Goal: Information Seeking & Learning: Learn about a topic

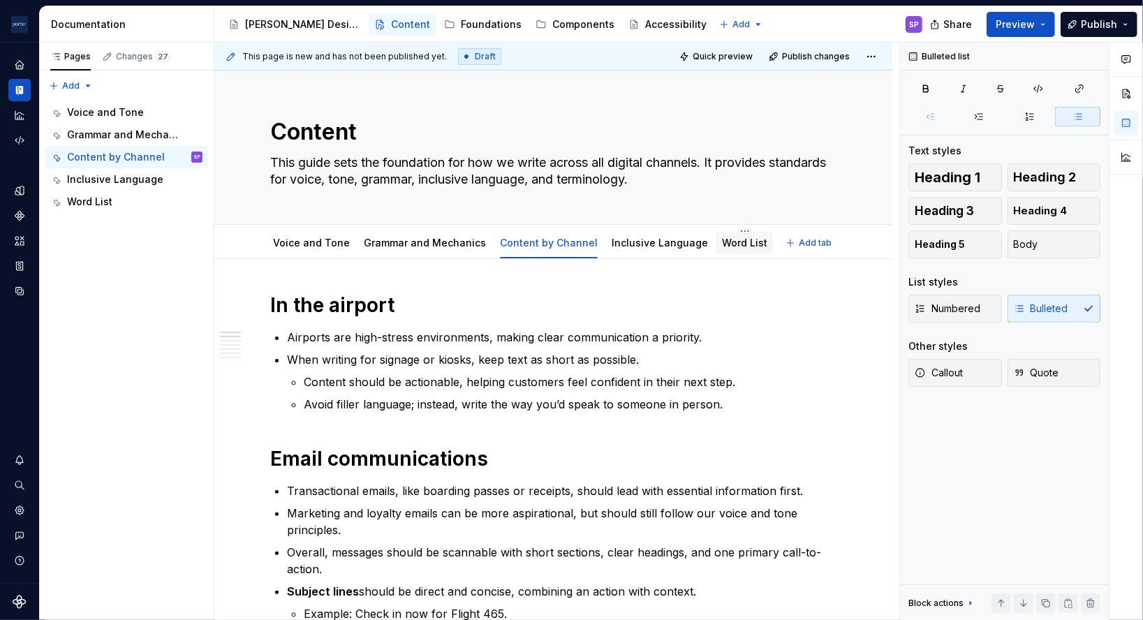
click at [722, 239] on link "Word List" at bounding box center [744, 243] width 45 height 12
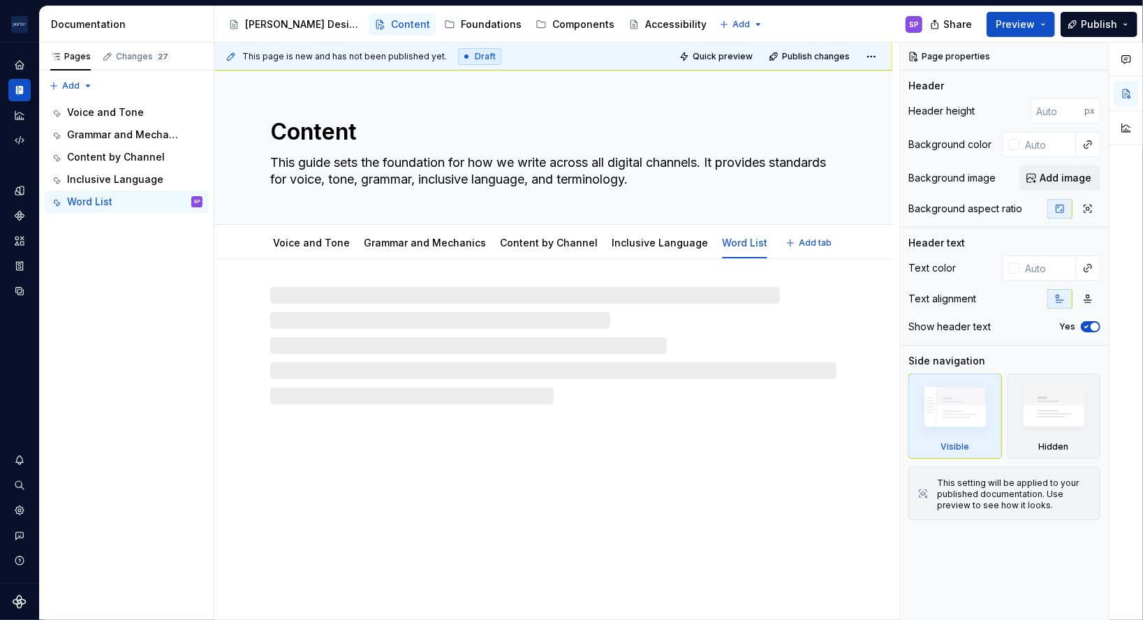
type textarea "*"
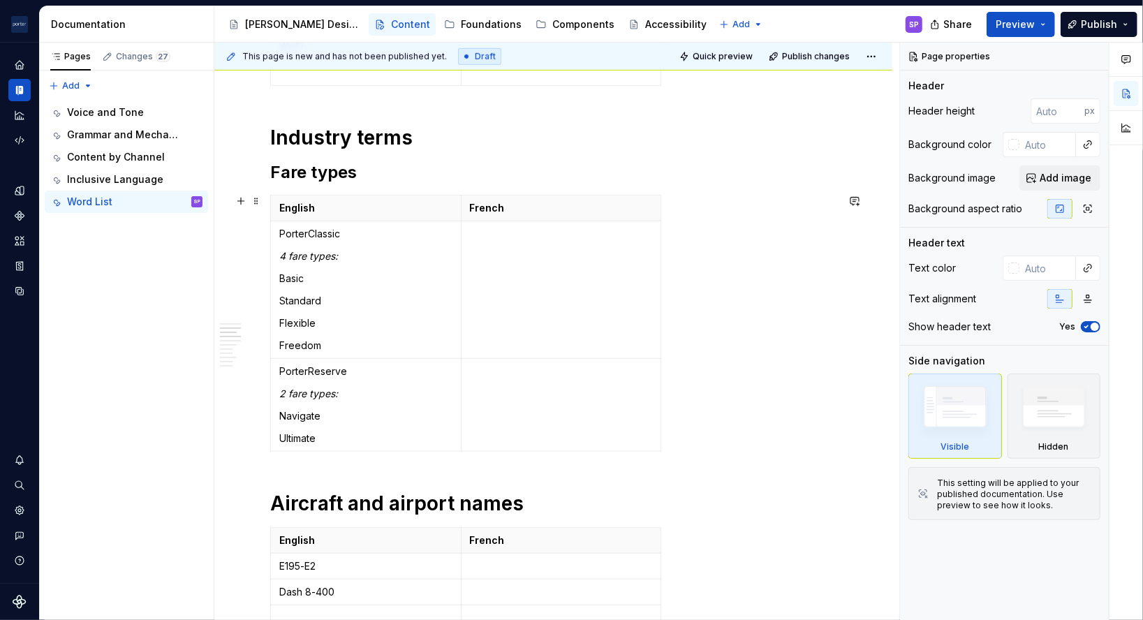
scroll to position [474, 0]
click at [313, 249] on em "4 fare types:" at bounding box center [308, 255] width 59 height 12
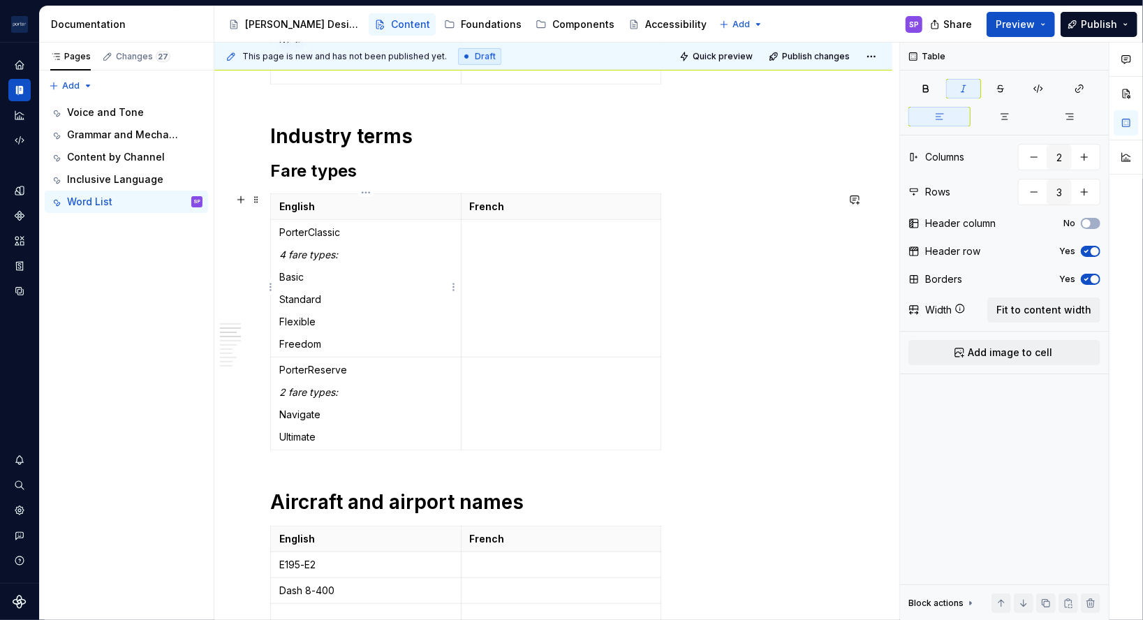
click at [327, 310] on td "PorterClassic 4 fare types: Basic Standard Flexible Freedom" at bounding box center [366, 289] width 191 height 138
click at [452, 286] on html "[PERSON_NAME] Airlines SP Design system data Documentation Accessibility guide …" at bounding box center [571, 310] width 1143 height 620
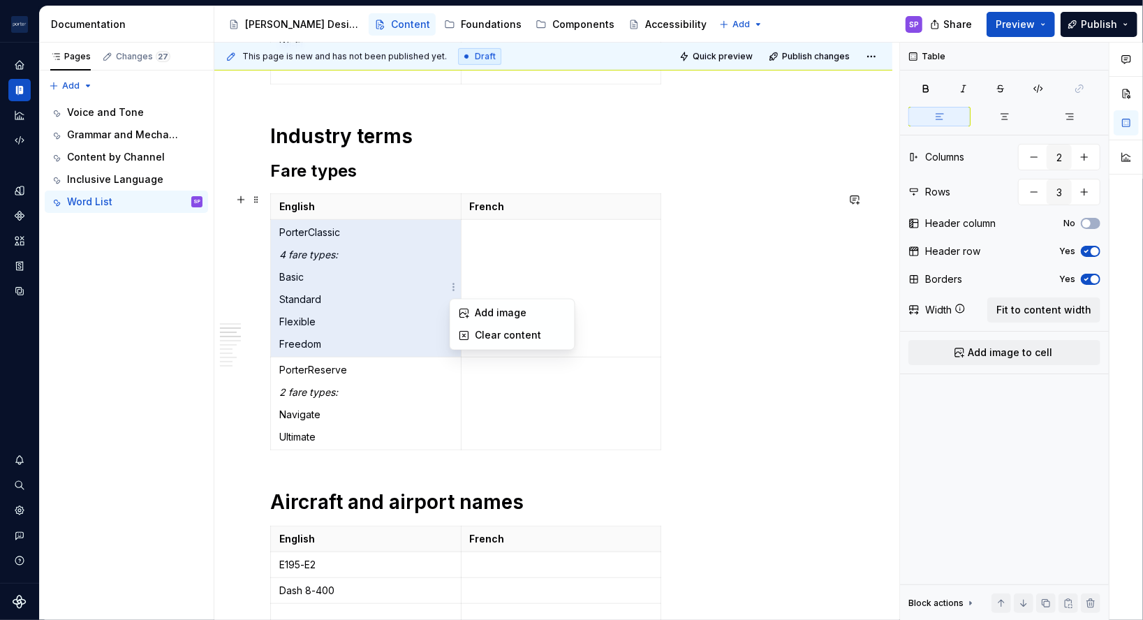
click at [420, 244] on html "[PERSON_NAME] Airlines SP Design system data Documentation Accessibility guide …" at bounding box center [571, 310] width 1143 height 620
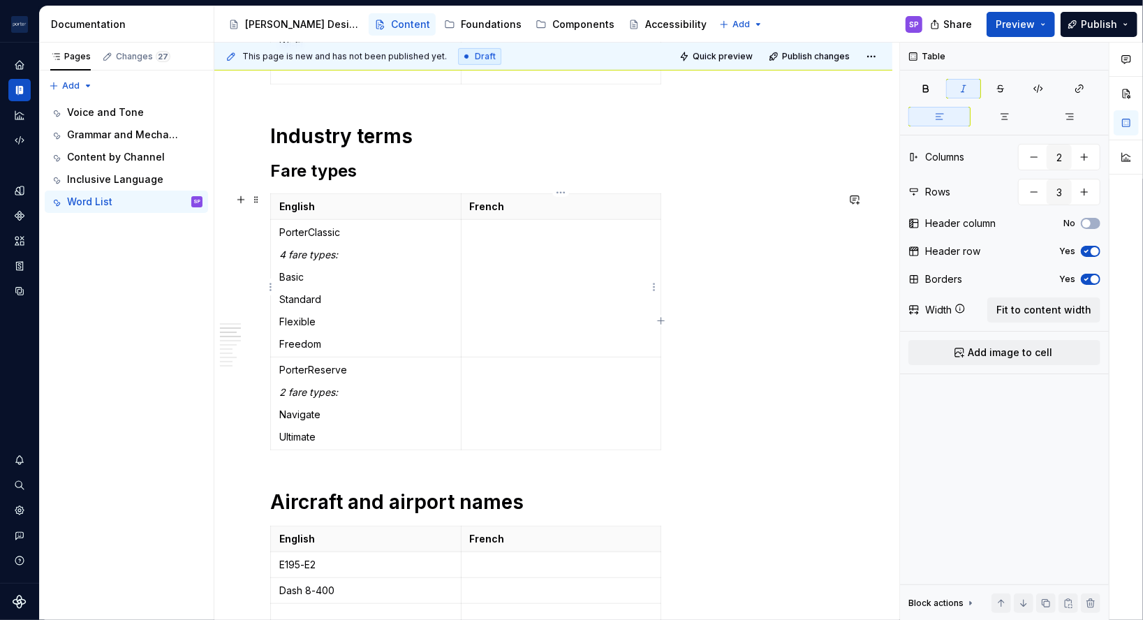
click at [579, 294] on td at bounding box center [561, 289] width 200 height 138
click at [656, 313] on td at bounding box center [561, 289] width 200 height 138
click at [660, 320] on icon "button" at bounding box center [661, 321] width 11 height 11
type input "2"
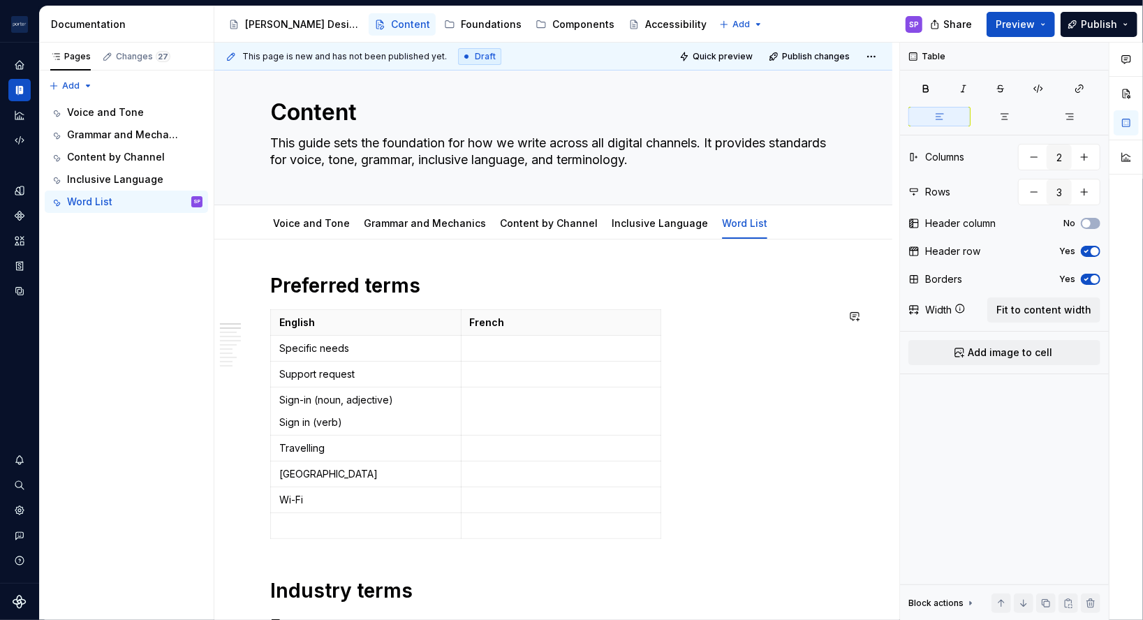
scroll to position [0, 0]
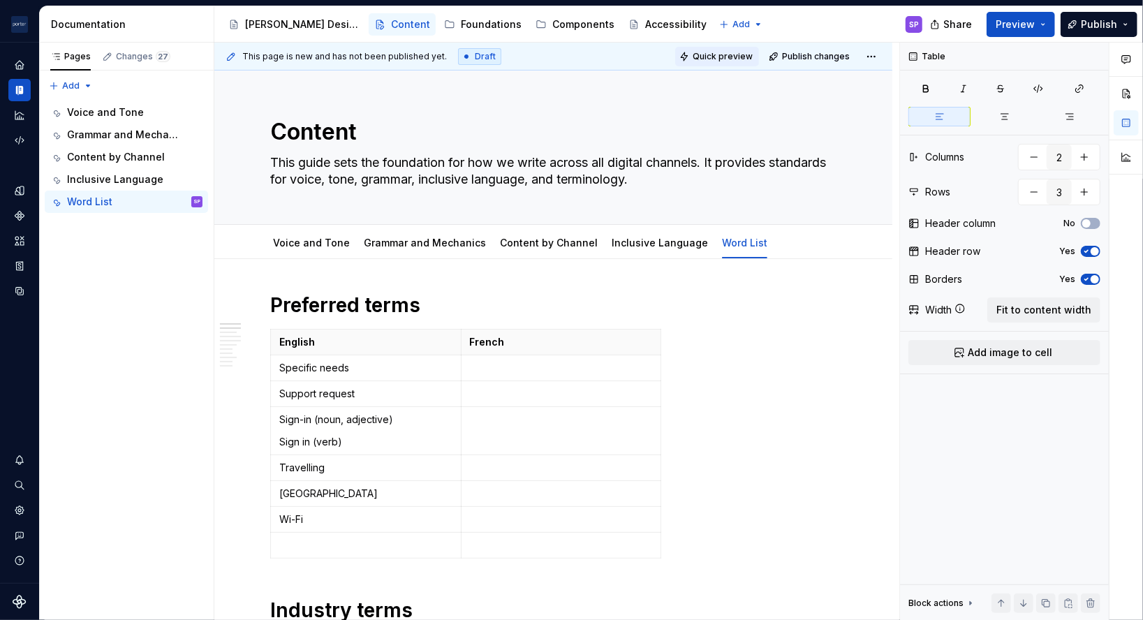
click at [739, 51] on span "Quick preview" at bounding box center [723, 56] width 60 height 11
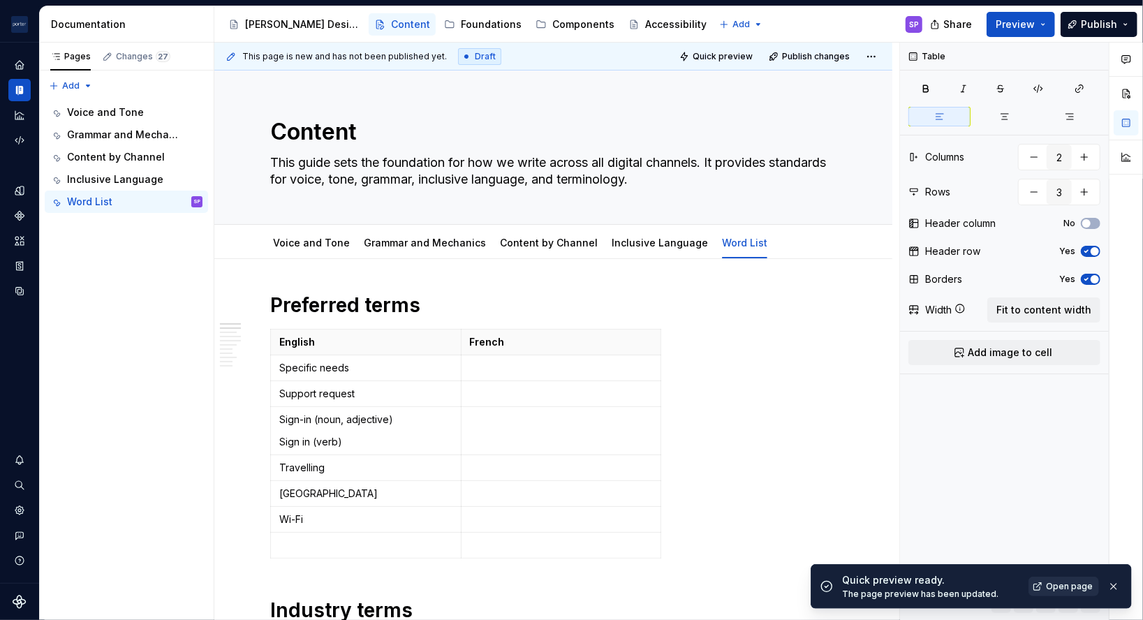
click at [1067, 588] on span "Open page" at bounding box center [1069, 586] width 47 height 11
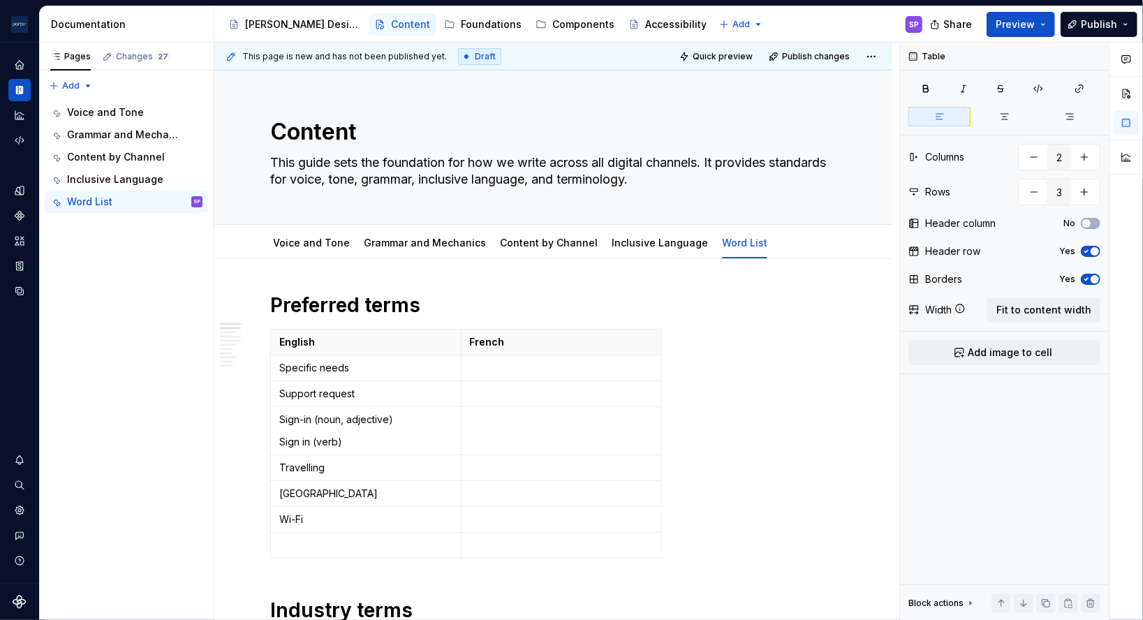
type textarea "*"
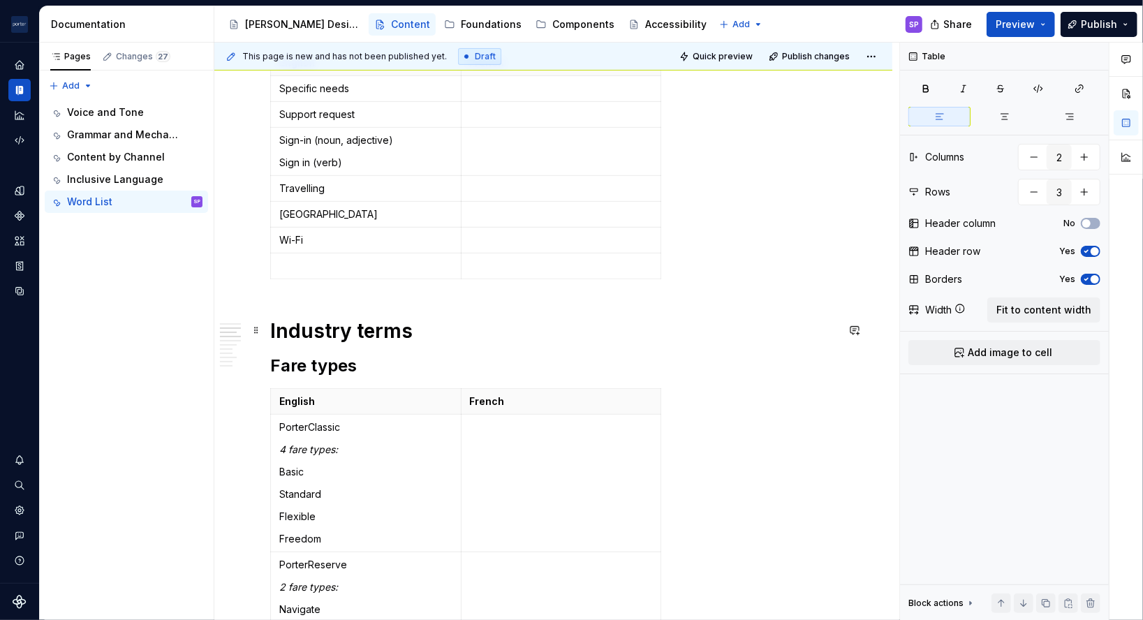
scroll to position [417, 0]
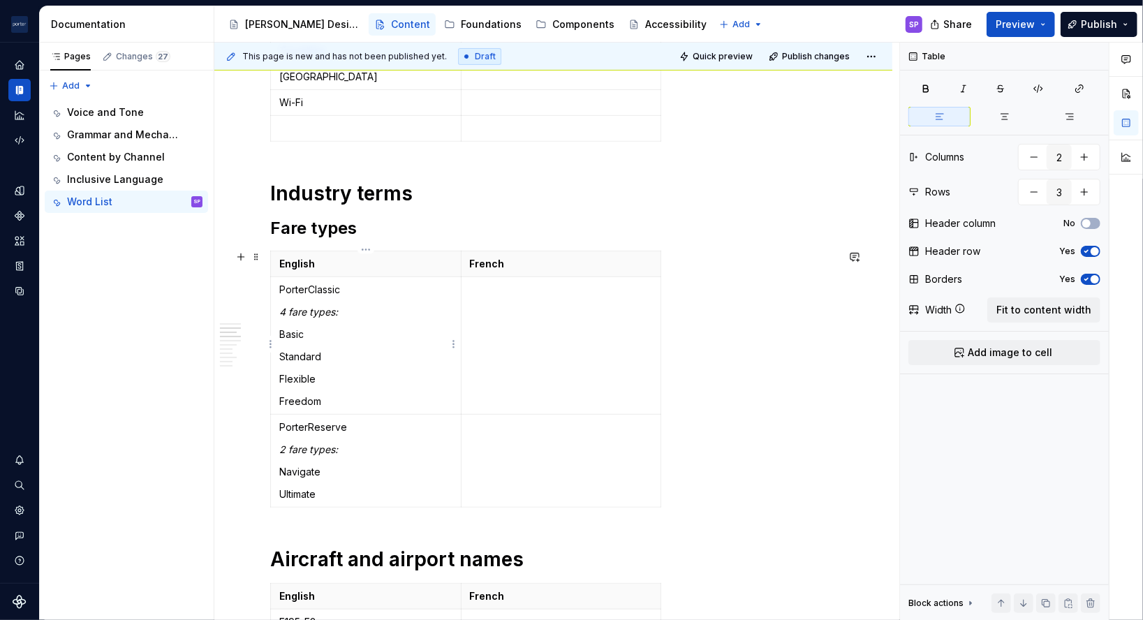
click at [327, 283] on p "PorterClassic" at bounding box center [365, 290] width 173 height 14
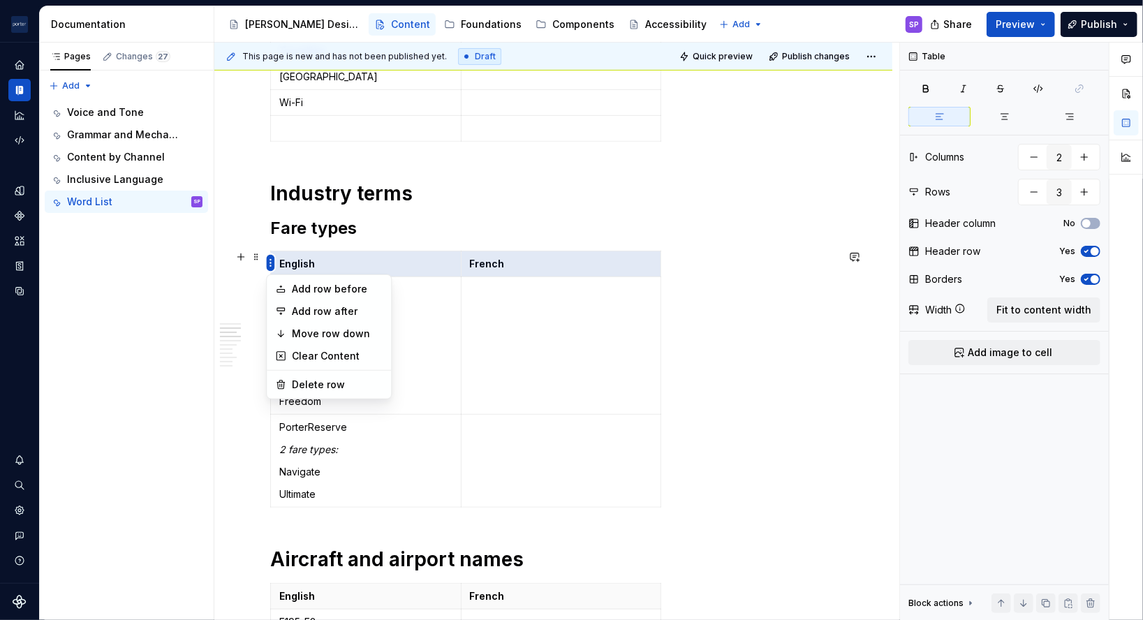
click at [270, 262] on html "[PERSON_NAME] Airlines SP Design system data Documentation Accessibility guide …" at bounding box center [571, 310] width 1143 height 620
click at [323, 314] on div "Add row after" at bounding box center [337, 311] width 91 height 14
type input "4"
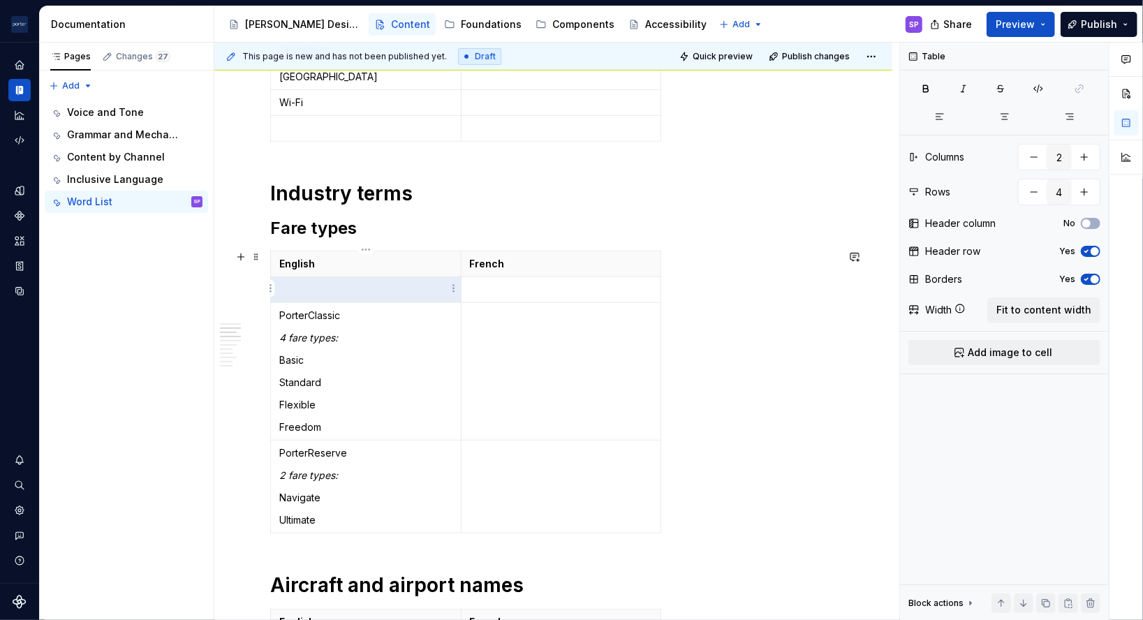
click at [306, 295] on td at bounding box center [366, 290] width 191 height 26
drag, startPoint x: 295, startPoint y: 289, endPoint x: 565, endPoint y: 281, distance: 269.6
click at [565, 281] on tr at bounding box center [466, 290] width 390 height 26
click at [653, 282] on html "[PERSON_NAME] Airlines SP Design system data Documentation Accessibility guide …" at bounding box center [571, 310] width 1143 height 620
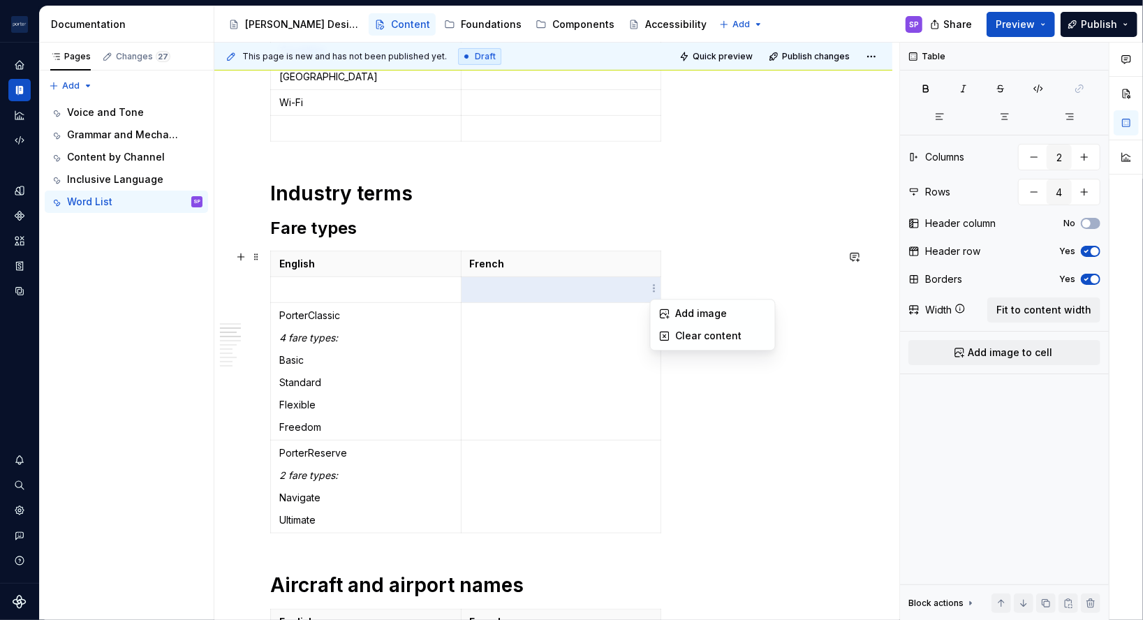
click at [484, 285] on html "[PERSON_NAME] Airlines SP Design system data Documentation Accessibility guide …" at bounding box center [571, 310] width 1143 height 620
type textarea "*"
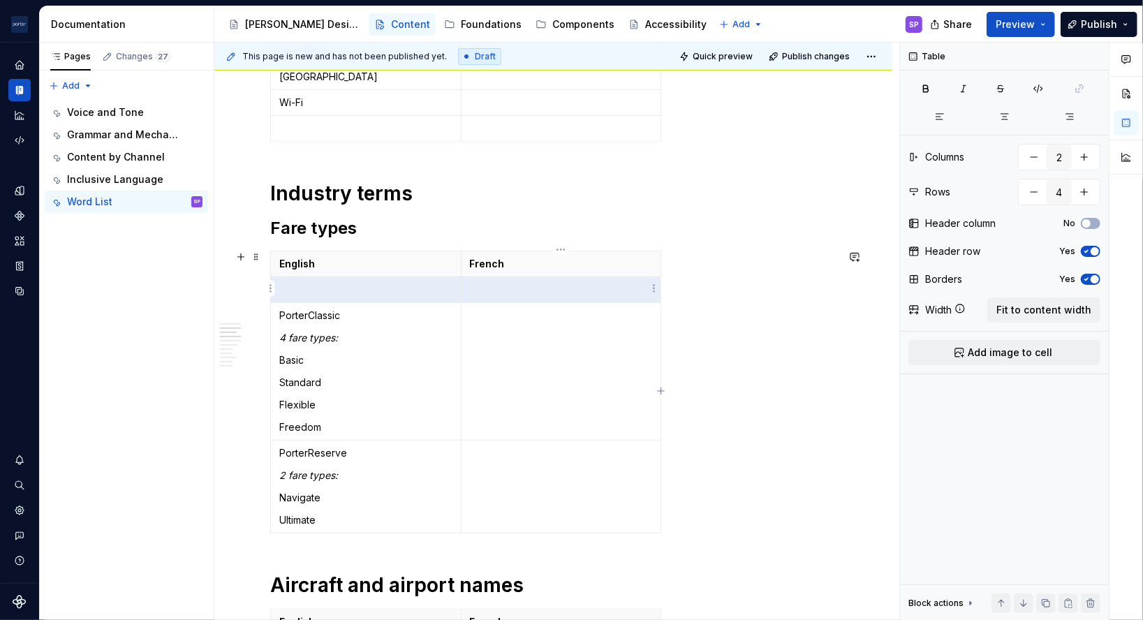
drag, startPoint x: 401, startPoint y: 287, endPoint x: 563, endPoint y: 282, distance: 162.0
click at [563, 282] on tr at bounding box center [466, 290] width 390 height 26
click at [442, 380] on p "Standard" at bounding box center [365, 383] width 173 height 14
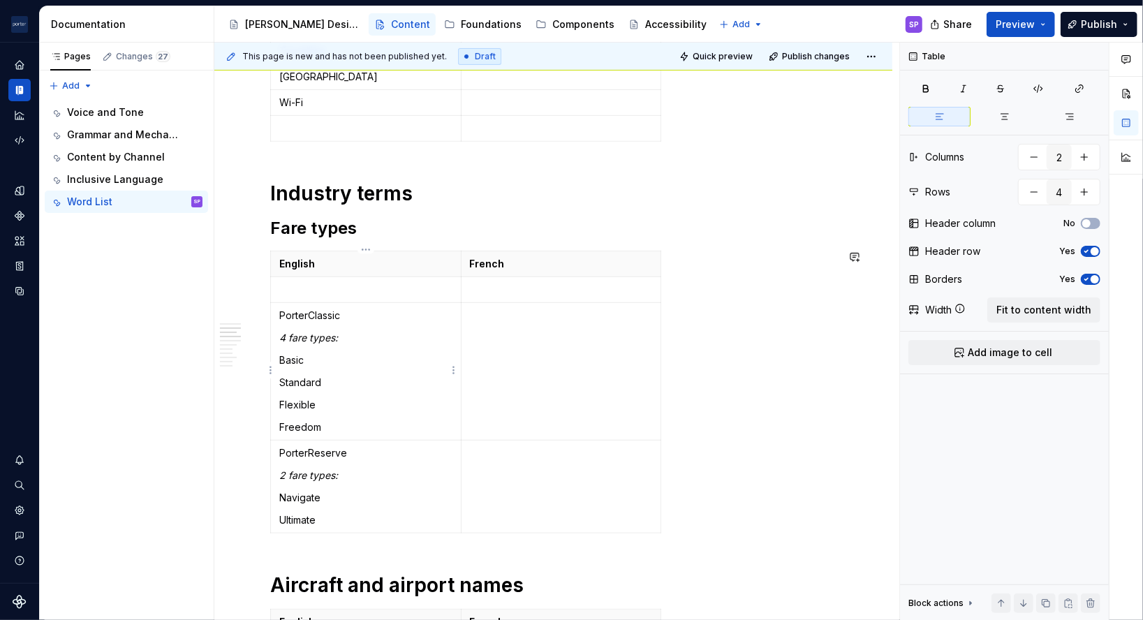
type input "3"
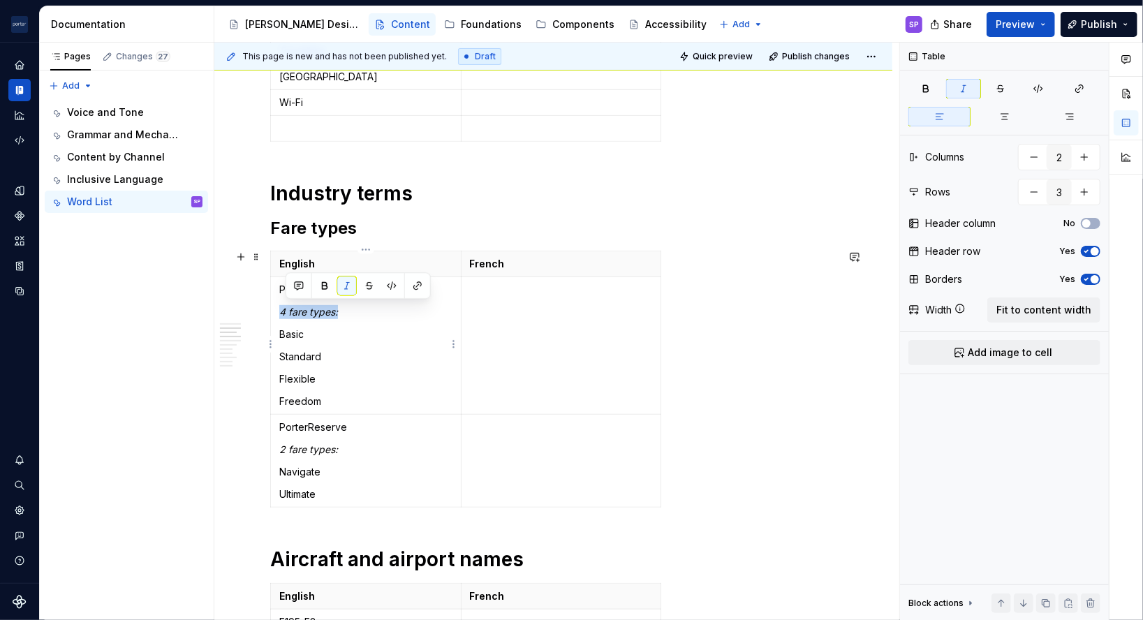
drag, startPoint x: 348, startPoint y: 309, endPoint x: 279, endPoint y: 315, distance: 69.4
click at [279, 315] on p "4 fare types:" at bounding box center [365, 312] width 173 height 14
click at [347, 360] on p "Standard" at bounding box center [365, 357] width 173 height 14
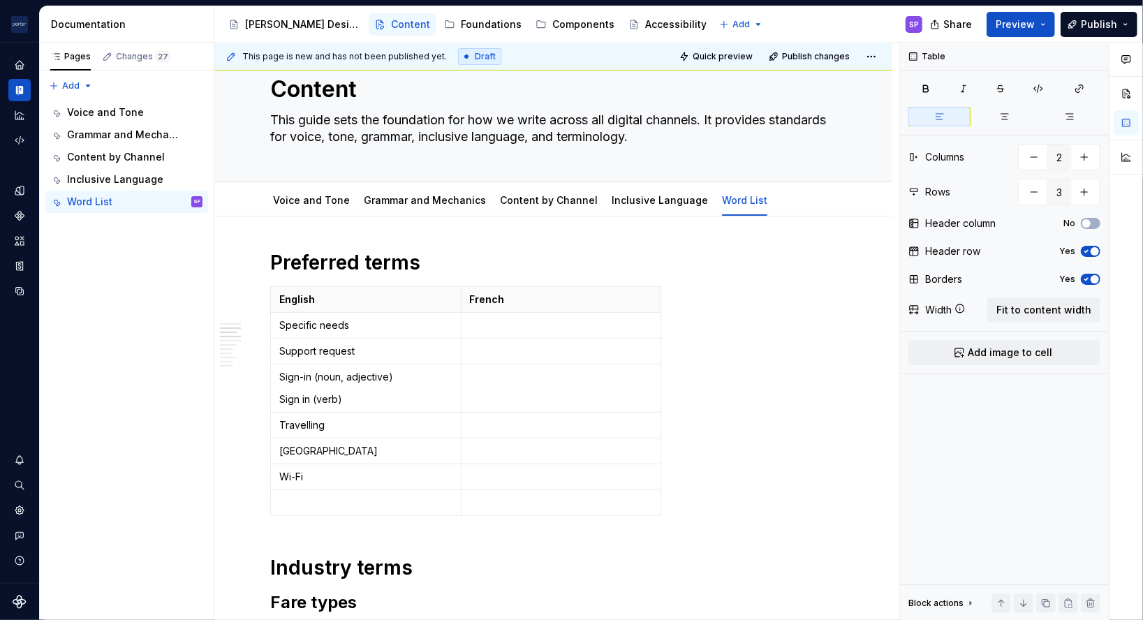
scroll to position [0, 0]
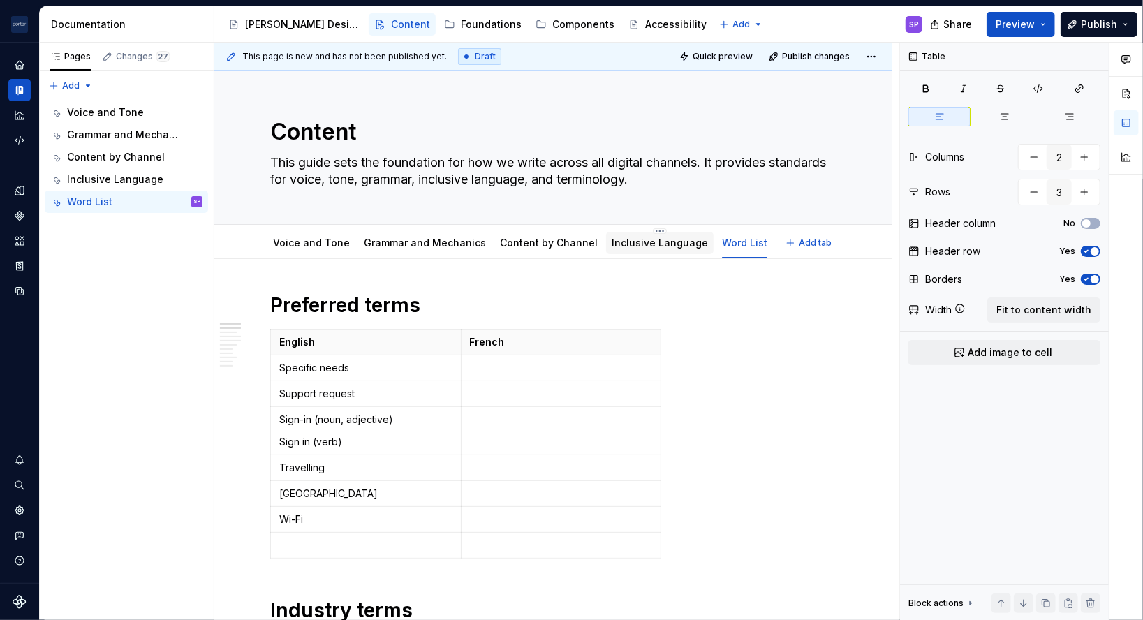
click at [649, 247] on link "Inclusive Language" at bounding box center [660, 243] width 96 height 12
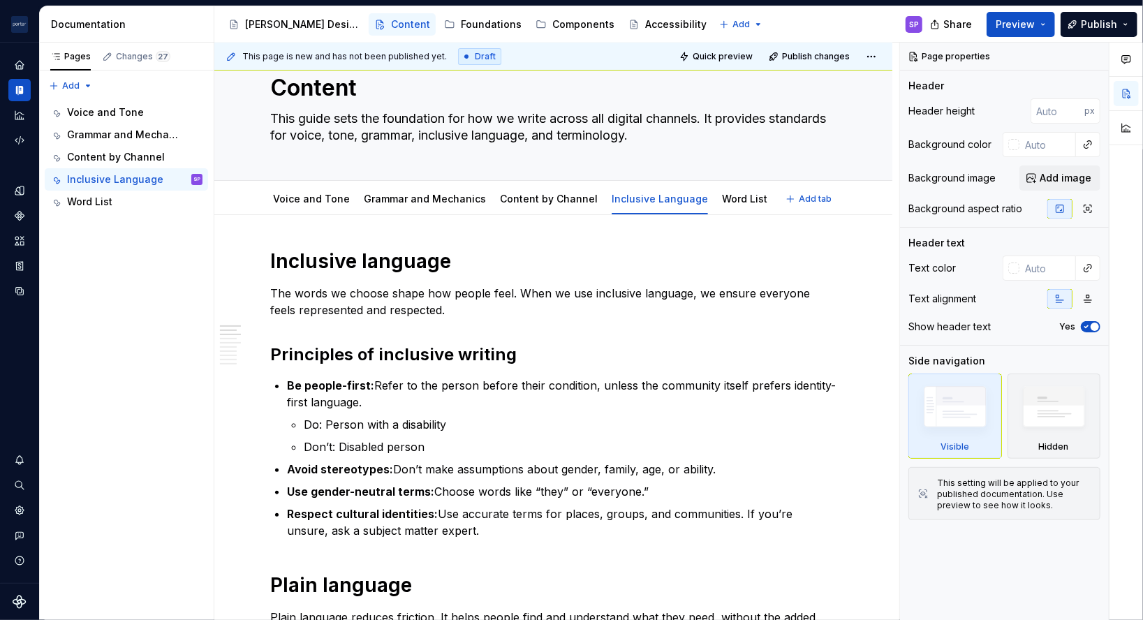
type textarea "*"
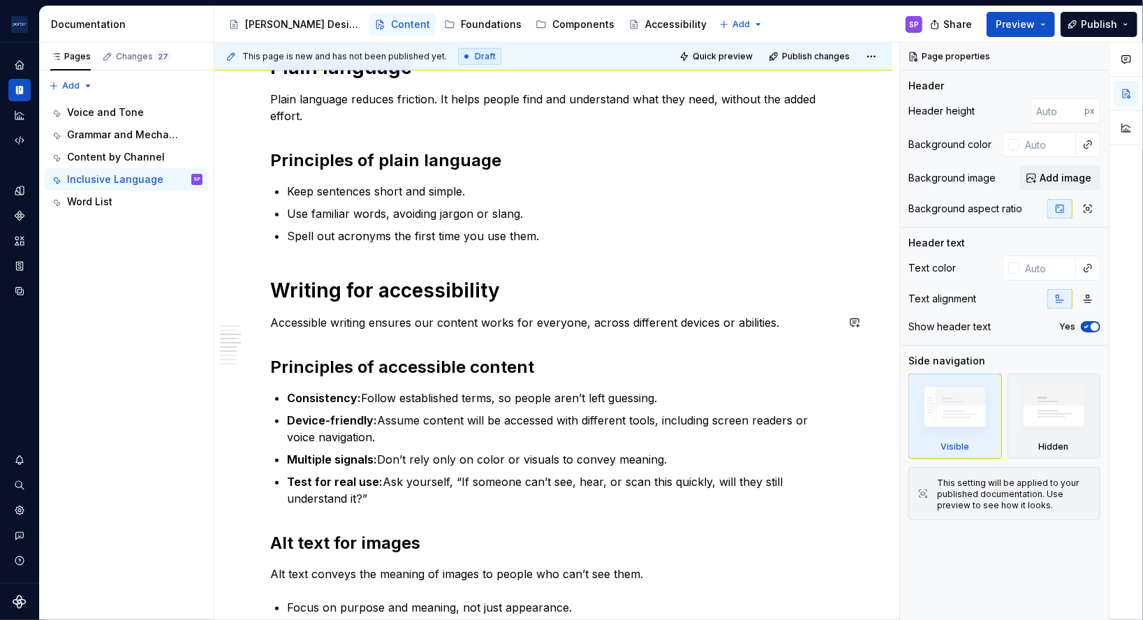
scroll to position [568, 0]
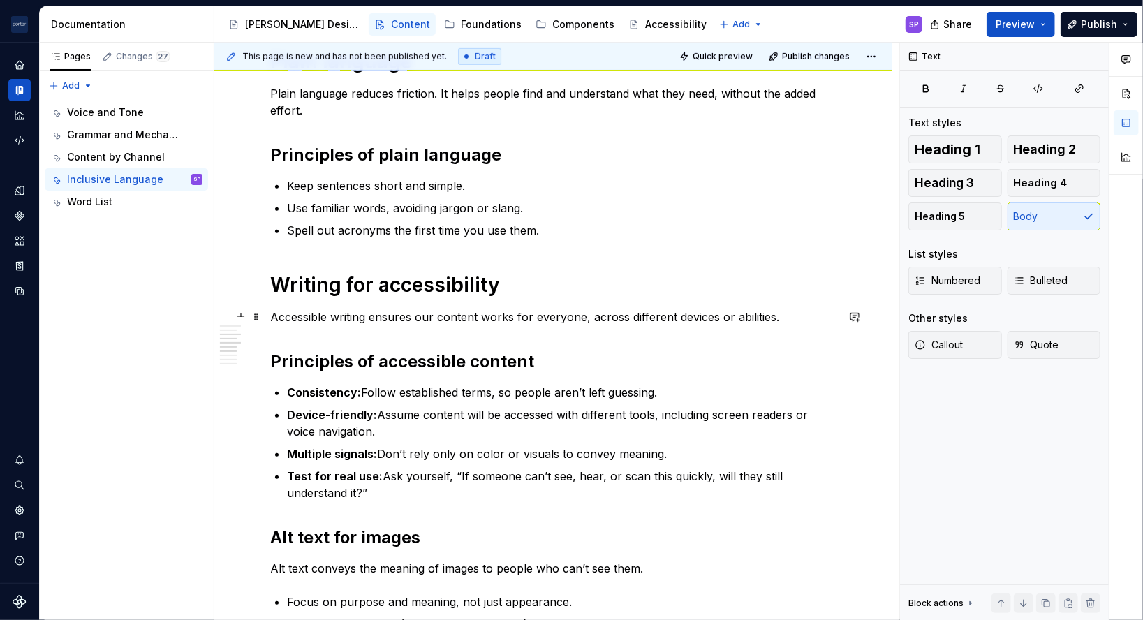
click at [784, 317] on p "Accessible writing ensures our content works for everyone, across different dev…" at bounding box center [553, 317] width 566 height 17
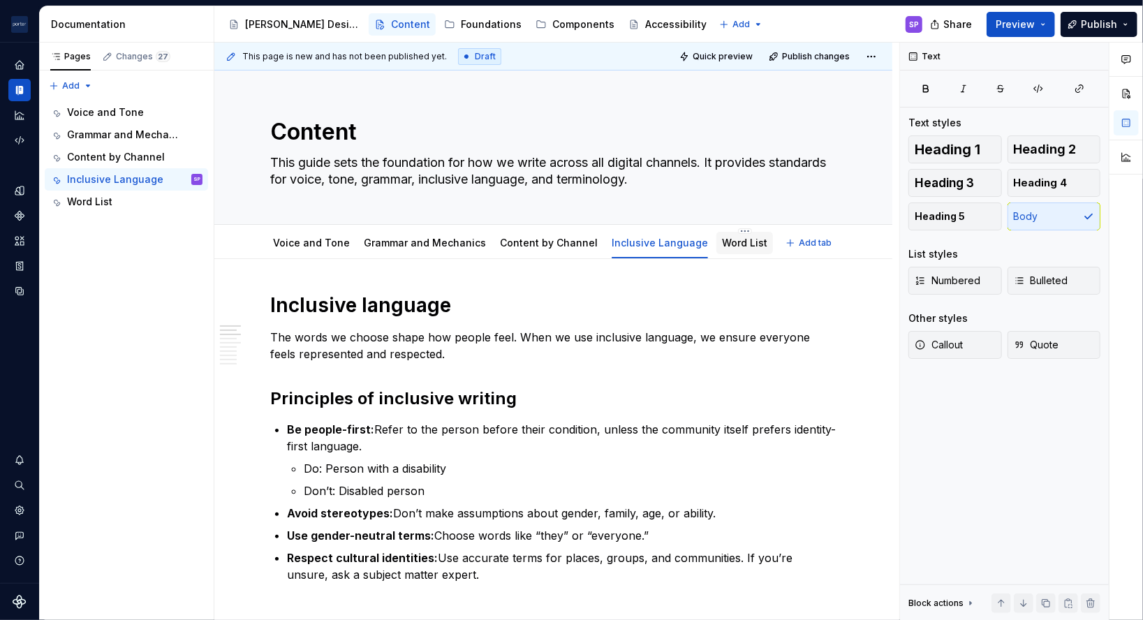
click at [722, 247] on link "Word List" at bounding box center [744, 243] width 45 height 12
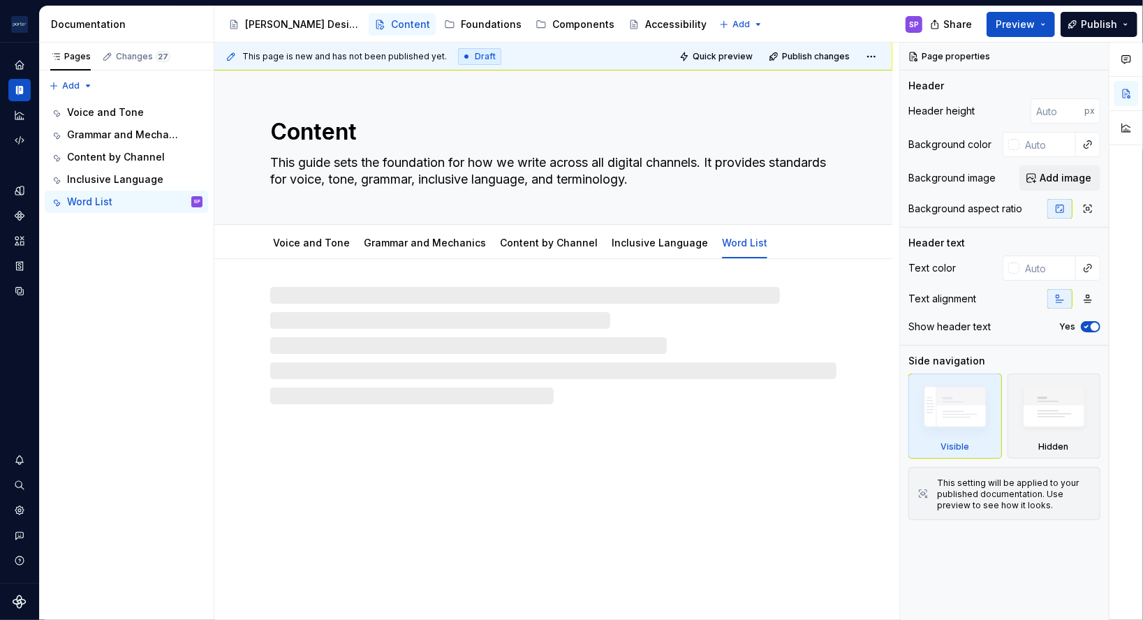
type textarea "*"
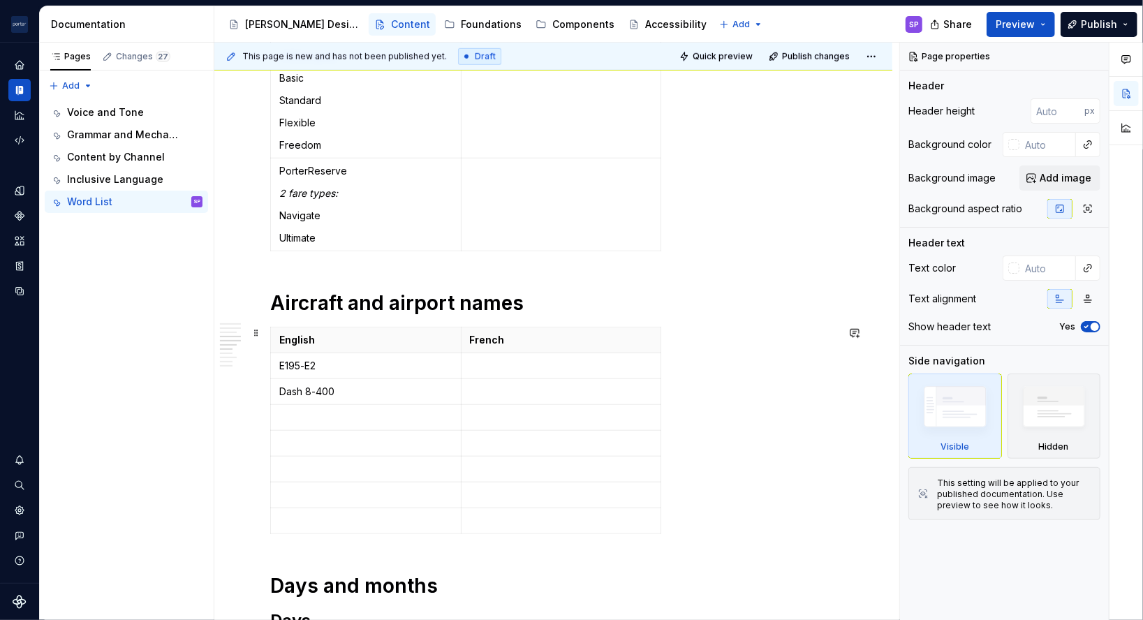
scroll to position [762, 0]
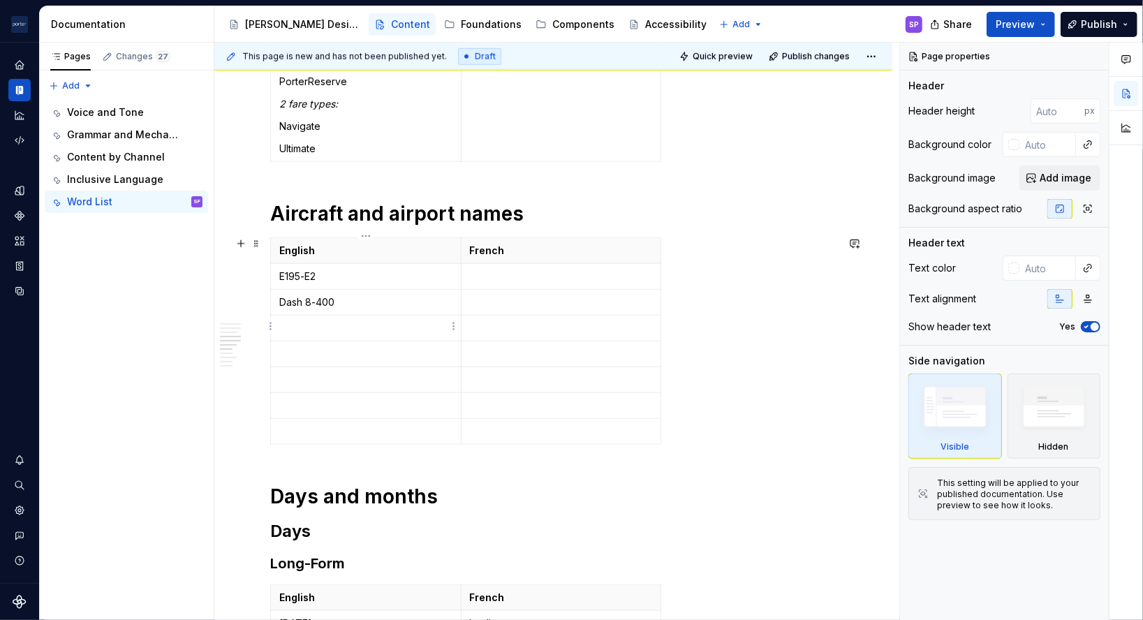
click at [332, 321] on p at bounding box center [365, 328] width 173 height 14
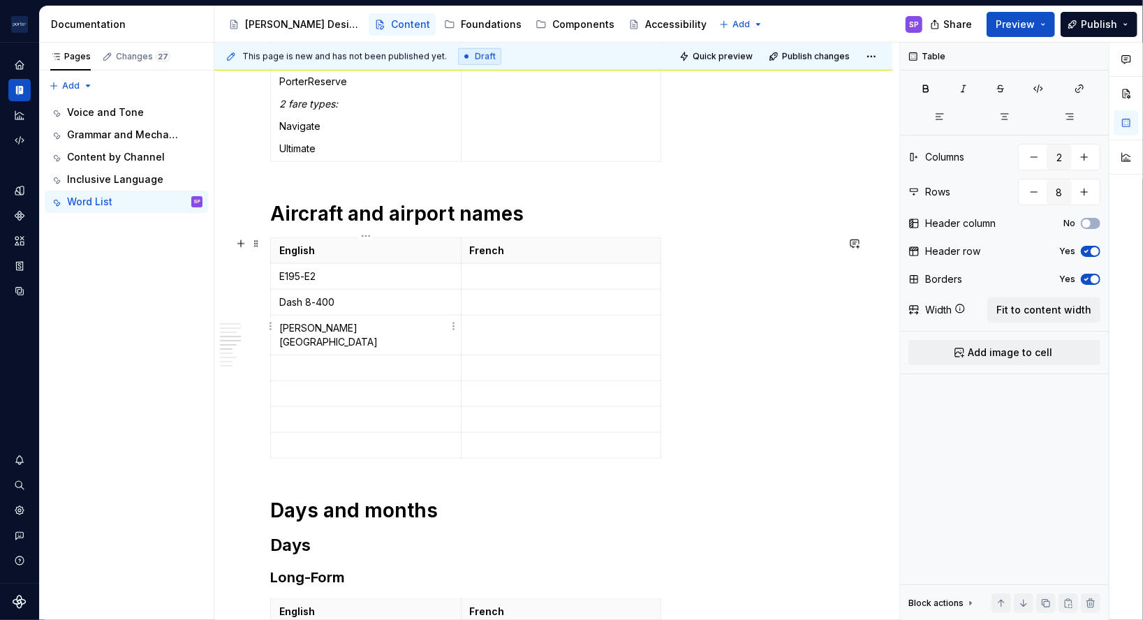
click at [438, 327] on p "[PERSON_NAME][GEOGRAPHIC_DATA]" at bounding box center [365, 335] width 173 height 28
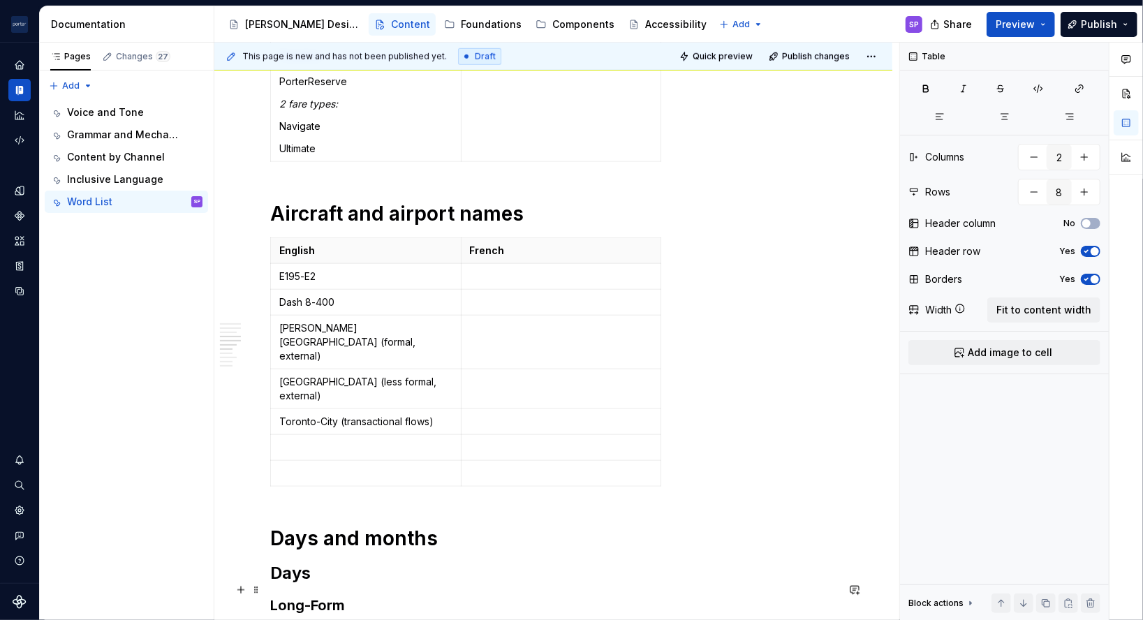
type textarea "*"
click at [524, 217] on h1 "Aircraft and airport names" at bounding box center [553, 213] width 566 height 25
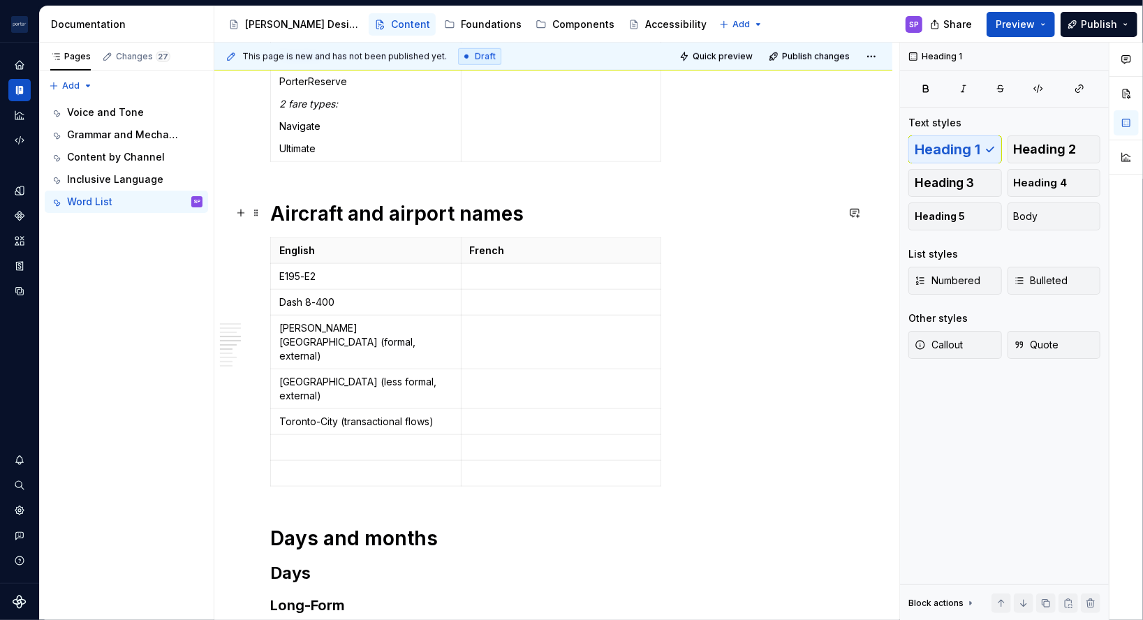
scroll to position [850, 0]
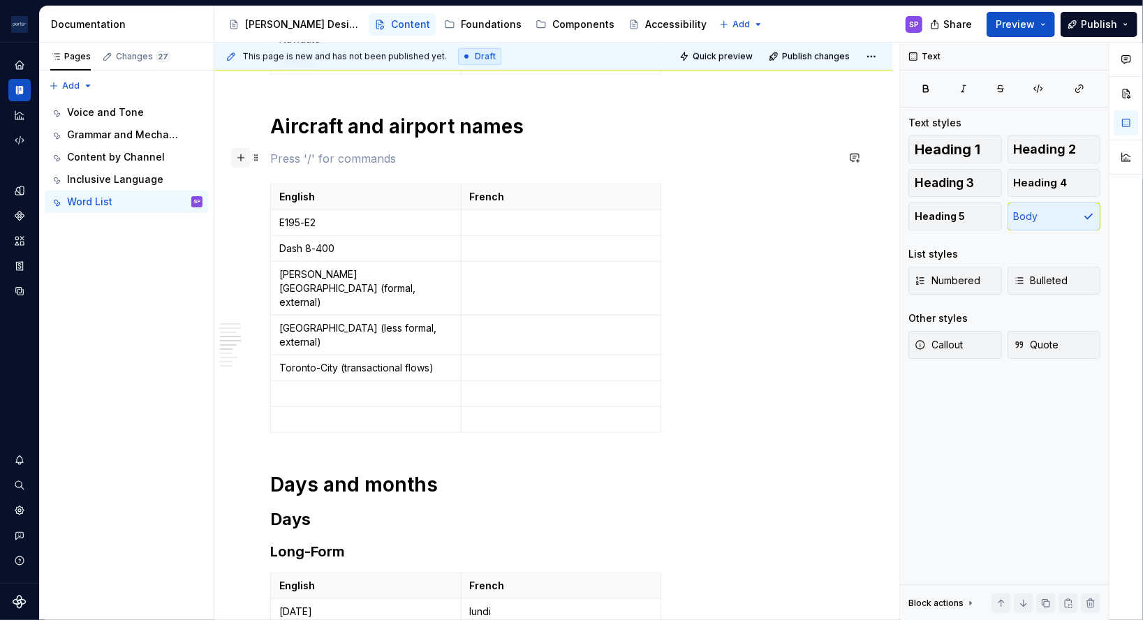
click at [246, 158] on button "button" at bounding box center [241, 158] width 20 height 20
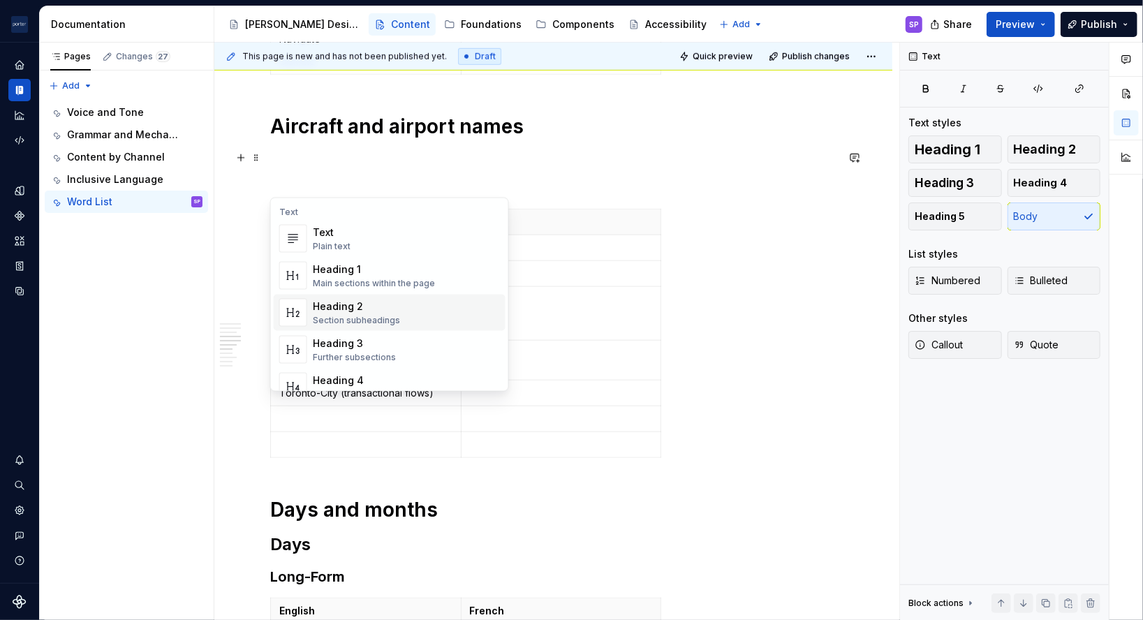
click at [348, 316] on div "Section subheadings" at bounding box center [356, 320] width 87 height 11
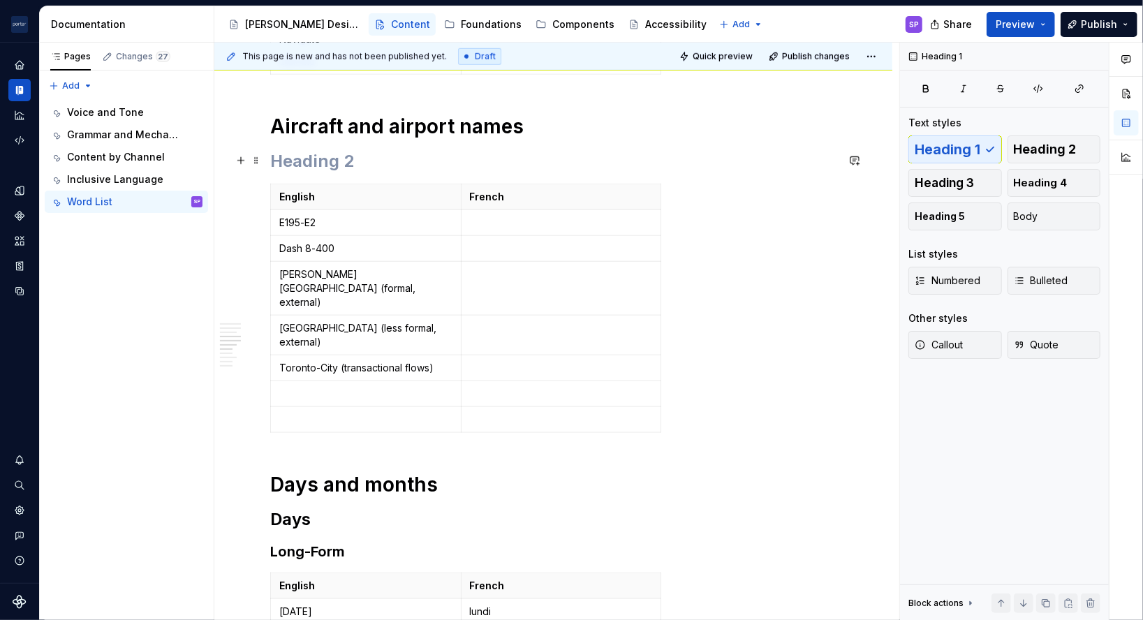
click at [302, 161] on h2 at bounding box center [553, 161] width 566 height 22
click at [290, 130] on h1 "Aircraft and airport names" at bounding box center [553, 126] width 566 height 25
click at [326, 125] on h1 "Aircraft and airport names" at bounding box center [553, 126] width 566 height 25
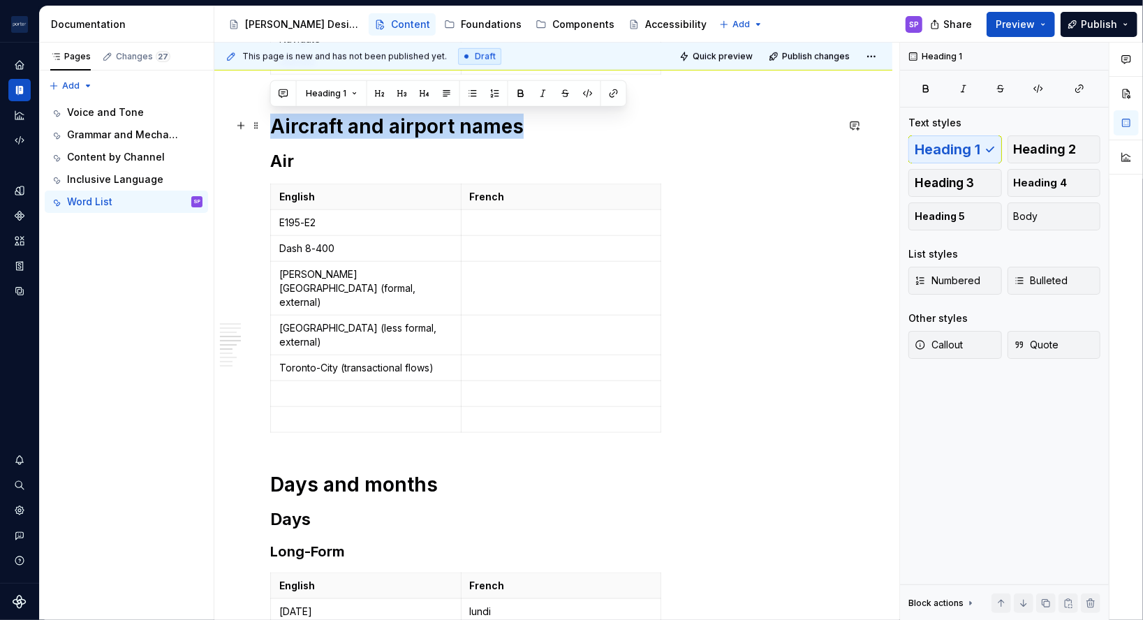
click at [326, 125] on h1 "Aircraft and airport names" at bounding box center [553, 126] width 566 height 25
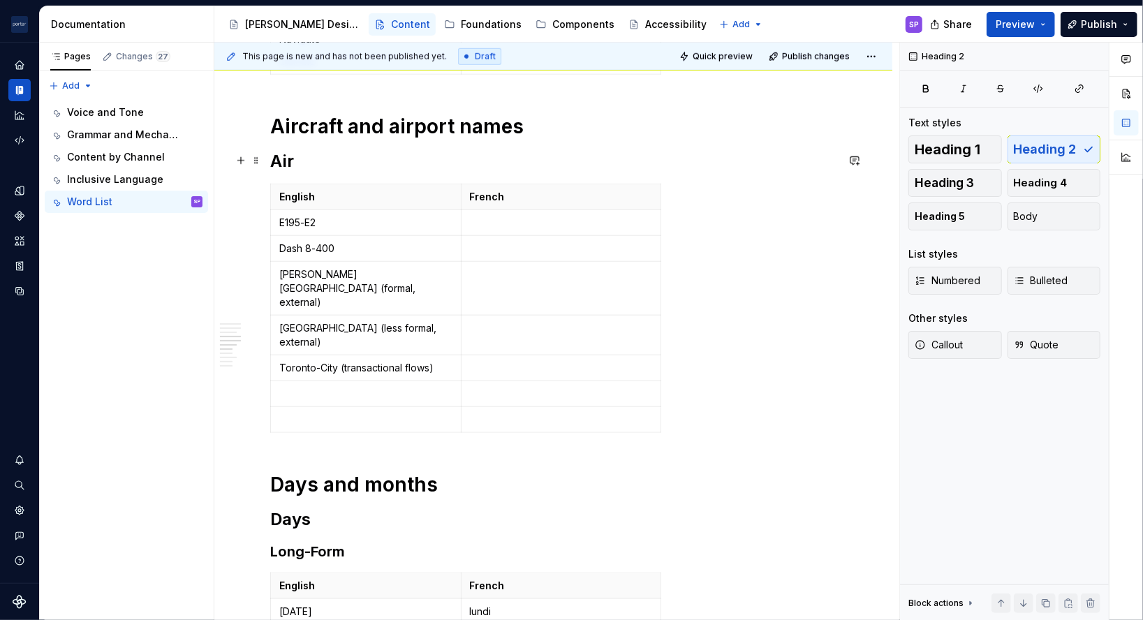
click at [287, 162] on h2 "Air" at bounding box center [553, 161] width 566 height 22
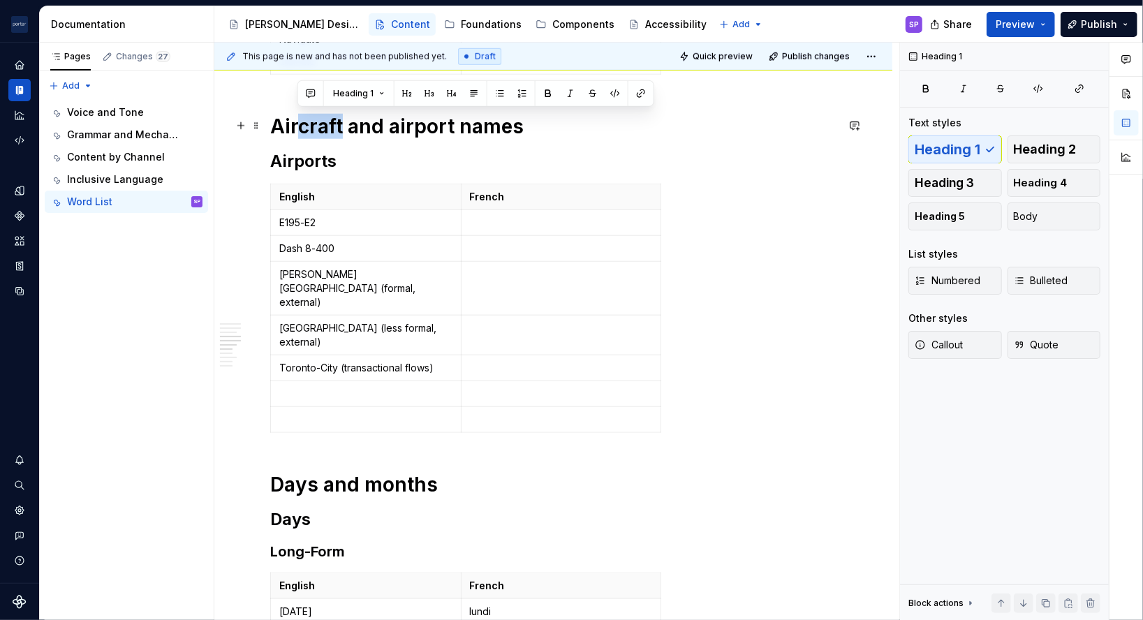
drag, startPoint x: 293, startPoint y: 126, endPoint x: 340, endPoint y: 127, distance: 46.8
click at [340, 127] on h1 "Aircraft and airport names" at bounding box center [553, 126] width 566 height 25
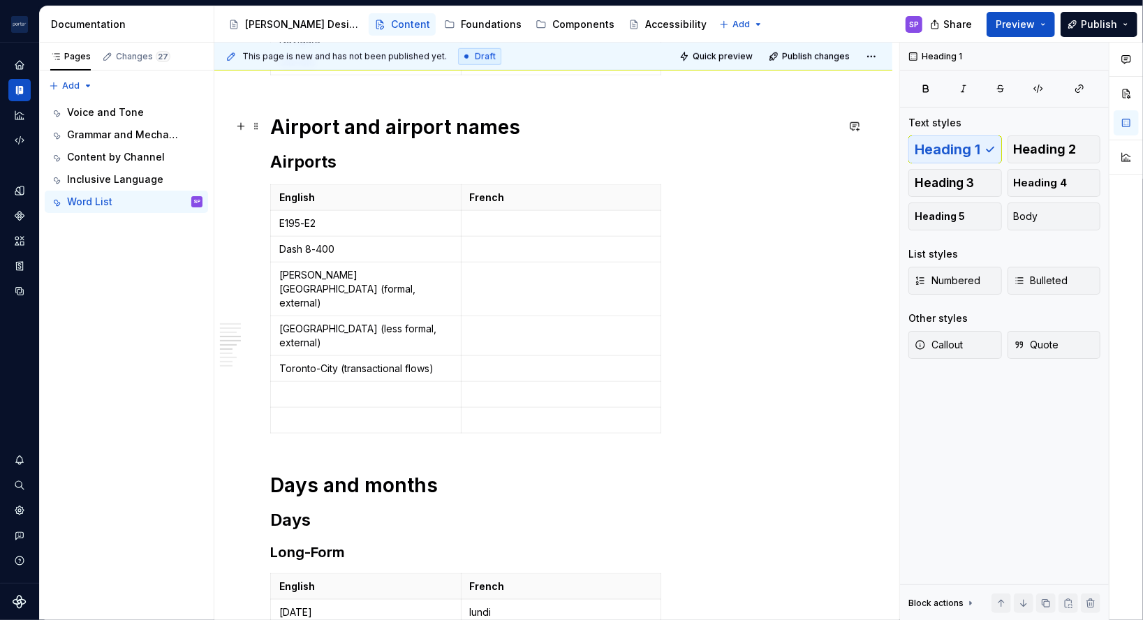
click at [420, 130] on h1 "Airport and airport names" at bounding box center [553, 126] width 566 height 25
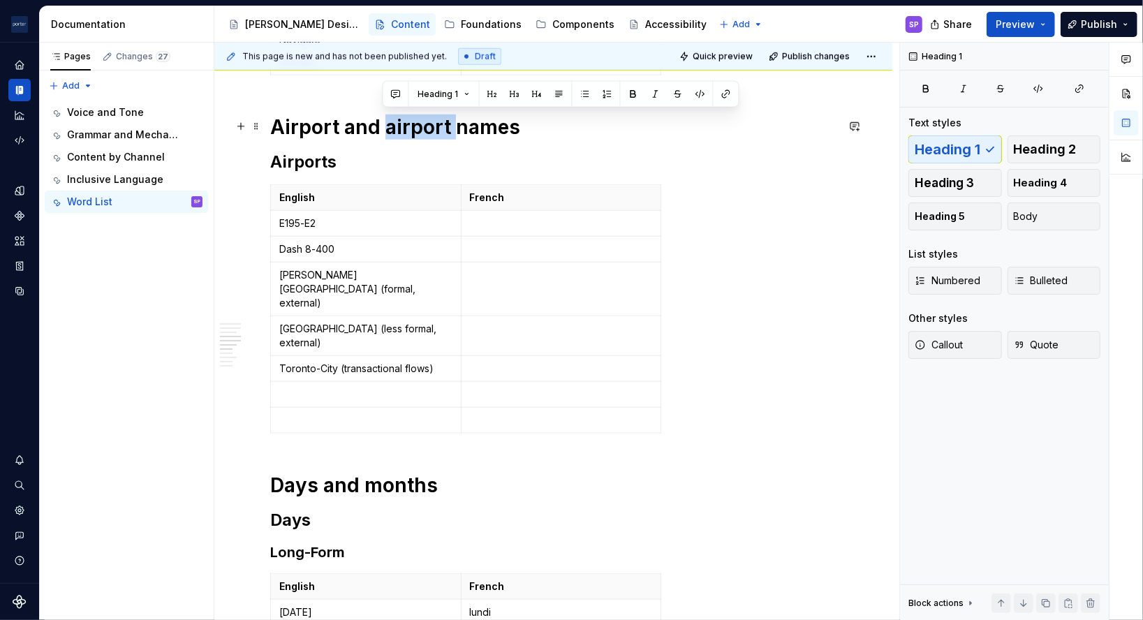
click at [420, 130] on h1 "Airport and airport names" at bounding box center [553, 126] width 566 height 25
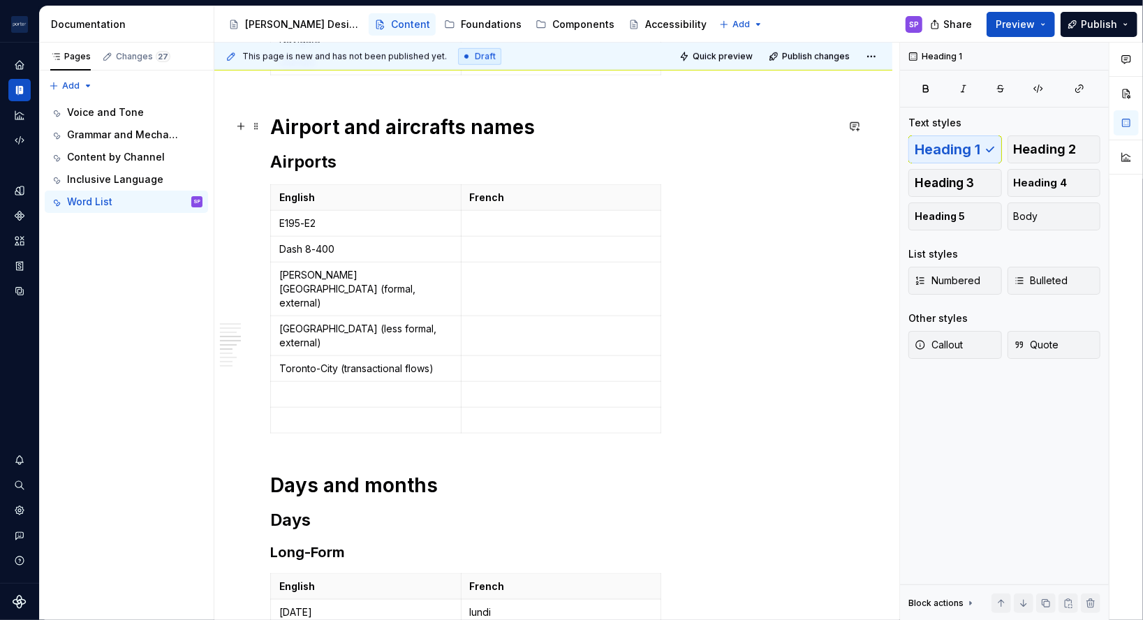
click at [483, 134] on h1 "Airport and aircrafts names" at bounding box center [553, 126] width 566 height 25
click at [333, 128] on h1 "Airport and aircrafts" at bounding box center [553, 126] width 566 height 25
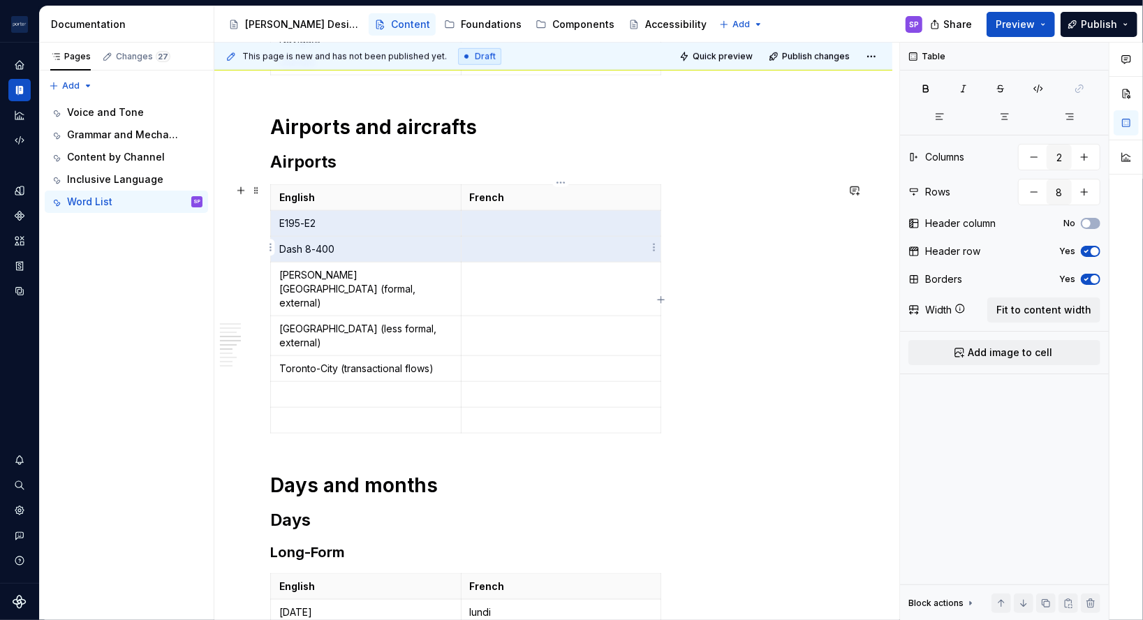
drag, startPoint x: 281, startPoint y: 228, endPoint x: 537, endPoint y: 249, distance: 256.4
click at [537, 249] on tbody "English French E195-E2 Dash 8-400 [PERSON_NAME][GEOGRAPHIC_DATA] (formal, exter…" at bounding box center [466, 309] width 390 height 249
click at [324, 226] on p "E195-E2" at bounding box center [365, 223] width 173 height 14
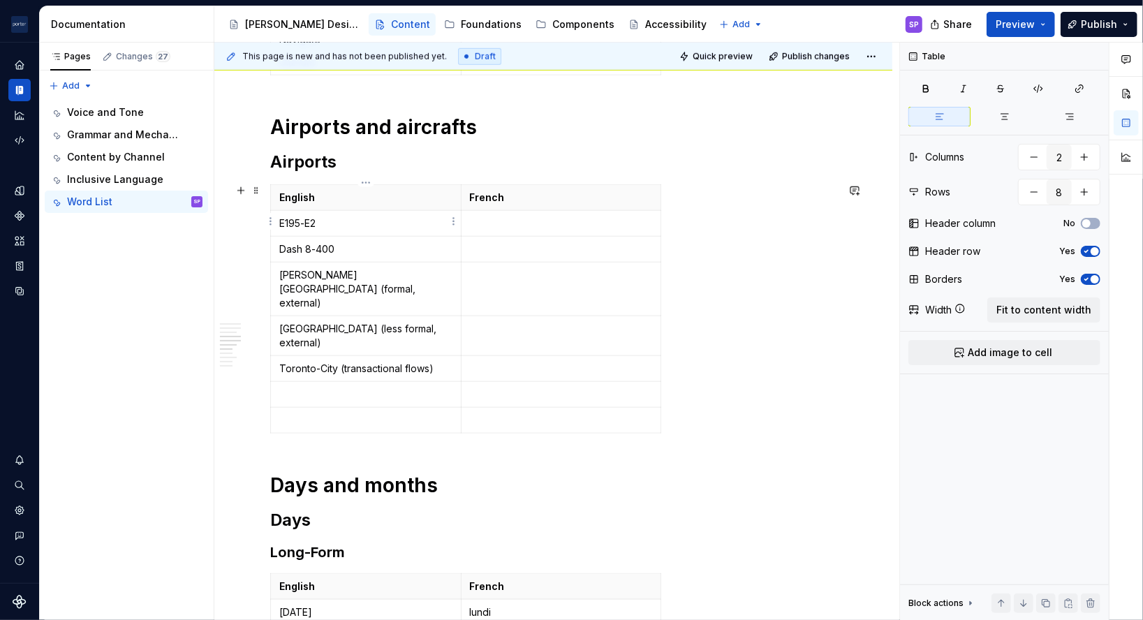
click at [324, 226] on p "E195-E2" at bounding box center [365, 223] width 173 height 14
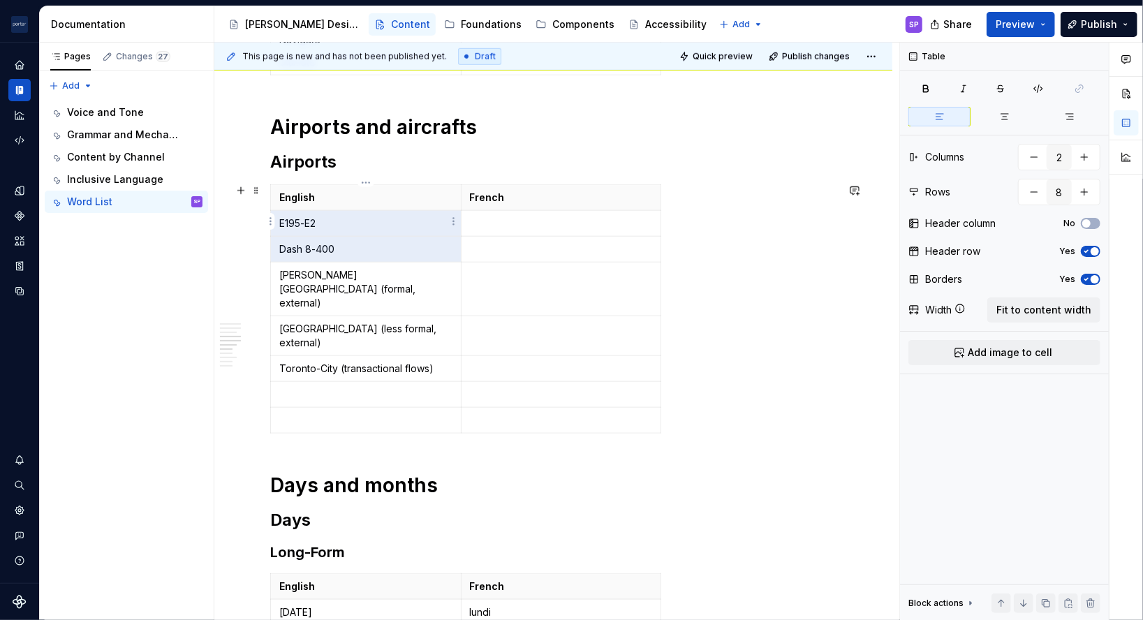
drag, startPoint x: 342, startPoint y: 251, endPoint x: 281, endPoint y: 222, distance: 67.1
click at [281, 222] on tbody "English French E195-E2 Dash 8-400 [PERSON_NAME][GEOGRAPHIC_DATA] (formal, exter…" at bounding box center [466, 309] width 390 height 249
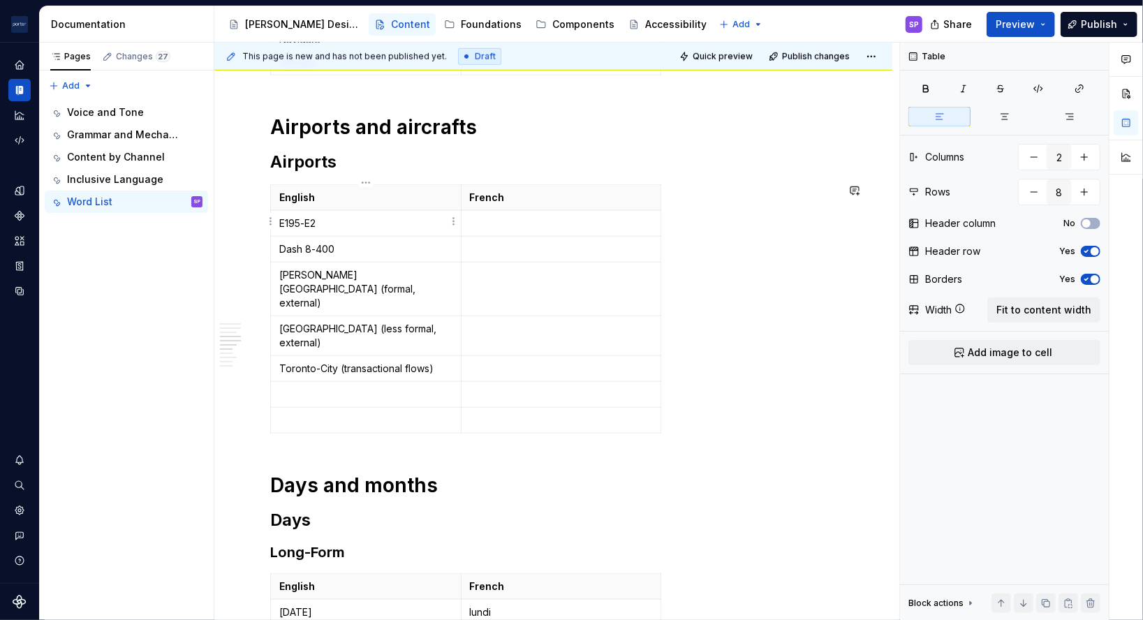
click at [281, 222] on p "E195-E2" at bounding box center [365, 223] width 173 height 14
click at [281, 219] on p "E195-E2" at bounding box center [365, 223] width 173 height 14
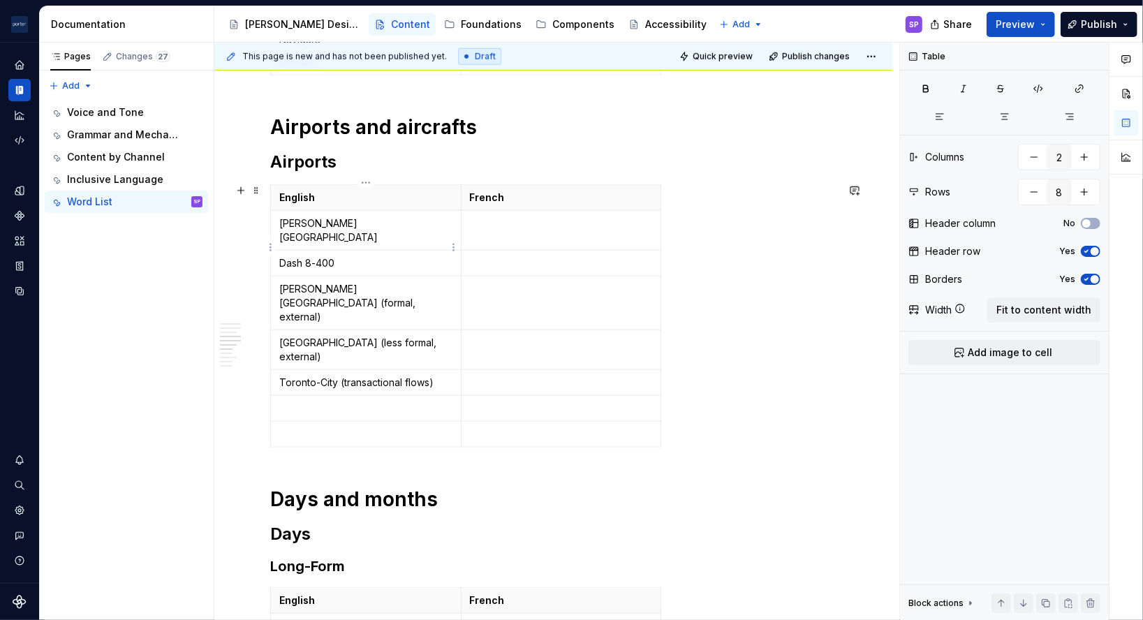
click at [319, 256] on p "Dash 8-400" at bounding box center [365, 263] width 173 height 14
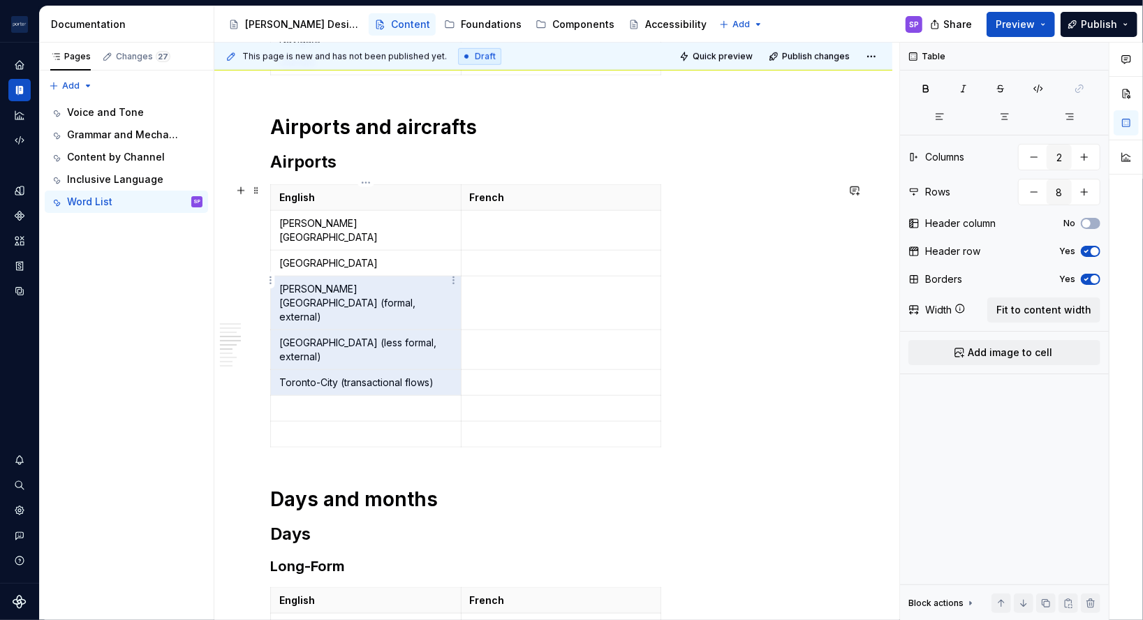
drag, startPoint x: 442, startPoint y: 348, endPoint x: 310, endPoint y: 266, distance: 155.6
click at [310, 266] on tbody "English French [PERSON_NAME][GEOGRAPHIC_DATA] [GEOGRAPHIC_DATA] [PERSON_NAME][G…" at bounding box center [466, 316] width 390 height 262
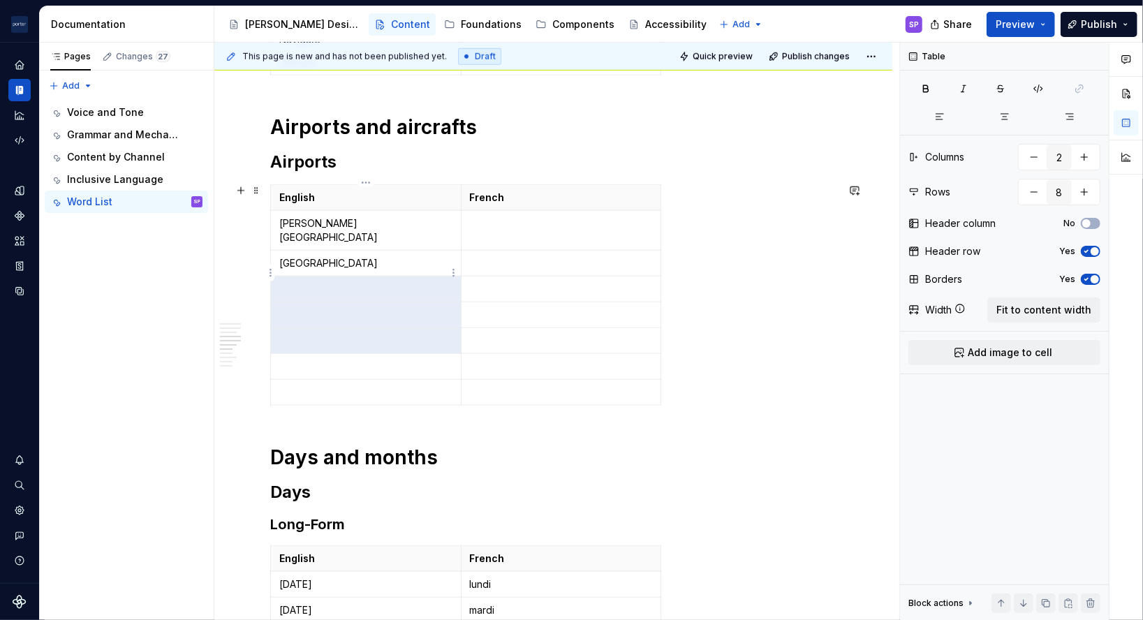
click at [288, 282] on p at bounding box center [365, 289] width 173 height 14
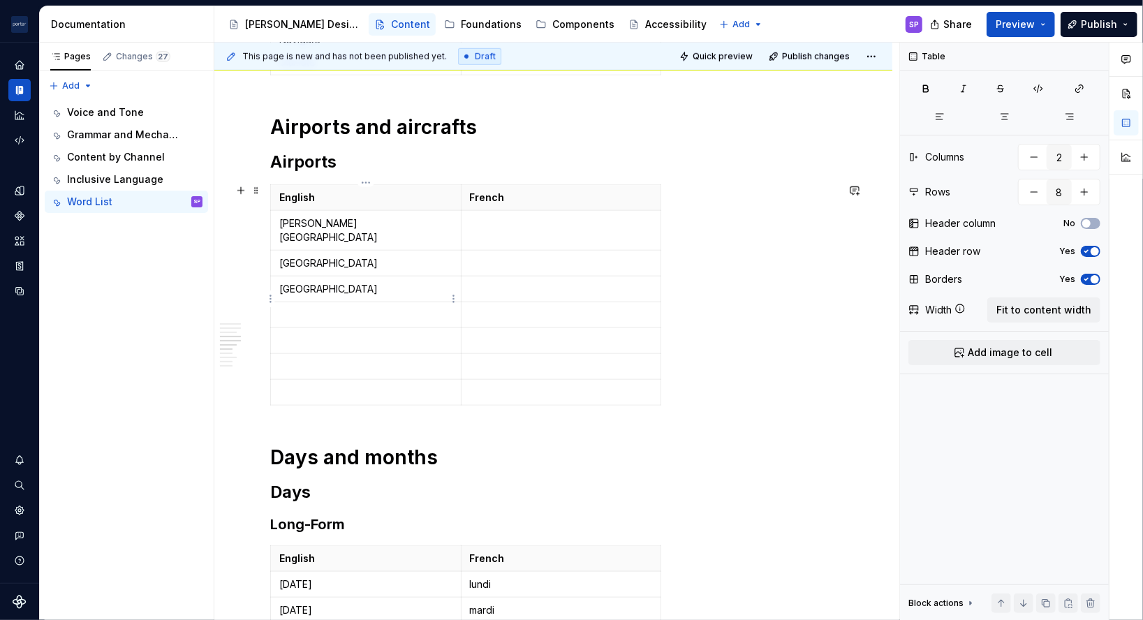
click at [293, 308] on p at bounding box center [365, 315] width 173 height 14
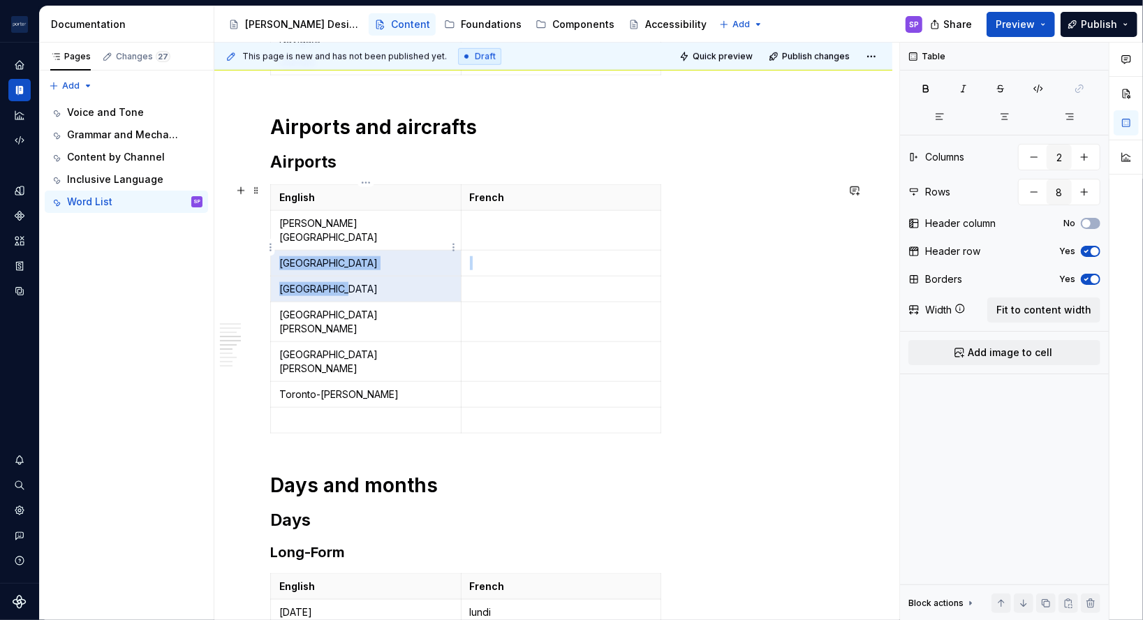
drag, startPoint x: 367, startPoint y: 280, endPoint x: 279, endPoint y: 247, distance: 94.5
click at [279, 247] on tbody "English French [PERSON_NAME][GEOGRAPHIC_DATA] [GEOGRAPHIC_DATA] [GEOGRAPHIC_DAT…" at bounding box center [466, 309] width 390 height 249
click at [435, 223] on p "[PERSON_NAME][GEOGRAPHIC_DATA]" at bounding box center [365, 230] width 173 height 28
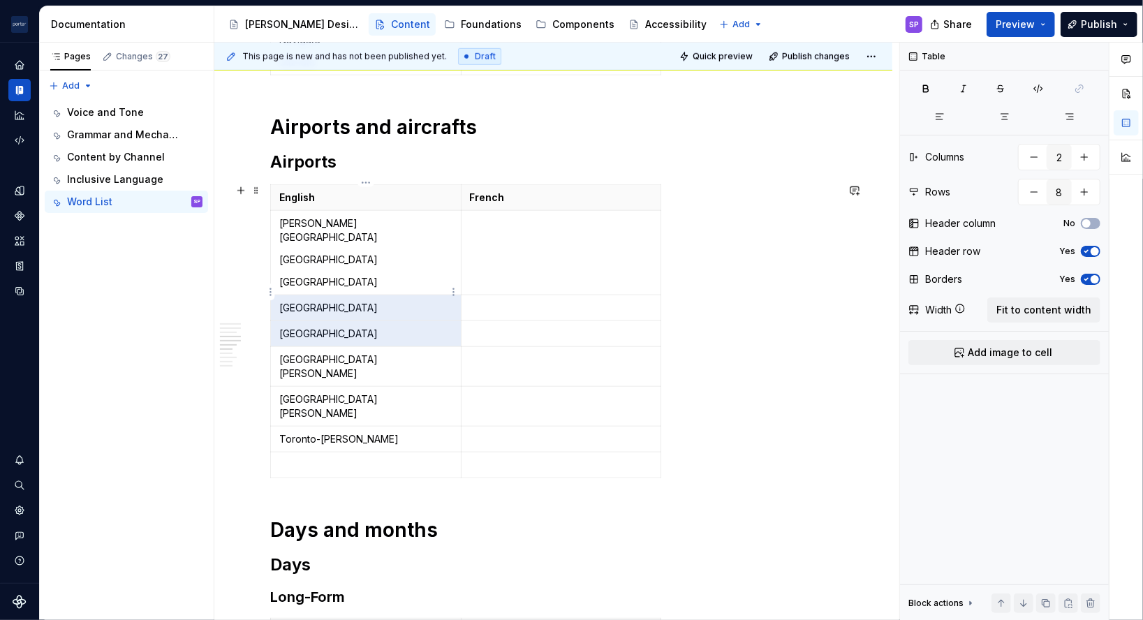
drag, startPoint x: 350, startPoint y: 318, endPoint x: 279, endPoint y: 285, distance: 78.7
click at [279, 285] on tbody "English French [PERSON_NAME][GEOGRAPHIC_DATA] [GEOGRAPHIC_DATA] [GEOGRAPHIC_DAT…" at bounding box center [466, 331] width 390 height 293
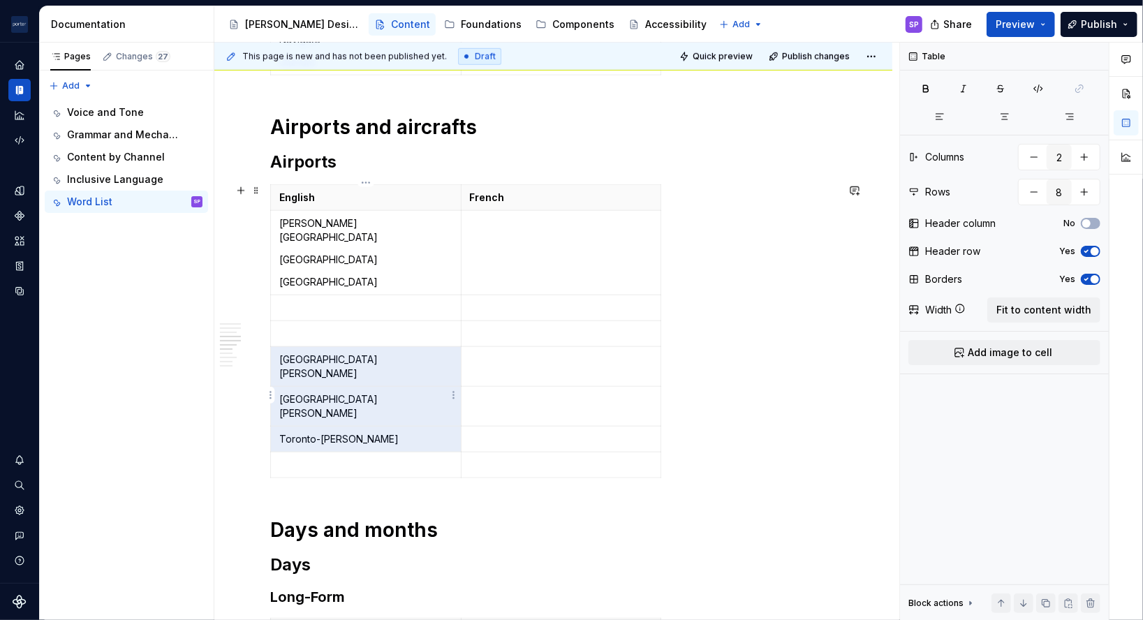
drag, startPoint x: 281, startPoint y: 342, endPoint x: 355, endPoint y: 389, distance: 87.5
click at [355, 389] on tbody "English French [PERSON_NAME][GEOGRAPHIC_DATA] [GEOGRAPHIC_DATA] [GEOGRAPHIC_DAT…" at bounding box center [466, 331] width 390 height 293
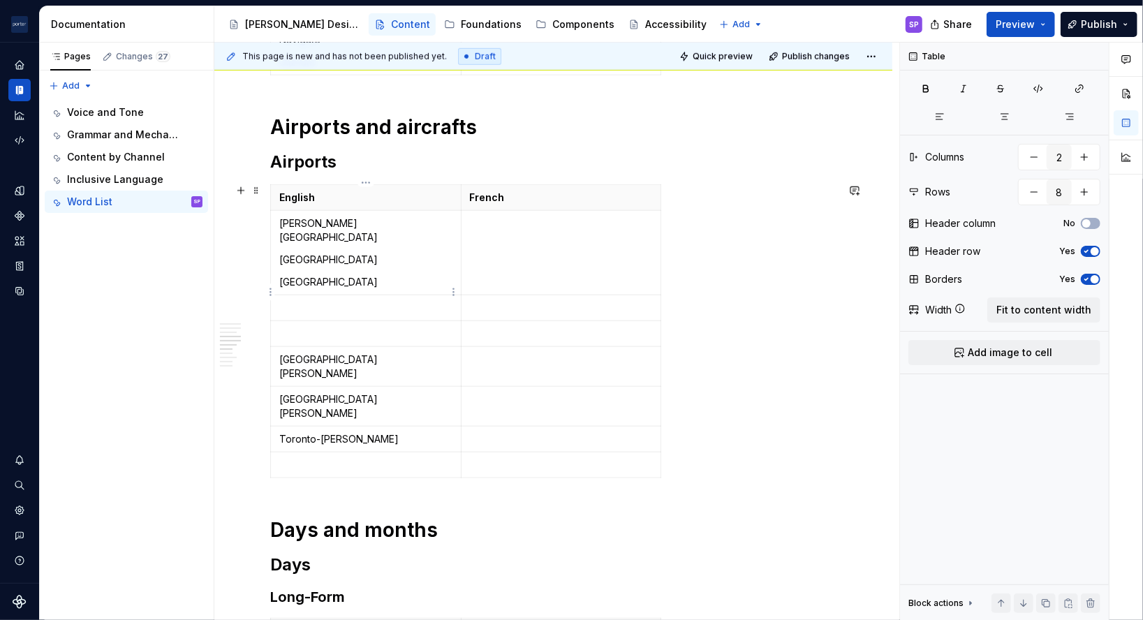
click at [301, 301] on p at bounding box center [365, 308] width 173 height 14
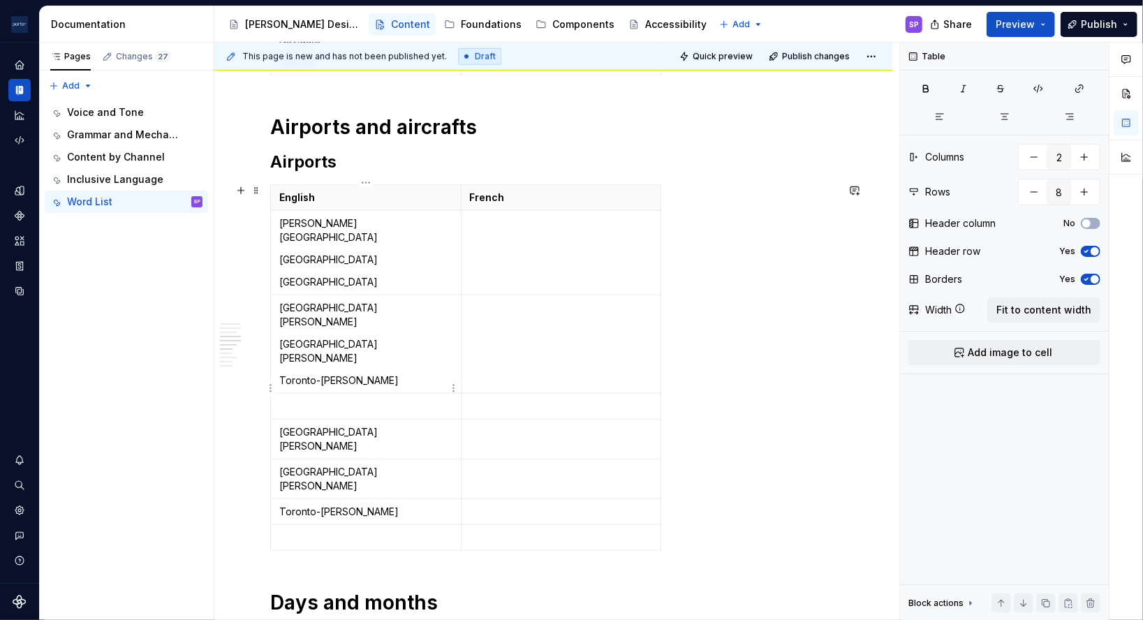
click at [372, 420] on td "[GEOGRAPHIC_DATA][PERSON_NAME]" at bounding box center [366, 440] width 191 height 40
click at [343, 399] on p at bounding box center [365, 406] width 173 height 14
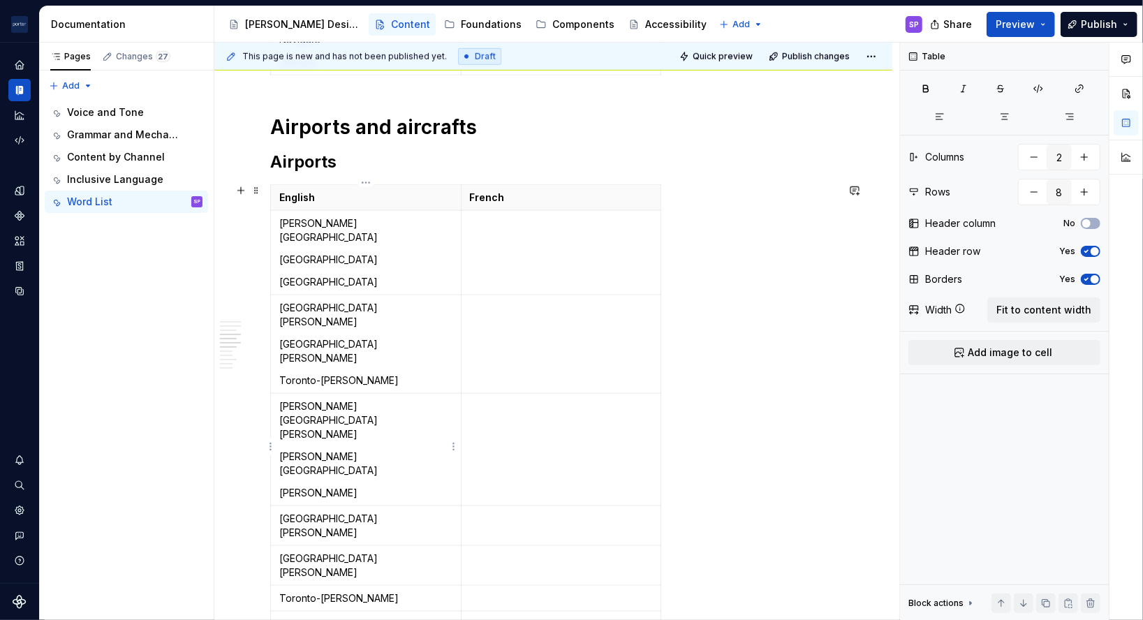
click at [331, 506] on td "[GEOGRAPHIC_DATA][PERSON_NAME]" at bounding box center [366, 526] width 191 height 40
click at [297, 512] on p "M" at bounding box center [365, 519] width 173 height 14
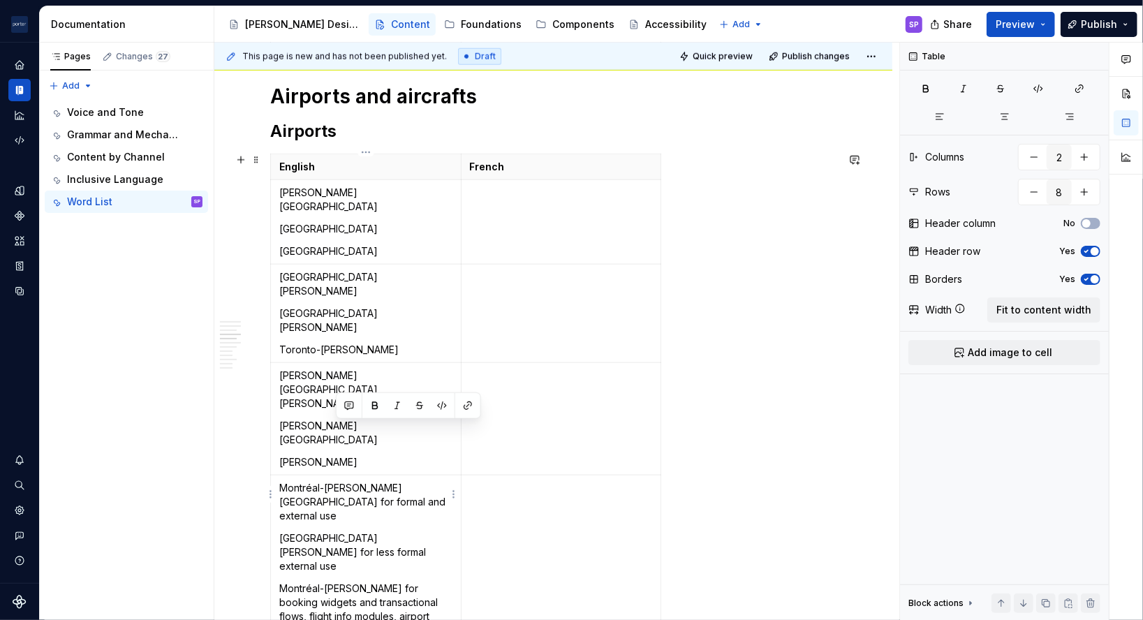
drag, startPoint x: 355, startPoint y: 446, endPoint x: 374, endPoint y: 433, distance: 23.0
click at [374, 481] on p "Montréal-[PERSON_NAME][GEOGRAPHIC_DATA] for formal and external use" at bounding box center [365, 502] width 173 height 42
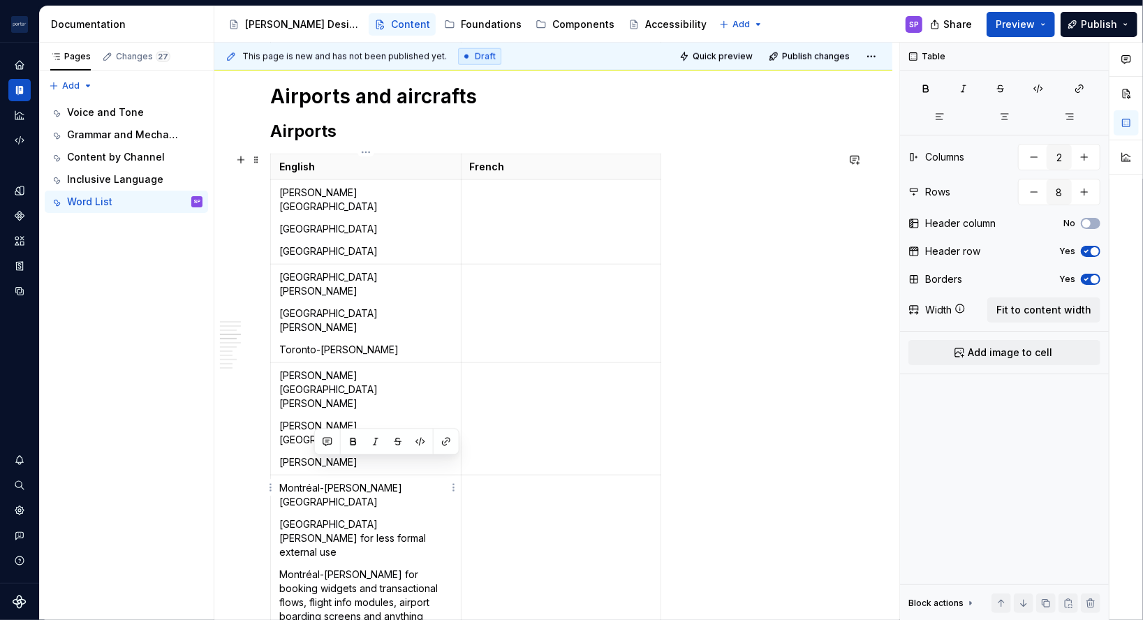
drag, startPoint x: 439, startPoint y: 466, endPoint x: 311, endPoint y: 466, distance: 128.5
click at [311, 517] on p "[GEOGRAPHIC_DATA][PERSON_NAME] for less formal external use" at bounding box center [365, 538] width 173 height 42
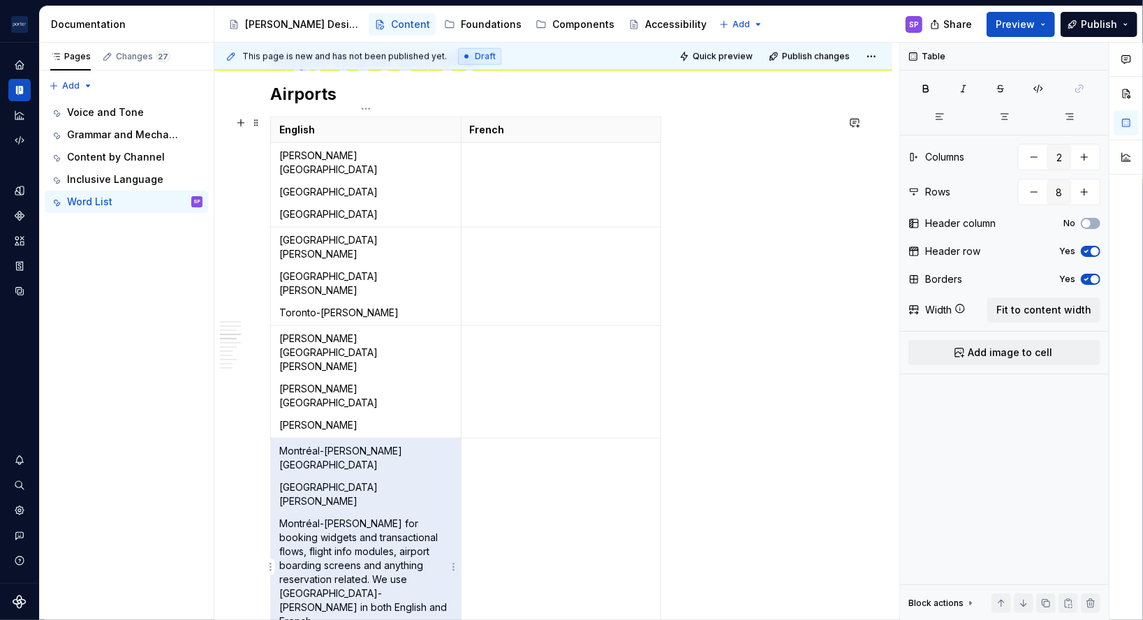
scroll to position [977, 0]
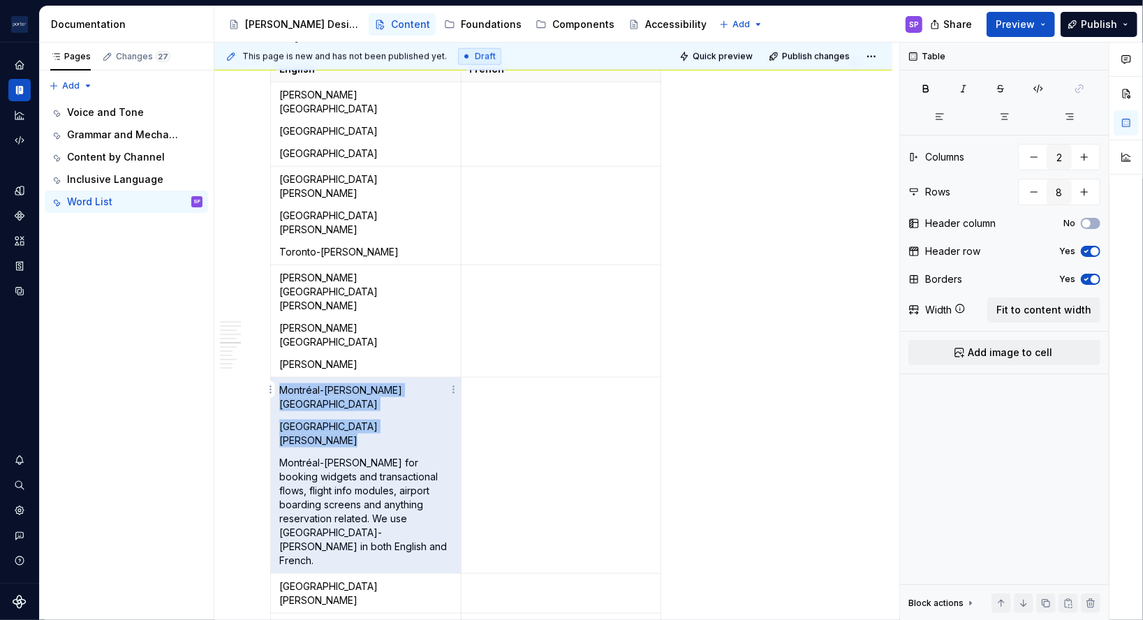
drag, startPoint x: 358, startPoint y: 489, endPoint x: 399, endPoint y: 444, distance: 61.3
click at [399, 456] on p "Montréal-[PERSON_NAME] for booking widgets and transactional flows, flight info…" at bounding box center [365, 512] width 173 height 112
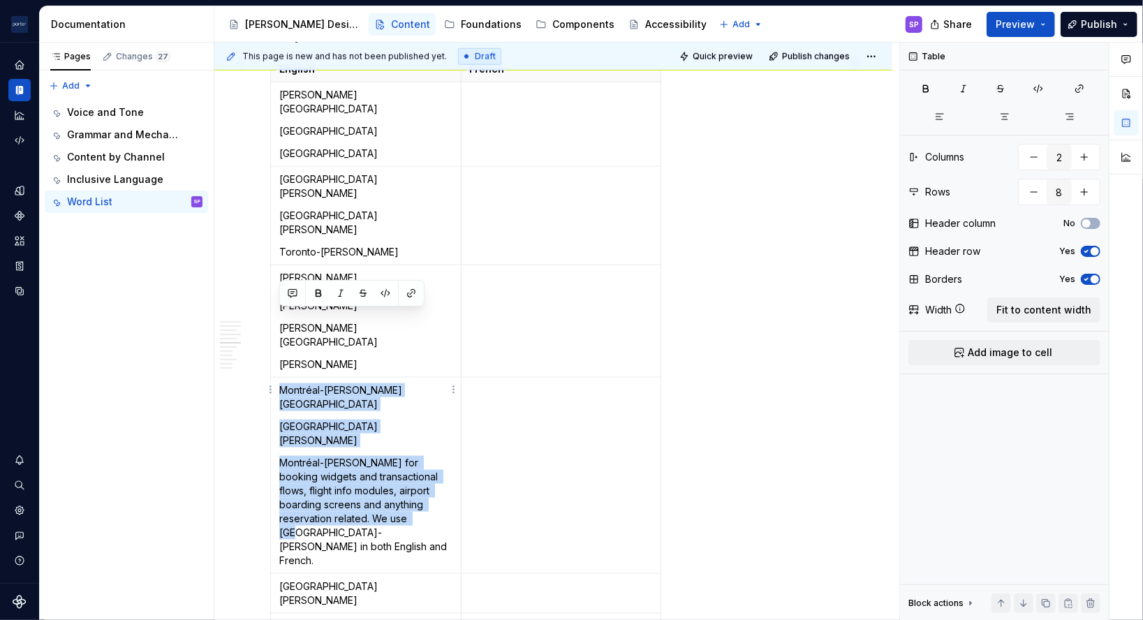
click at [399, 456] on p "Montréal-[PERSON_NAME] for booking widgets and transactional flows, flight info…" at bounding box center [365, 512] width 173 height 112
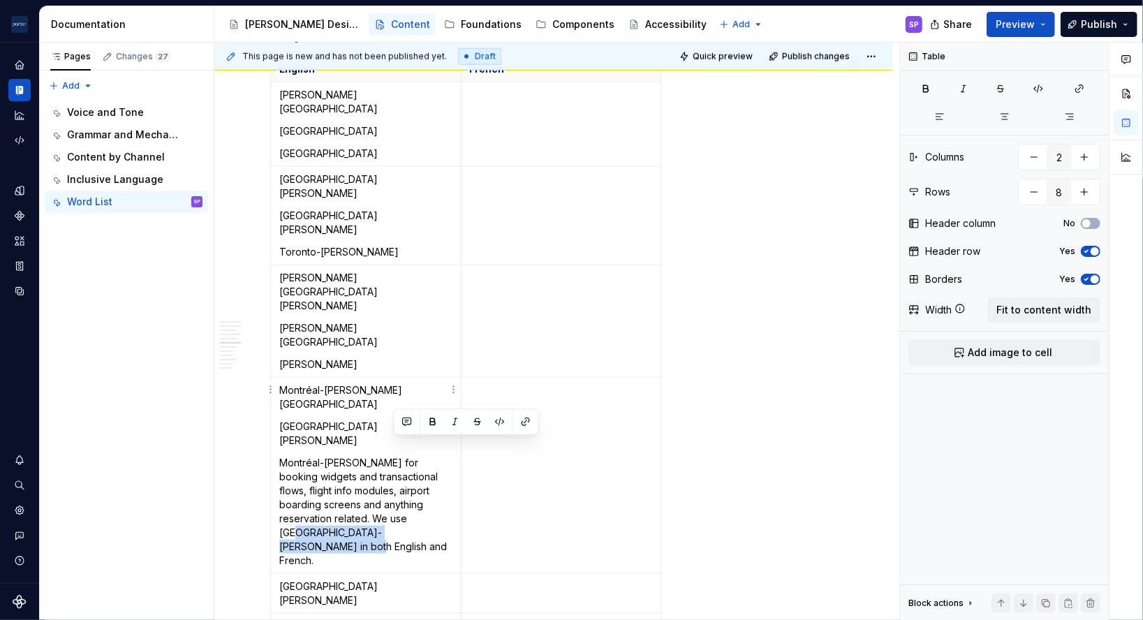
drag, startPoint x: 399, startPoint y: 444, endPoint x: 399, endPoint y: 455, distance: 11.2
click at [399, 456] on p "Montréal-[PERSON_NAME] for booking widgets and transactional flows, flight info…" at bounding box center [365, 512] width 173 height 112
click at [396, 456] on p "Montréal-[PERSON_NAME] for booking widgets and transactional flows, flight info…" at bounding box center [365, 512] width 173 height 112
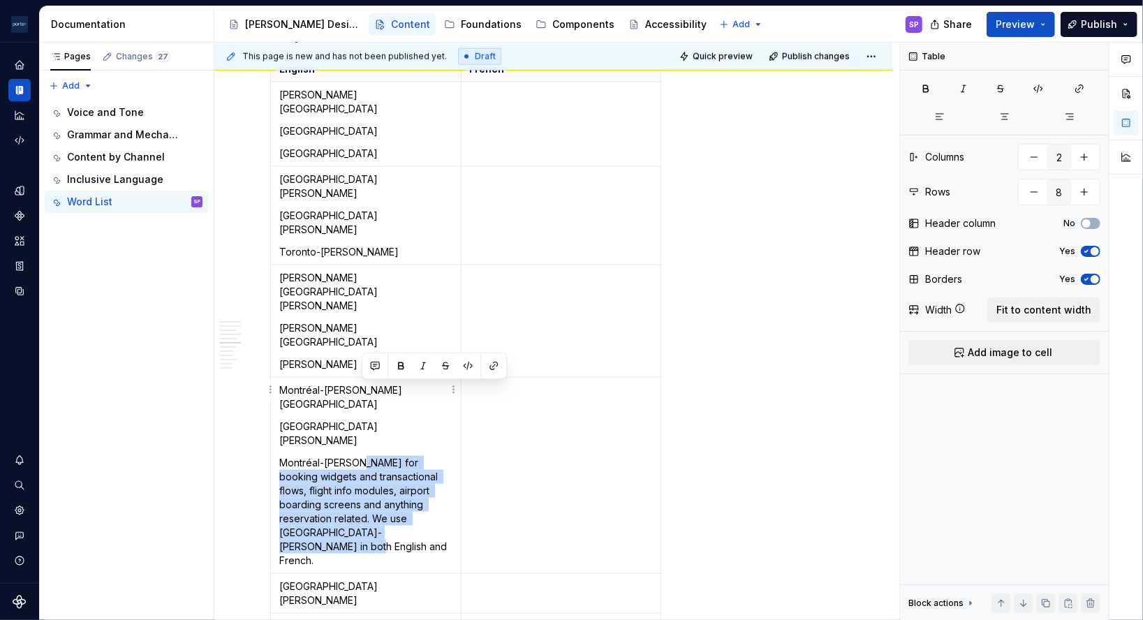
drag, startPoint x: 383, startPoint y: 431, endPoint x: 362, endPoint y: 393, distance: 44.1
click at [362, 456] on p "Montréal-[PERSON_NAME] for booking widgets and transactional flows, flight info…" at bounding box center [365, 512] width 173 height 112
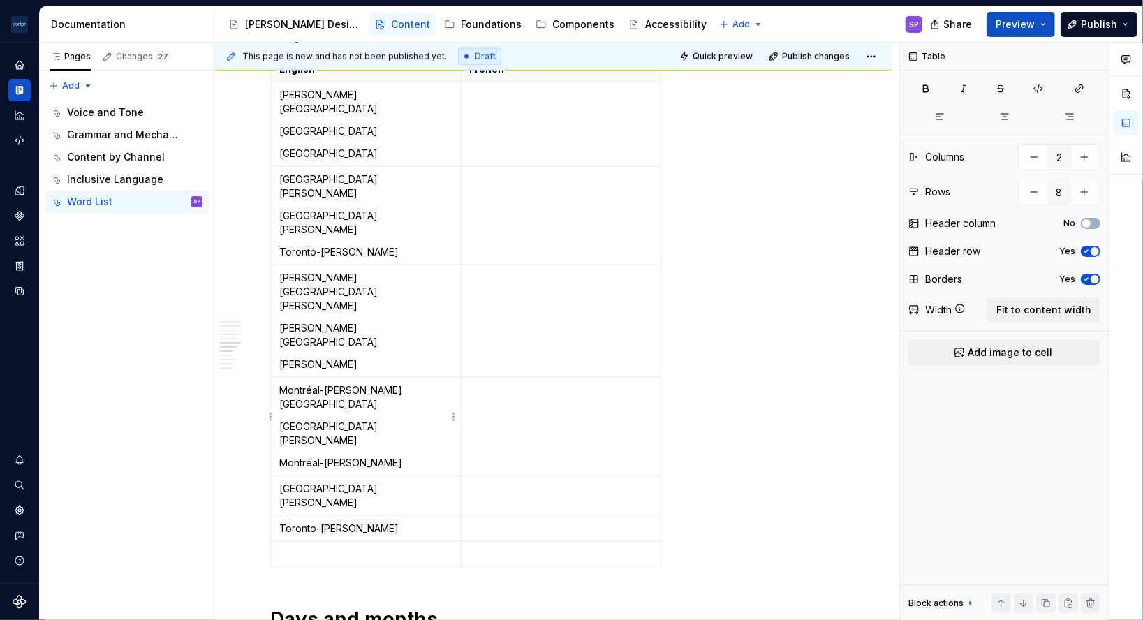
click at [302, 482] on p "[GEOGRAPHIC_DATA][PERSON_NAME]" at bounding box center [365, 496] width 173 height 28
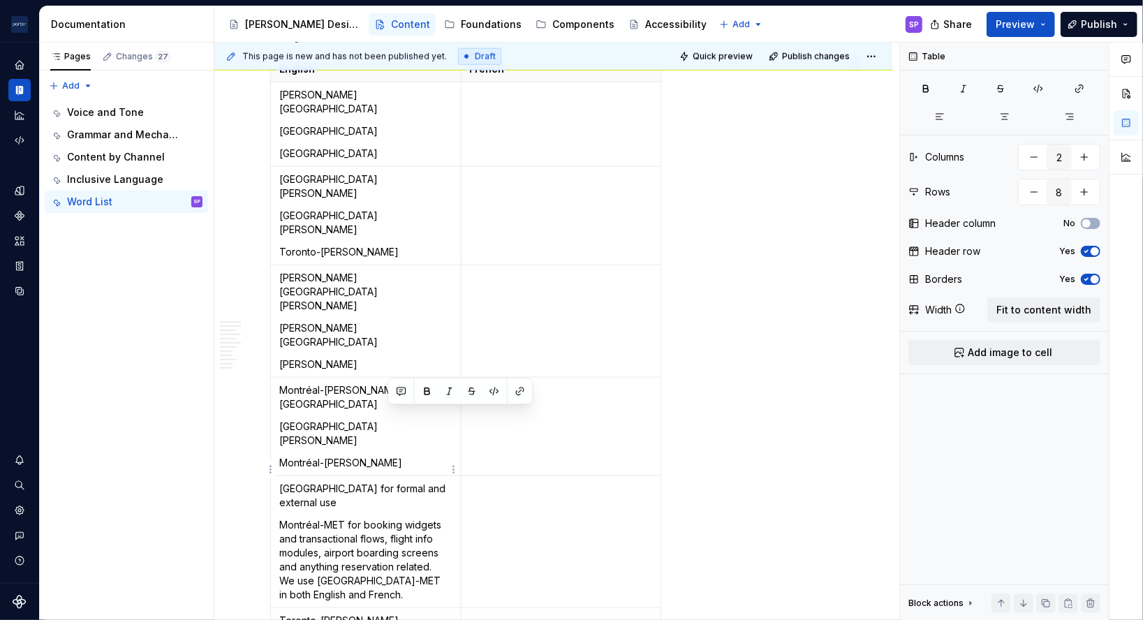
drag, startPoint x: 401, startPoint y: 429, endPoint x: 414, endPoint y: 419, distance: 16.9
click at [414, 482] on p "[GEOGRAPHIC_DATA] for formal and external use" at bounding box center [365, 496] width 173 height 28
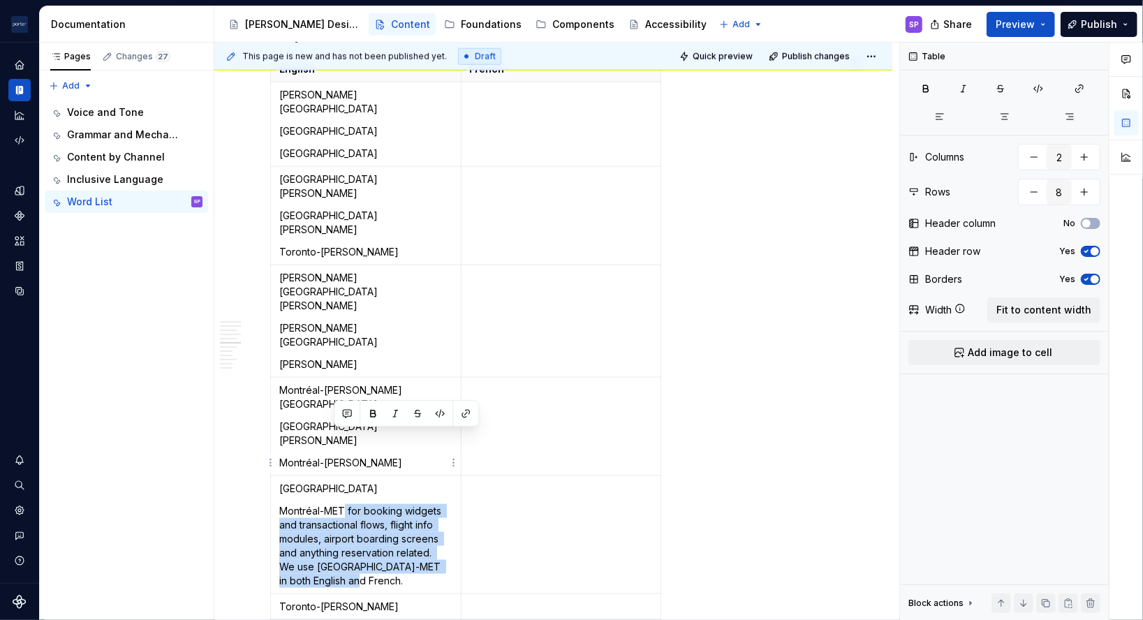
drag, startPoint x: 346, startPoint y: 440, endPoint x: 383, endPoint y: 510, distance: 79.3
click at [383, 510] on p "Montréal-MET for booking widgets and transactional flows, flight info modules, …" at bounding box center [365, 546] width 173 height 84
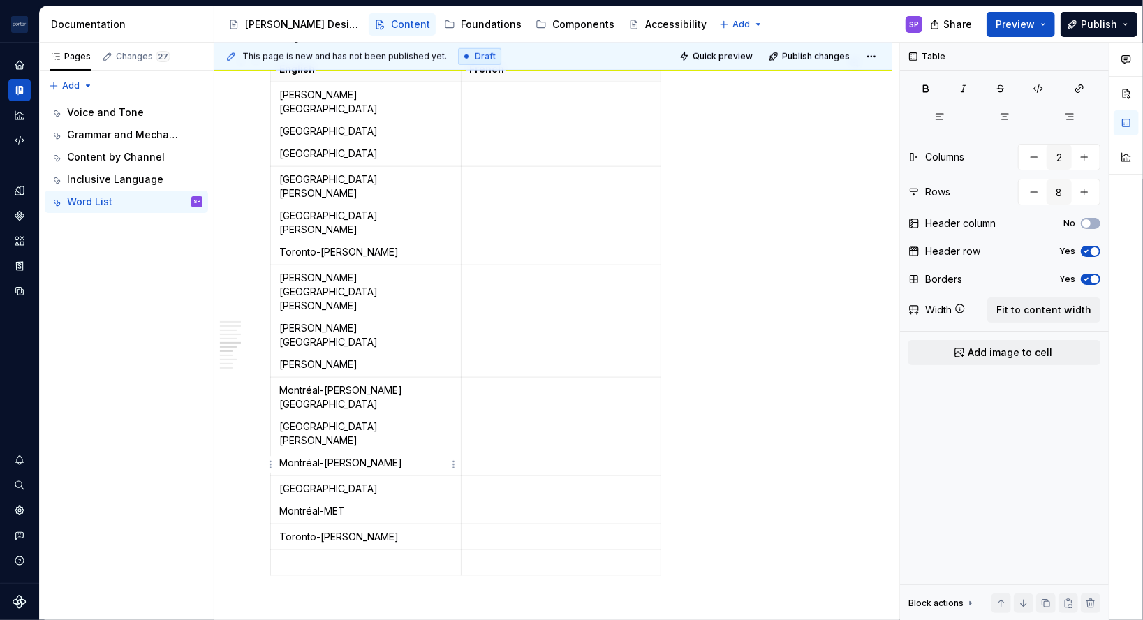
click at [321, 530] on p "Toronto-[PERSON_NAME]" at bounding box center [365, 537] width 173 height 14
click at [343, 578] on p at bounding box center [365, 585] width 173 height 14
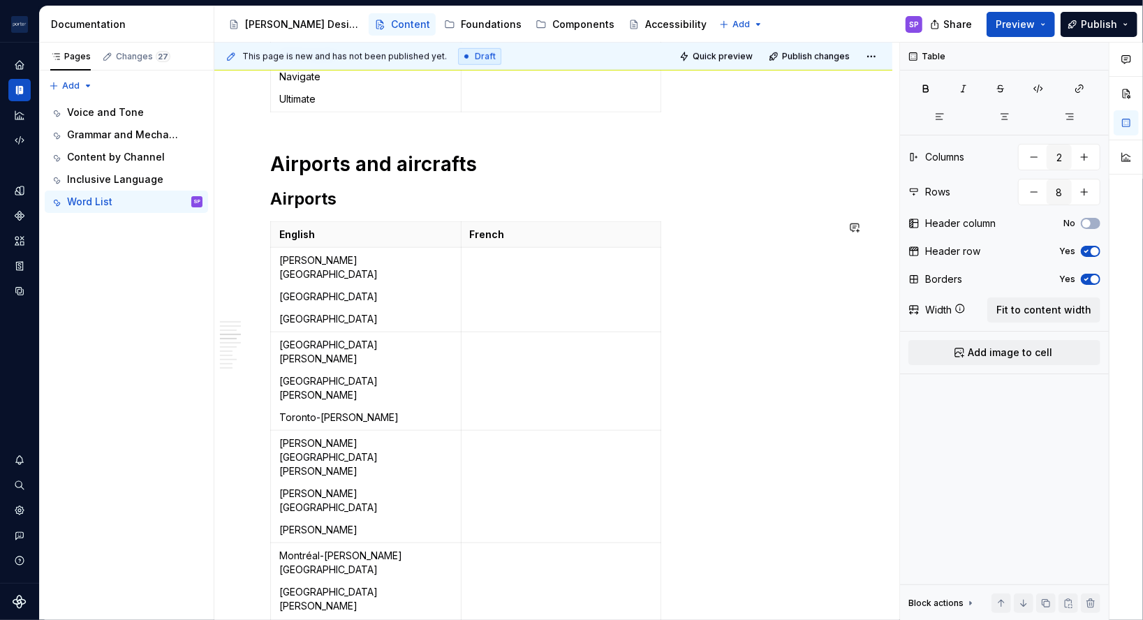
scroll to position [827, 0]
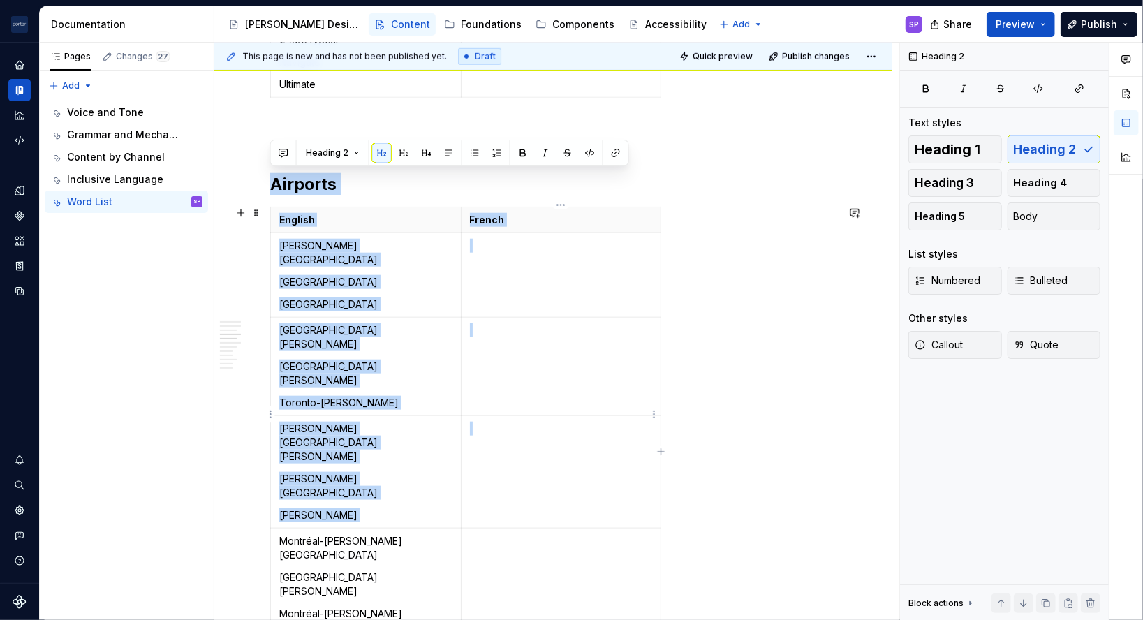
drag, startPoint x: 274, startPoint y: 184, endPoint x: 616, endPoint y: 393, distance: 400.1
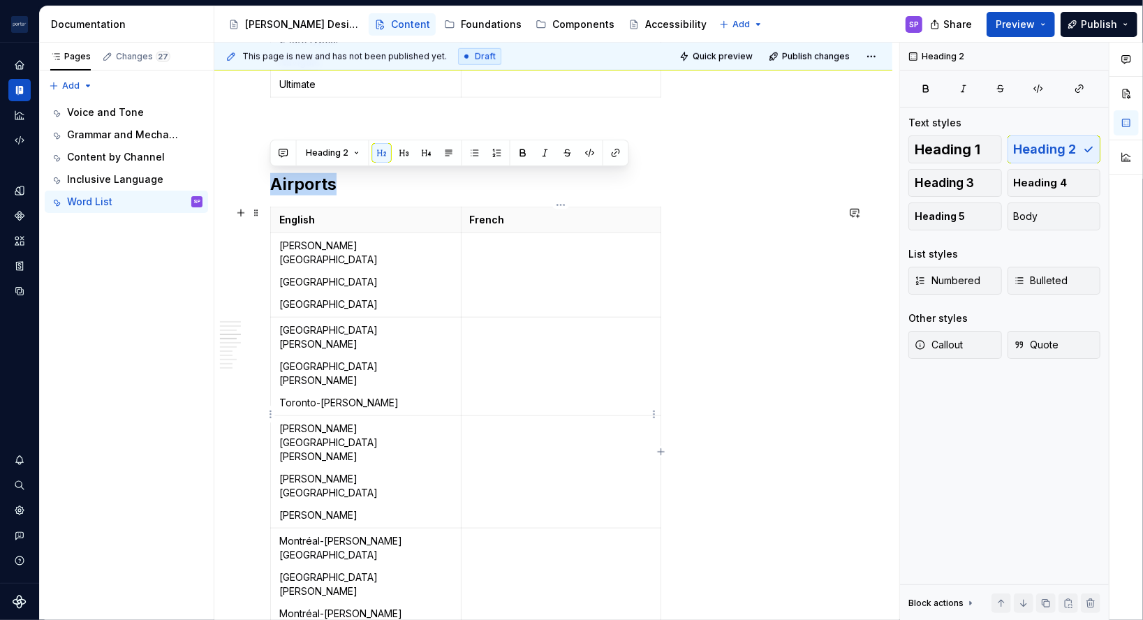
copy h2 "Airports"
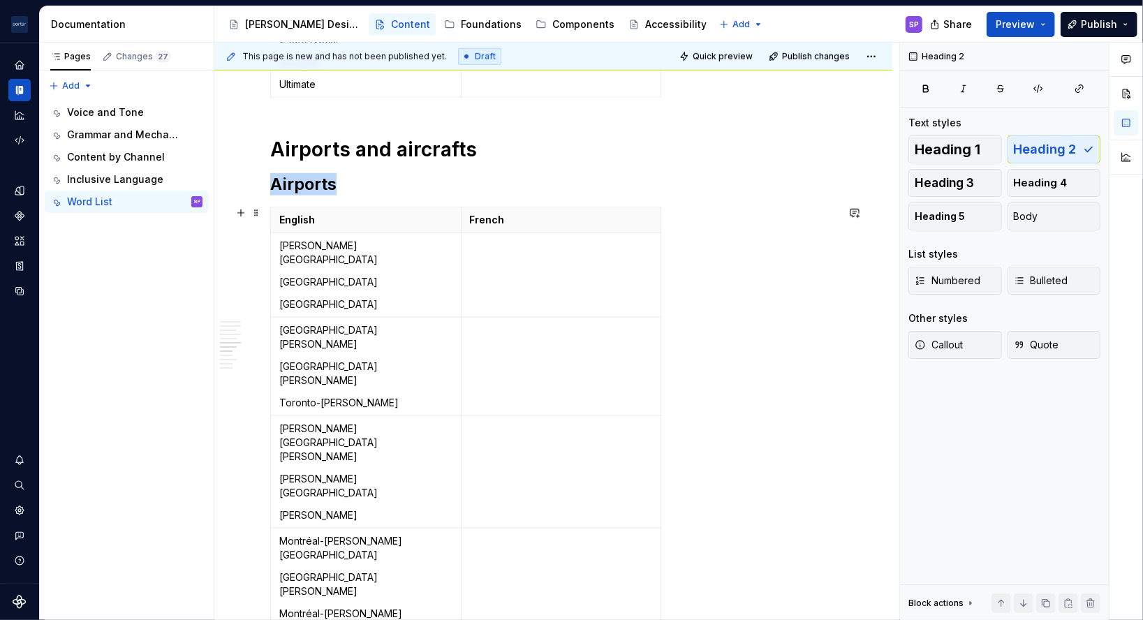
scroll to position [1195, 0]
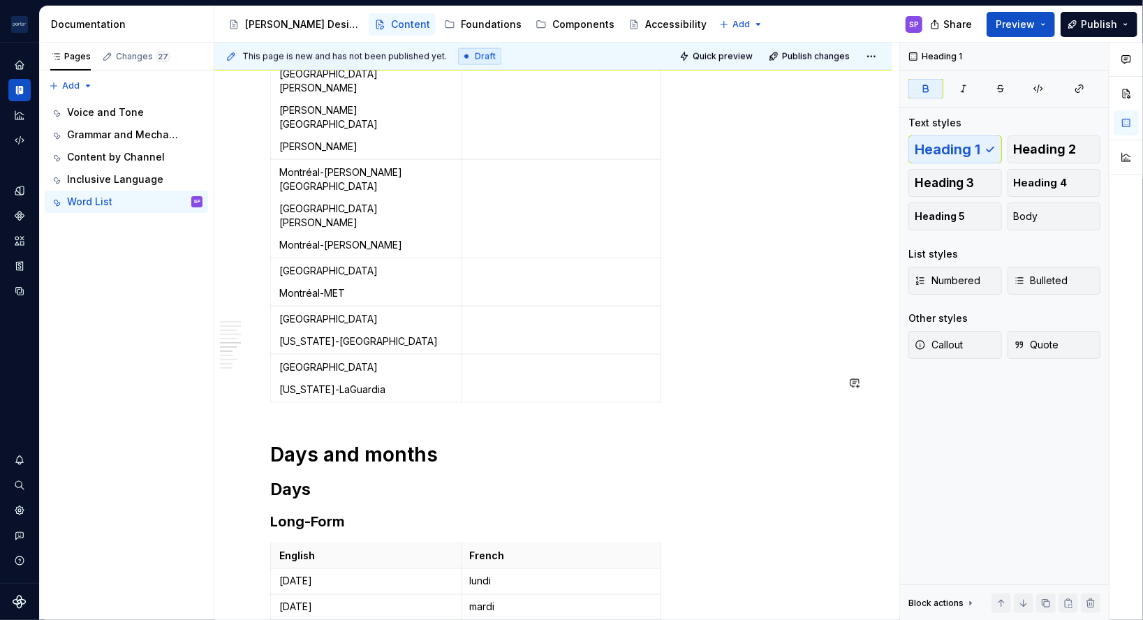
click at [350, 343] on div "Preferred terms English French Specific needs Support request Sign-in (noun, ad…" at bounding box center [553, 466] width 566 height 2739
click at [282, 443] on strong "Days and months" at bounding box center [354, 455] width 168 height 24
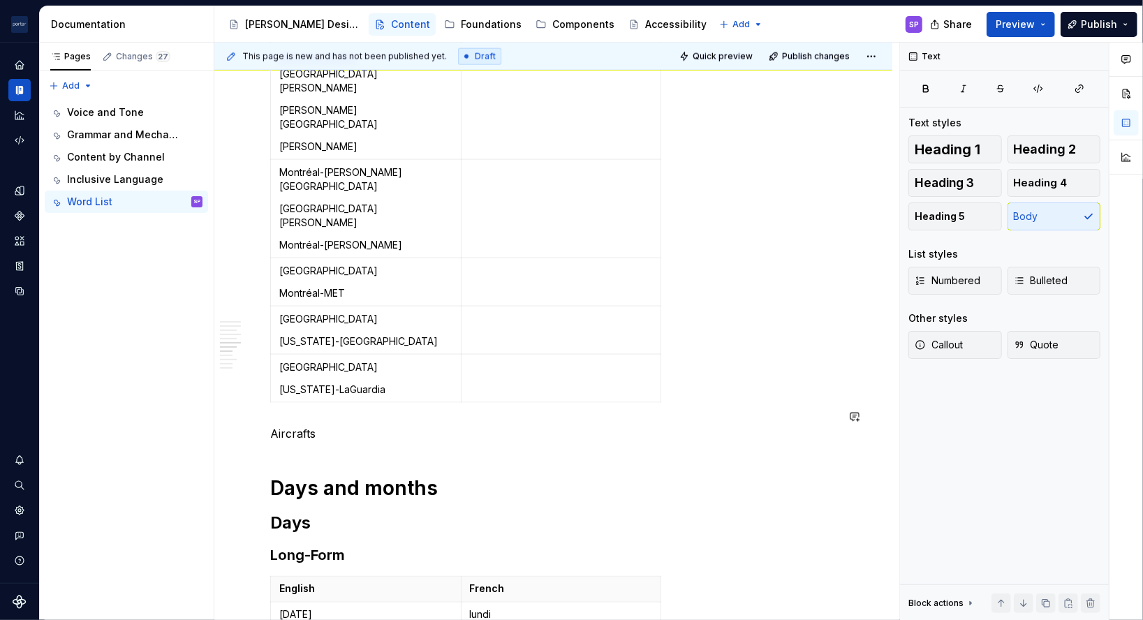
click at [286, 425] on p "Aircrafts" at bounding box center [553, 433] width 566 height 17
click at [353, 330] on button "button" at bounding box center [358, 336] width 20 height 20
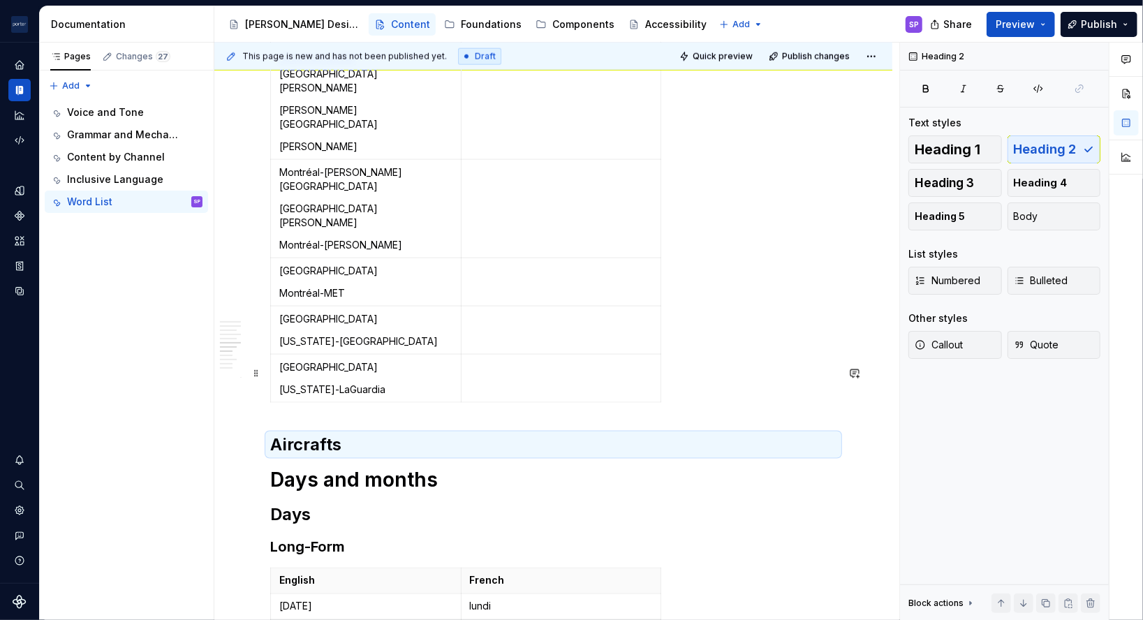
click at [359, 434] on h2 "Aircrafts" at bounding box center [553, 445] width 566 height 22
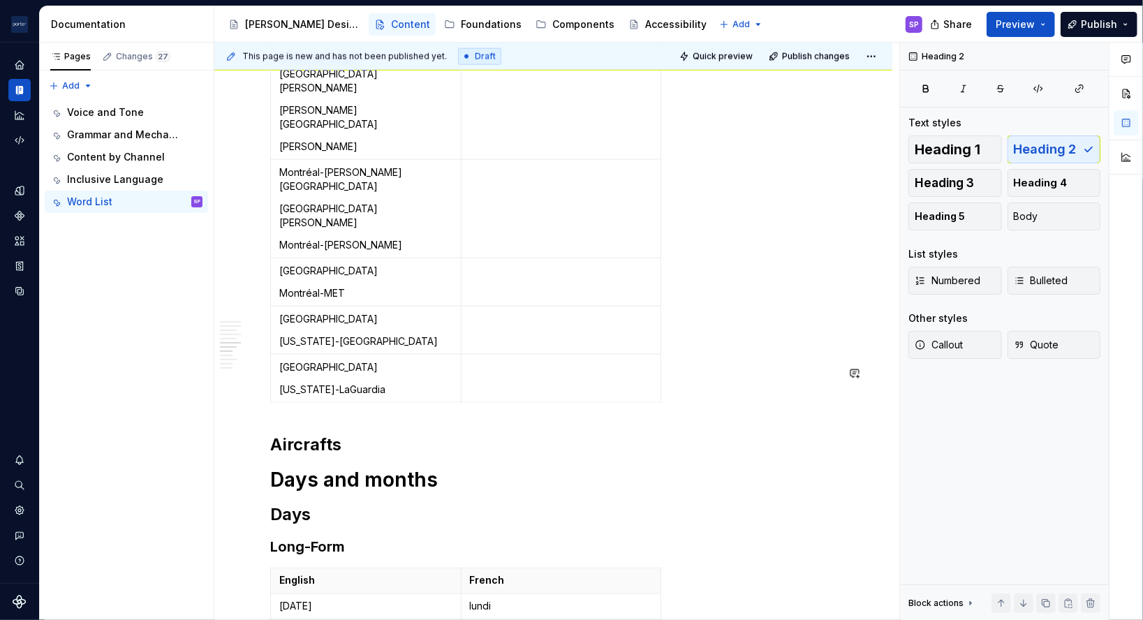
click at [359, 434] on h2 "Aircrafts" at bounding box center [553, 445] width 566 height 22
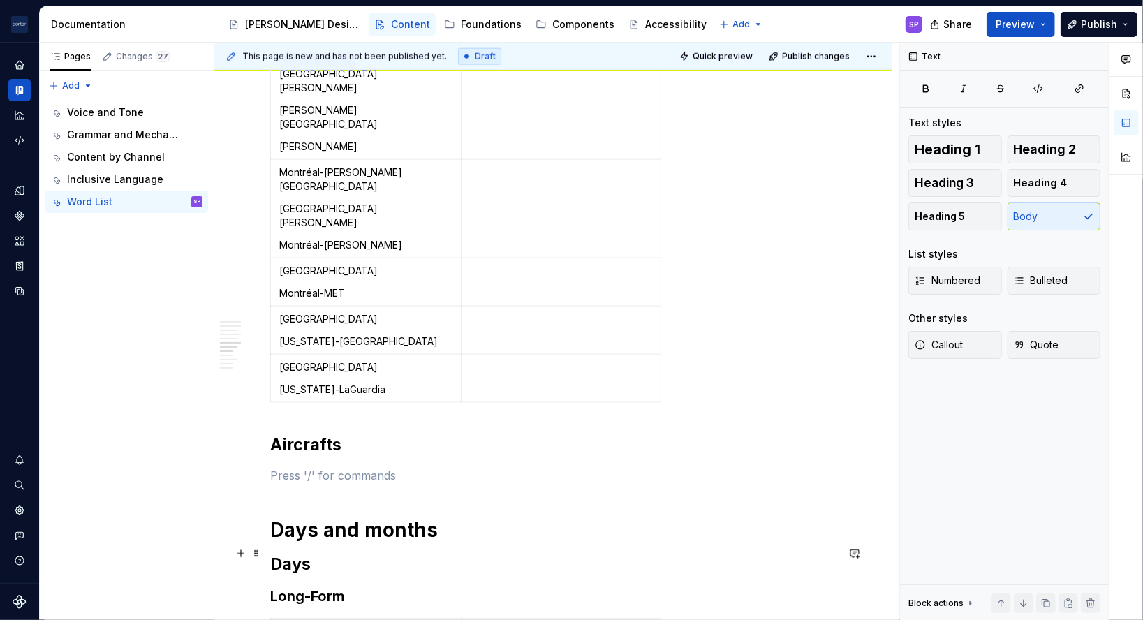
scroll to position [1374, 0]
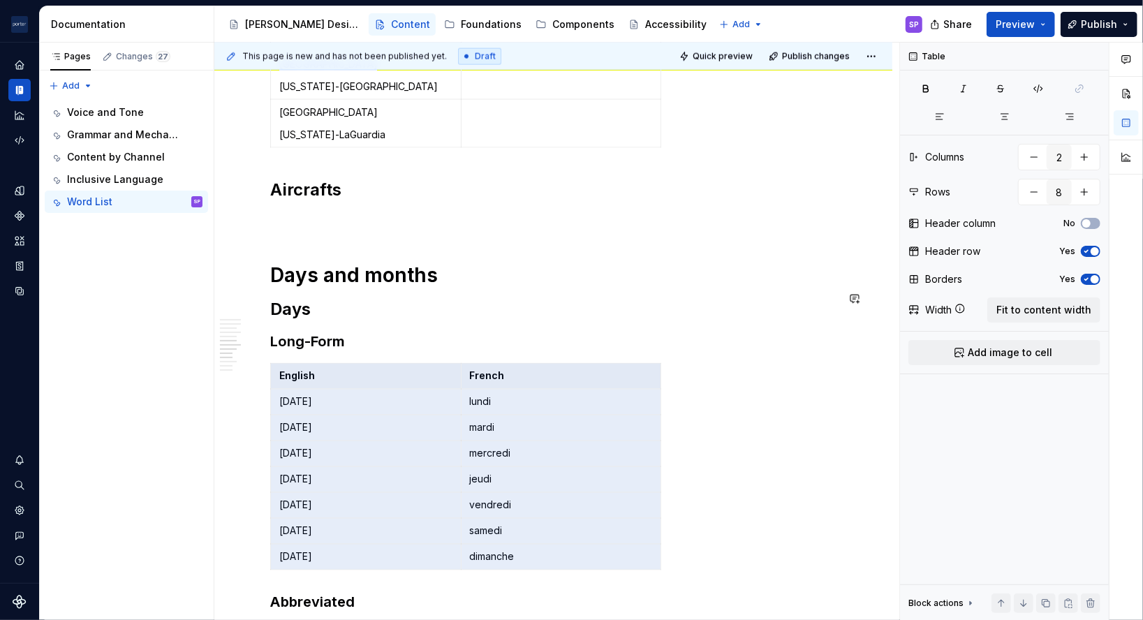
drag, startPoint x: 293, startPoint y: 383, endPoint x: 555, endPoint y: 556, distance: 314.8
click at [555, 556] on div "Preferred terms English French Specific needs Support request Sign-in (noun, ad…" at bounding box center [553, 249] width 566 height 2815
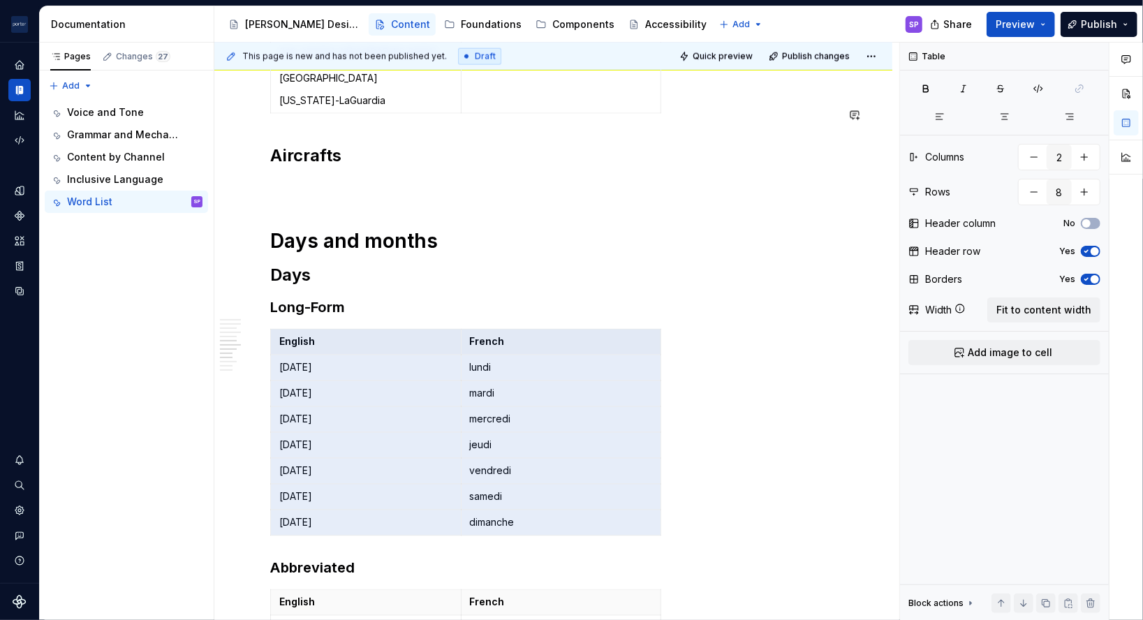
scroll to position [1375, 0]
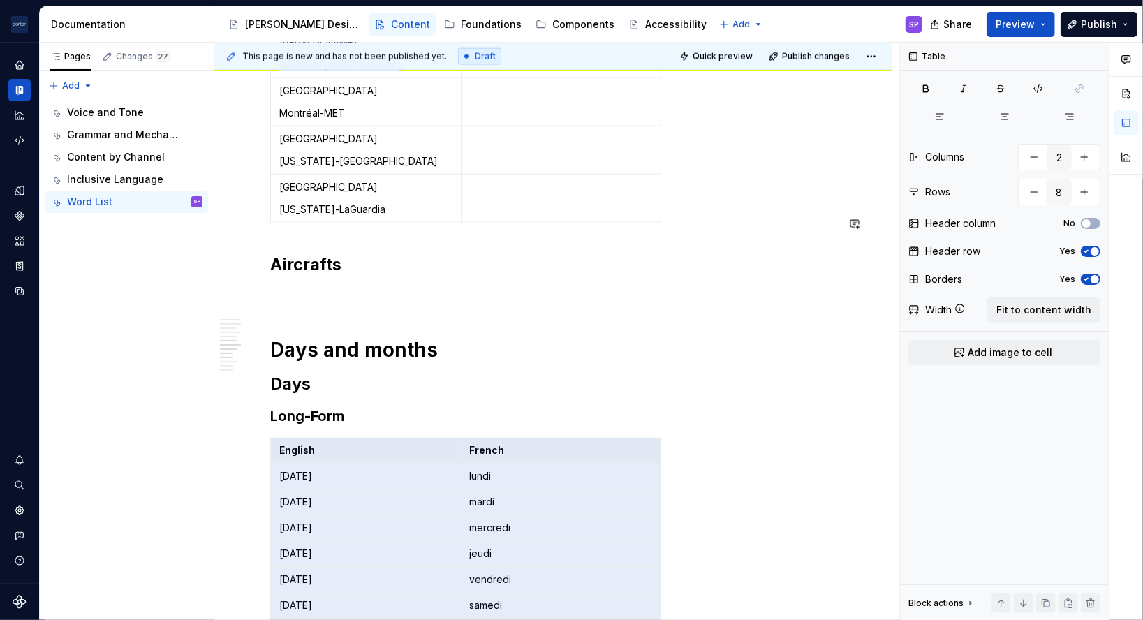
click at [357, 232] on div "Preferred terms English French Specific needs Support request Sign-in (noun, ad…" at bounding box center [553, 324] width 566 height 2815
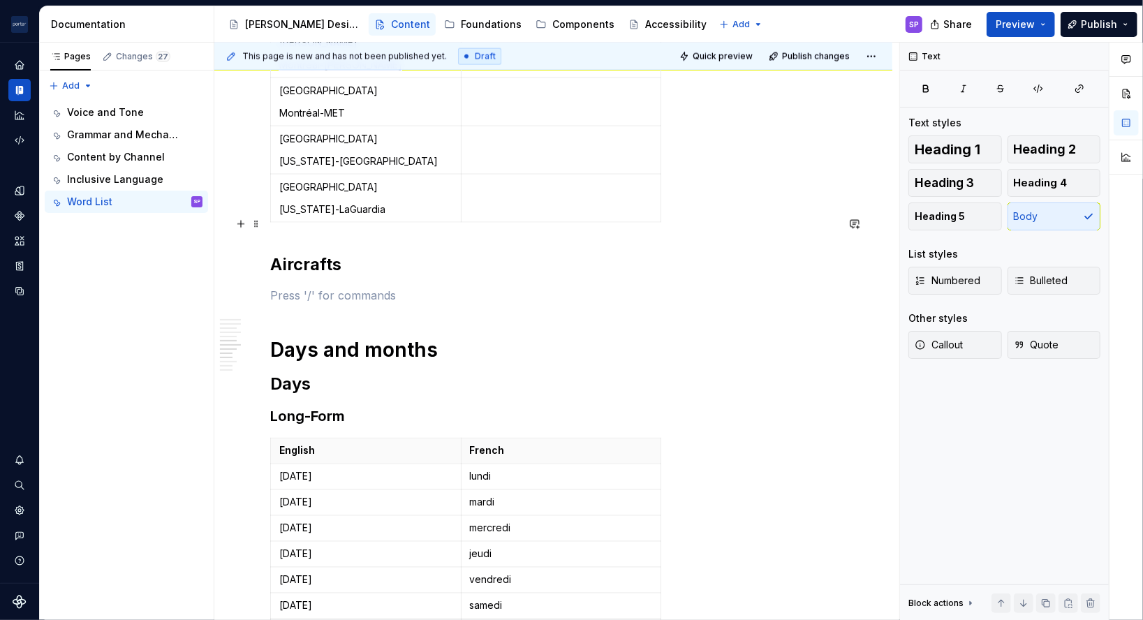
click at [375, 287] on p at bounding box center [553, 295] width 566 height 17
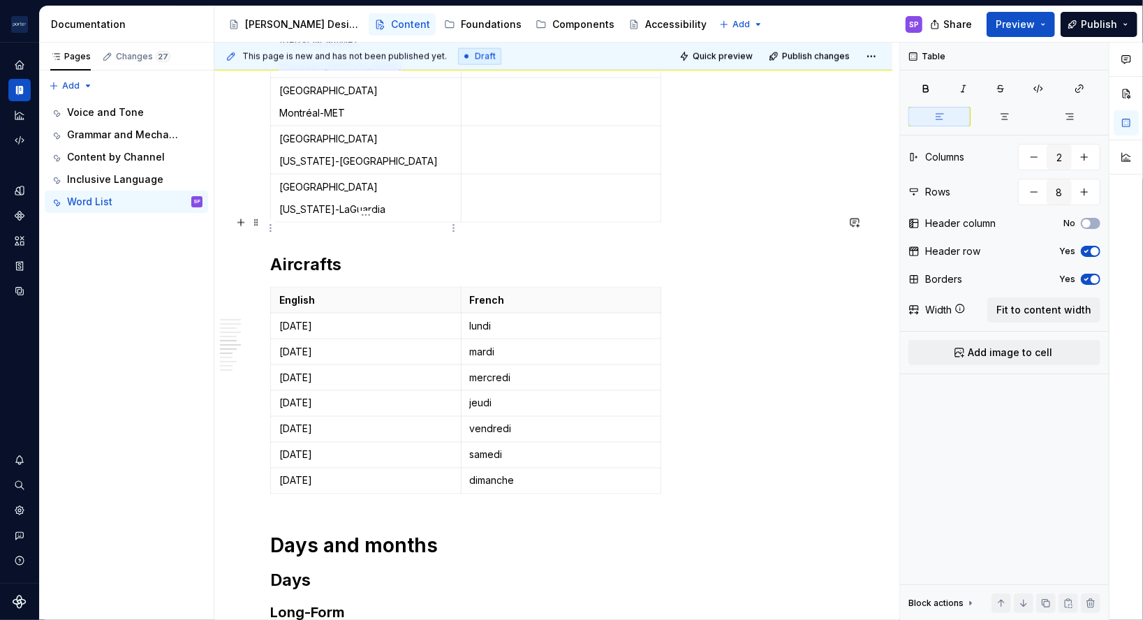
click at [302, 288] on th "English" at bounding box center [366, 301] width 191 height 26
click at [296, 339] on td "[DATE]" at bounding box center [366, 352] width 191 height 26
click at [296, 266] on div at bounding box center [351, 254] width 145 height 27
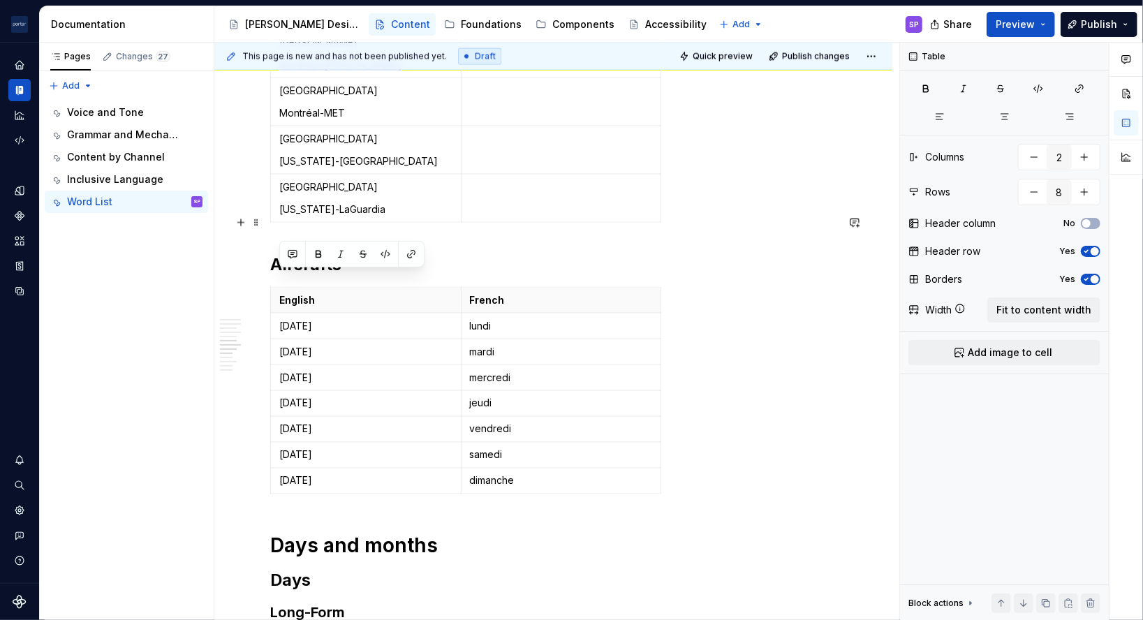
click at [296, 345] on p "[DATE]" at bounding box center [365, 352] width 173 height 14
click at [298, 319] on p "[DATE]" at bounding box center [365, 326] width 173 height 14
click at [302, 339] on td "[DATE]" at bounding box center [366, 352] width 191 height 26
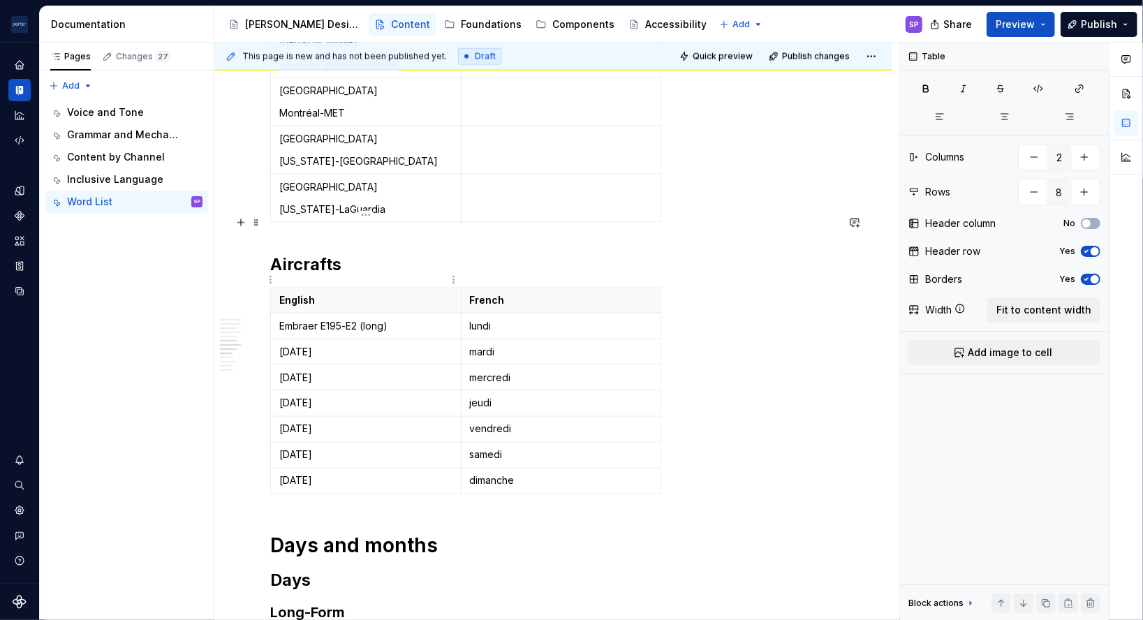
click at [302, 339] on td "[DATE]" at bounding box center [366, 352] width 191 height 26
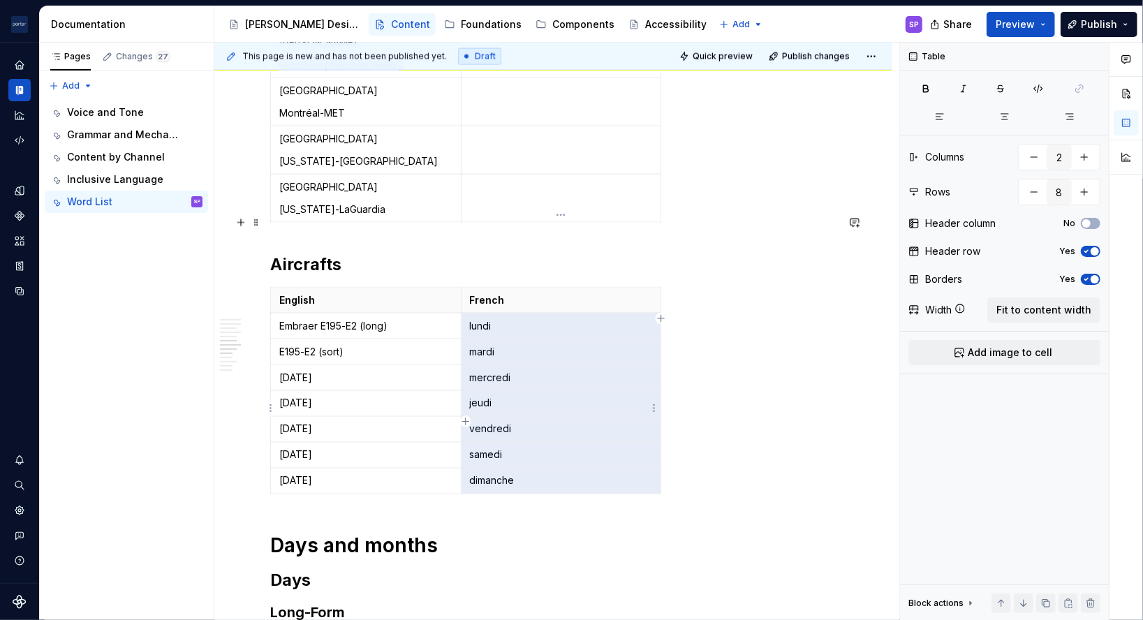
drag, startPoint x: 473, startPoint y: 258, endPoint x: 545, endPoint y: 405, distance: 163.3
click at [545, 405] on tbody "English French Embraer E195-E2 (long) lundi E195-E2 (sort) mardi [DATE] mercred…" at bounding box center [466, 391] width 390 height 207
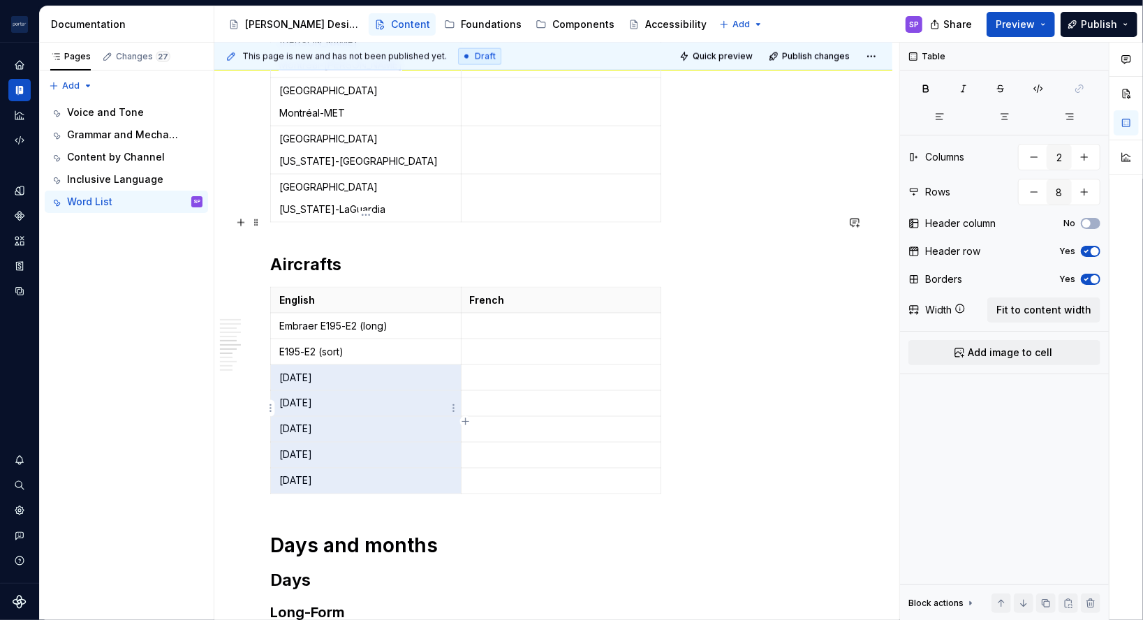
drag, startPoint x: 280, startPoint y: 303, endPoint x: 323, endPoint y: 405, distance: 110.5
click at [323, 405] on tbody "English French Embraer E195-E2 (long) E195-E2 (sort) [DATE] [DATE] [DATE] [DATE…" at bounding box center [466, 391] width 390 height 207
click at [316, 371] on p at bounding box center [365, 378] width 173 height 14
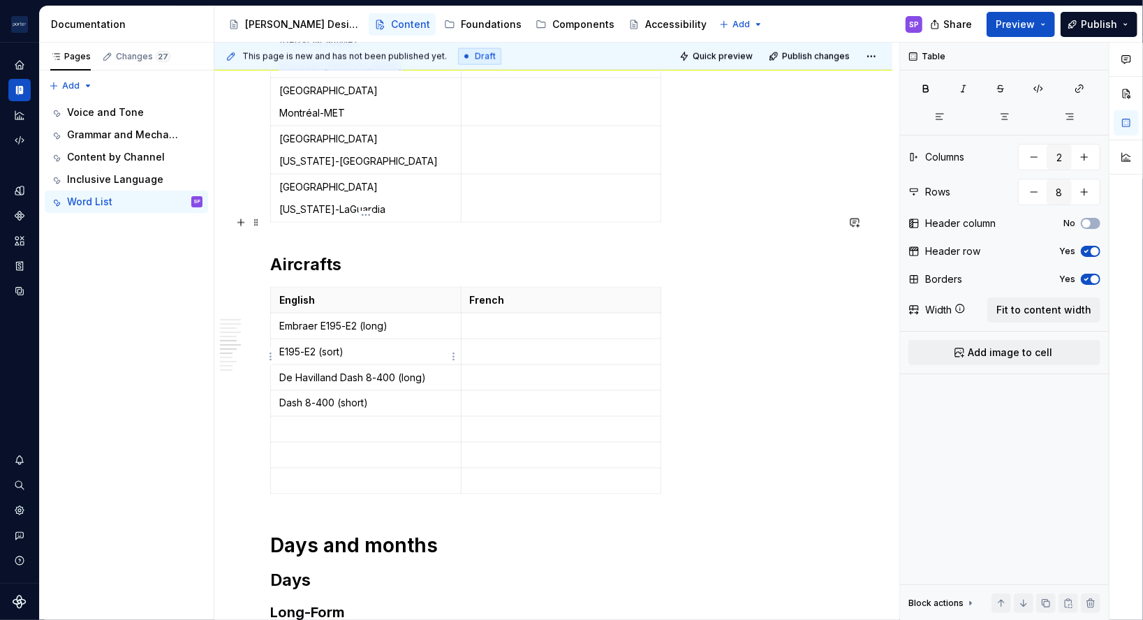
click at [299, 417] on td at bounding box center [366, 430] width 191 height 26
click at [1022, 193] on button "button" at bounding box center [1033, 191] width 25 height 25
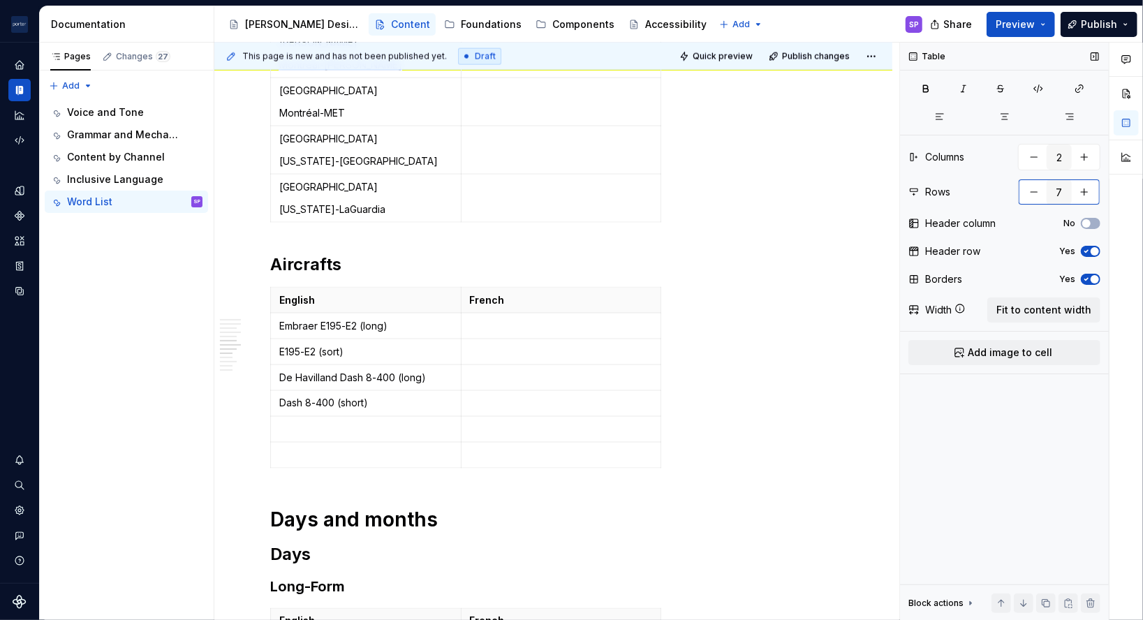
click at [1022, 193] on button "button" at bounding box center [1033, 191] width 25 height 25
type input "6"
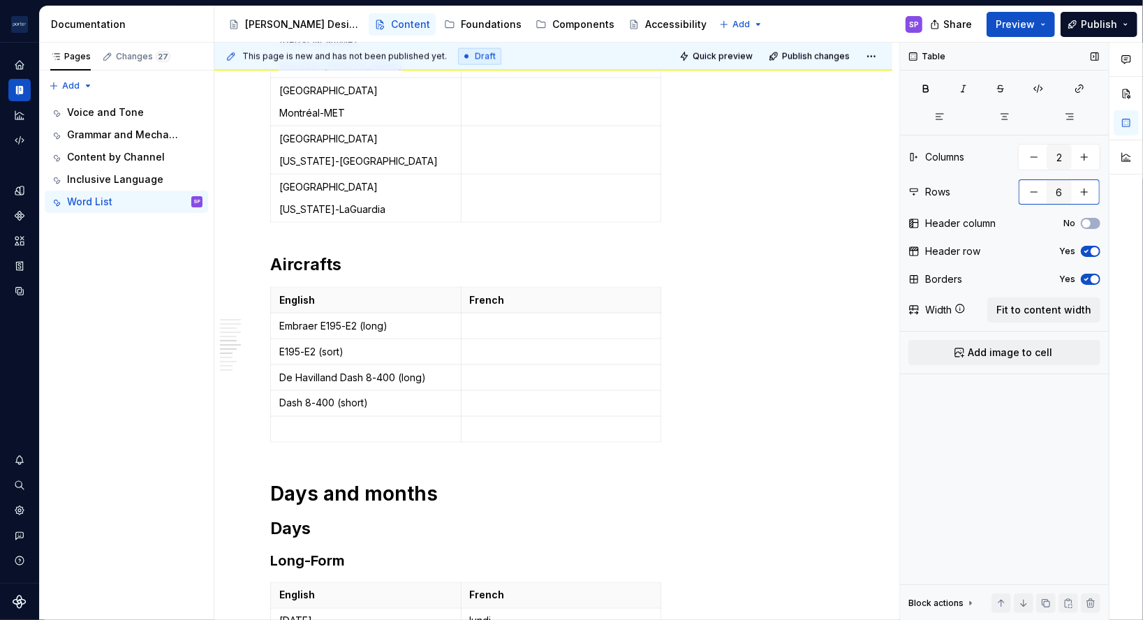
click at [1022, 193] on button "button" at bounding box center [1033, 191] width 25 height 25
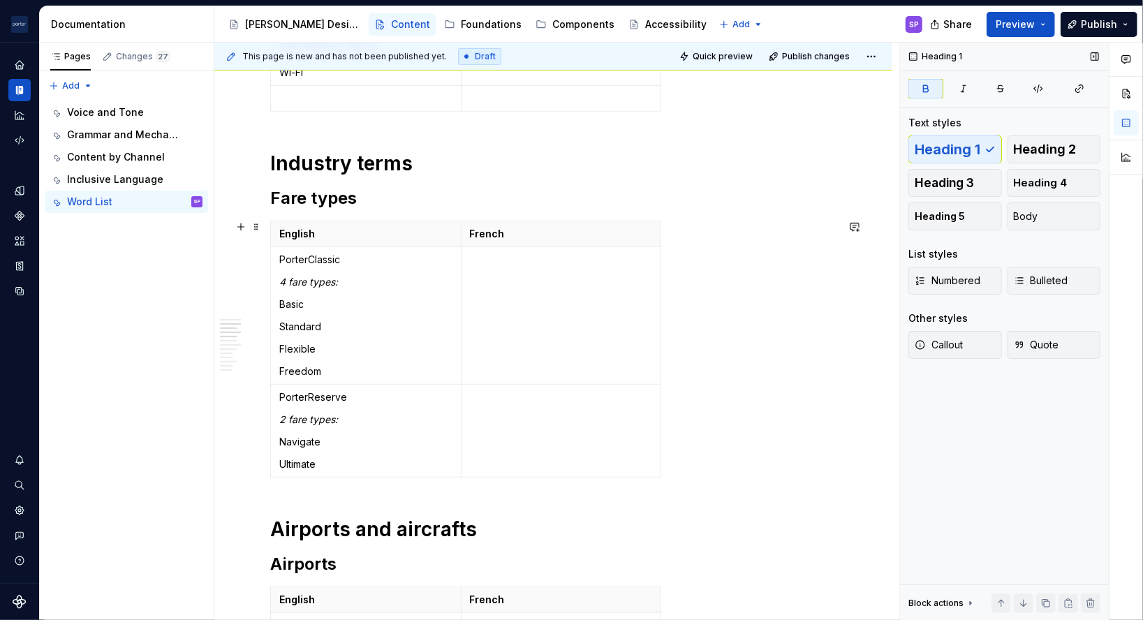
scroll to position [408, 0]
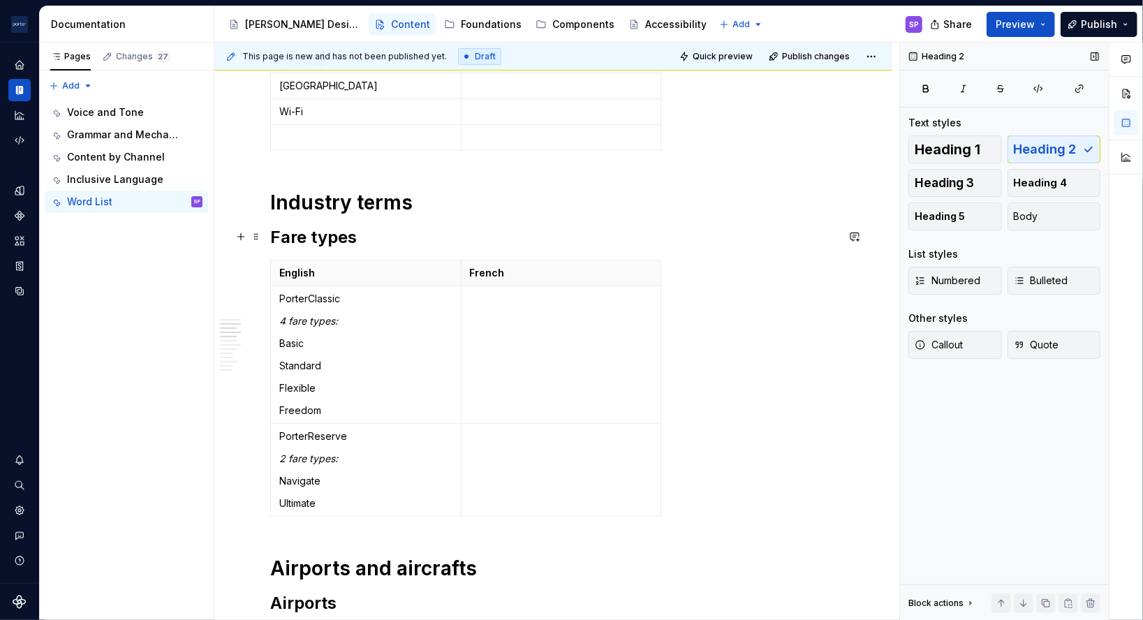
click at [318, 236] on h2 "Fare types" at bounding box center [553, 237] width 566 height 22
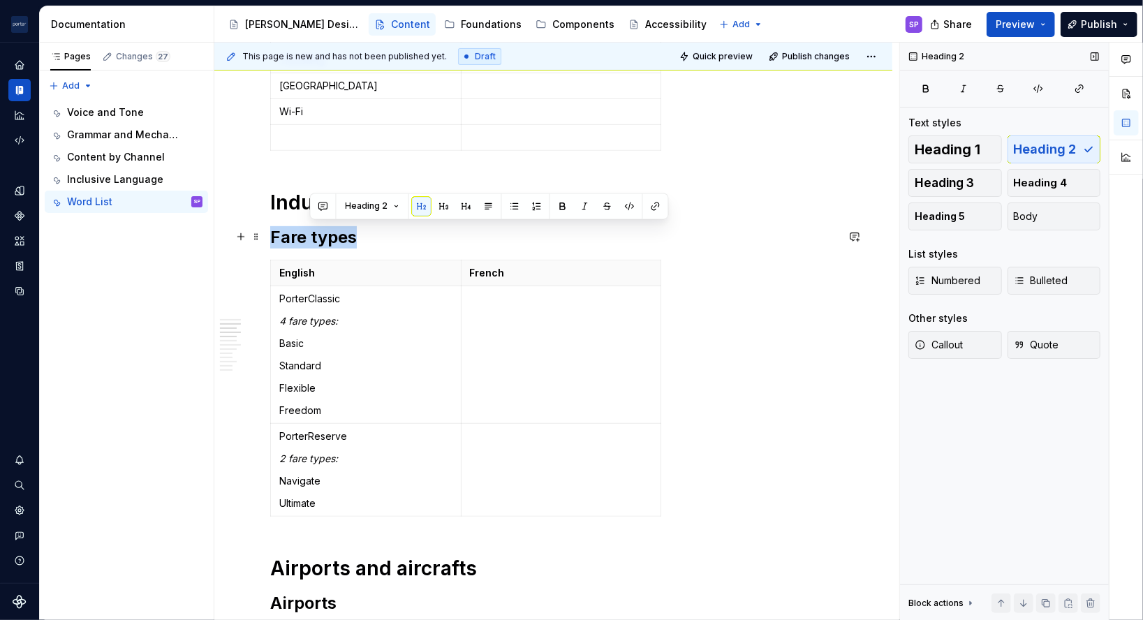
click at [318, 236] on h2 "Fare types" at bounding box center [553, 237] width 566 height 22
copy h2 "Fare types"
click at [366, 269] on p "English" at bounding box center [365, 273] width 173 height 14
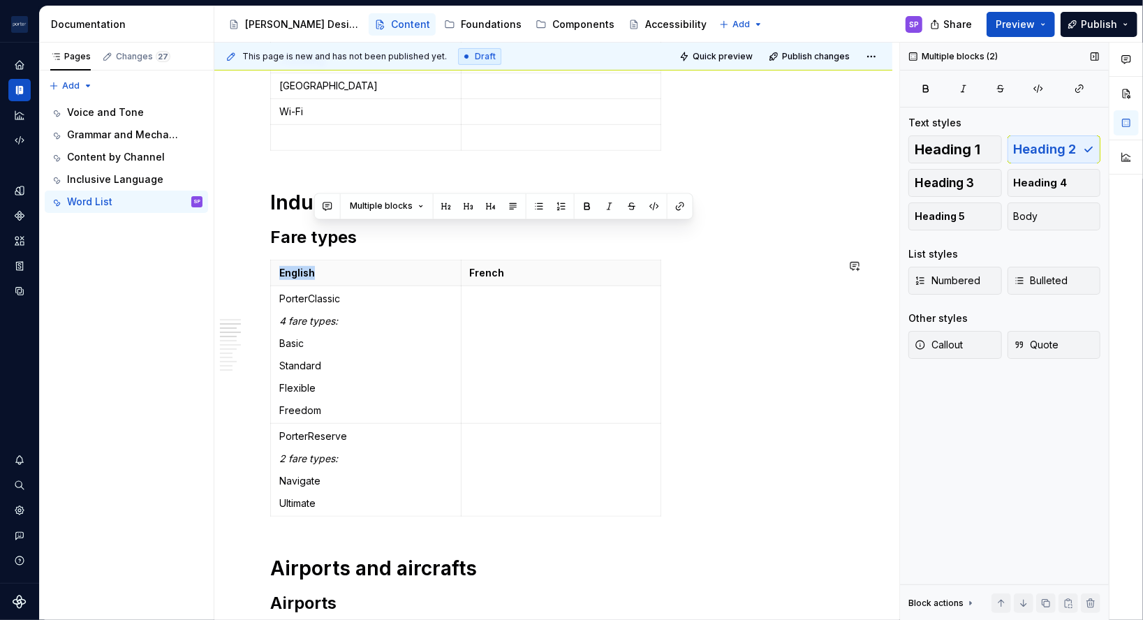
click at [324, 235] on h2 "Fare types" at bounding box center [553, 237] width 566 height 22
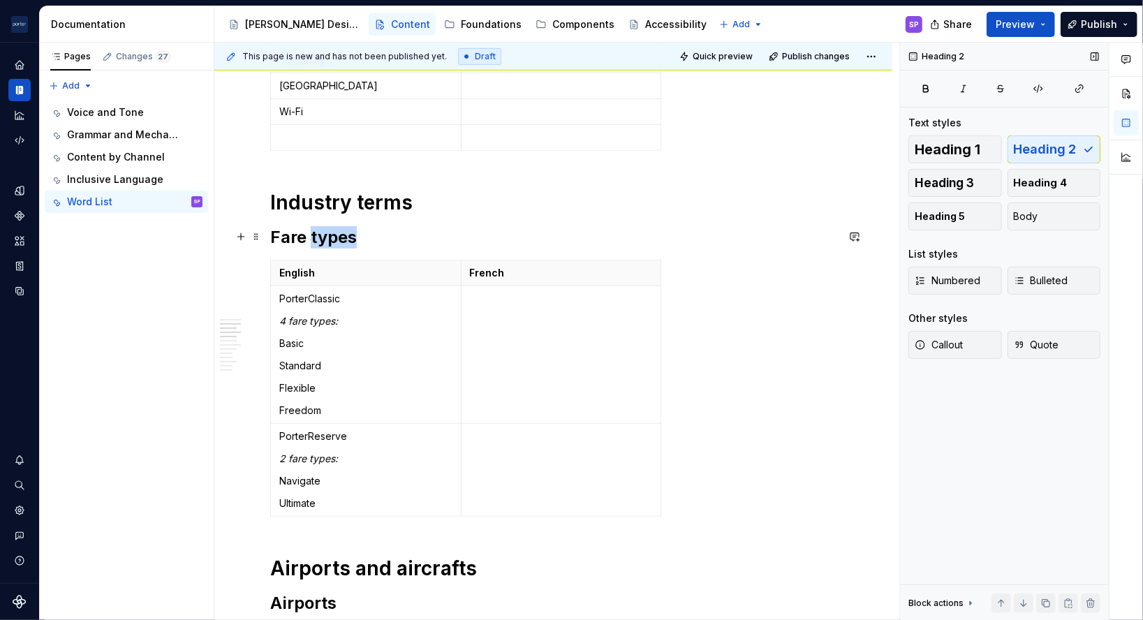
click at [324, 235] on h2 "Fare types" at bounding box center [553, 237] width 566 height 22
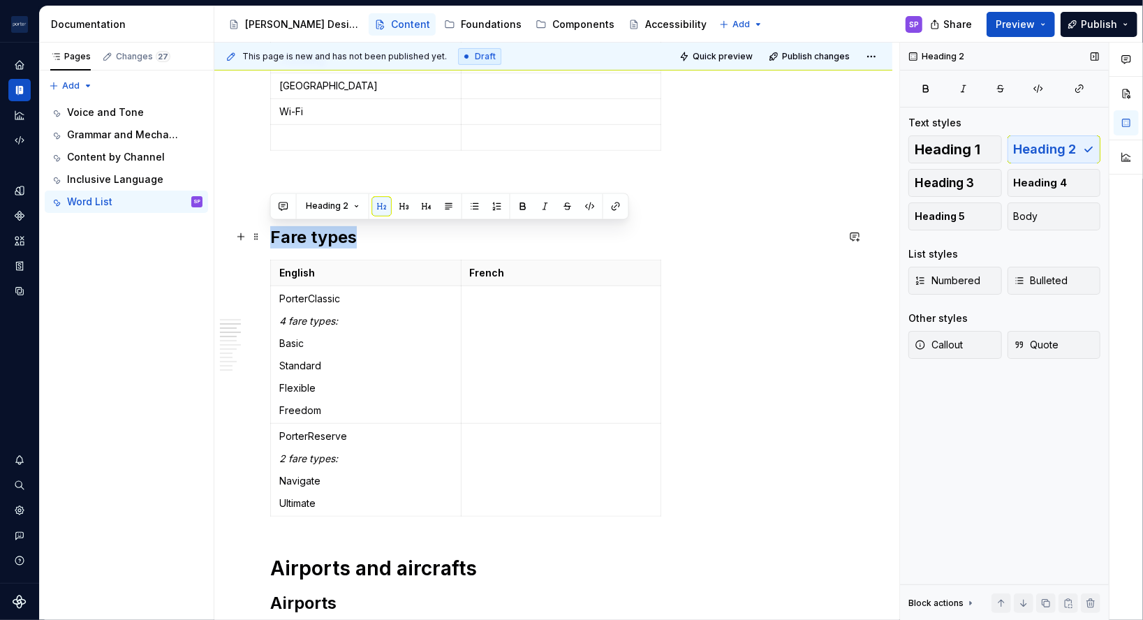
copy h2 "Fare types"
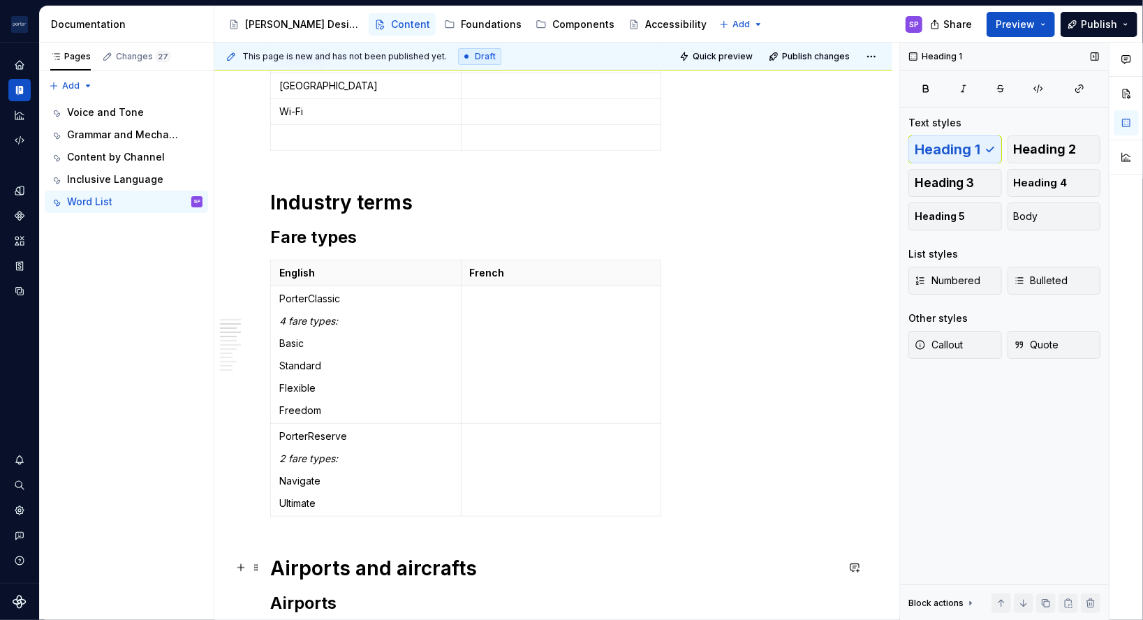
click at [278, 564] on h1 "Airports and aircrafts" at bounding box center [553, 568] width 566 height 25
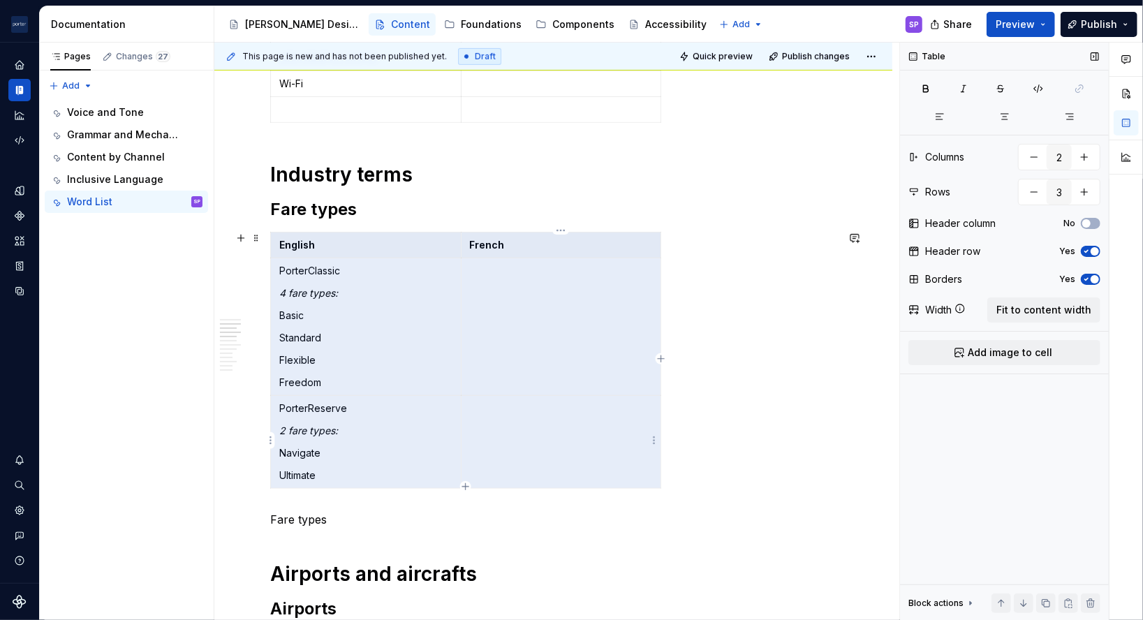
drag, startPoint x: 525, startPoint y: 365, endPoint x: 547, endPoint y: 420, distance: 58.9
click at [547, 420] on tbody "English French PorterClassic 4 fare types: Basic Standard Flexible Freedom Port…" at bounding box center [466, 360] width 390 height 256
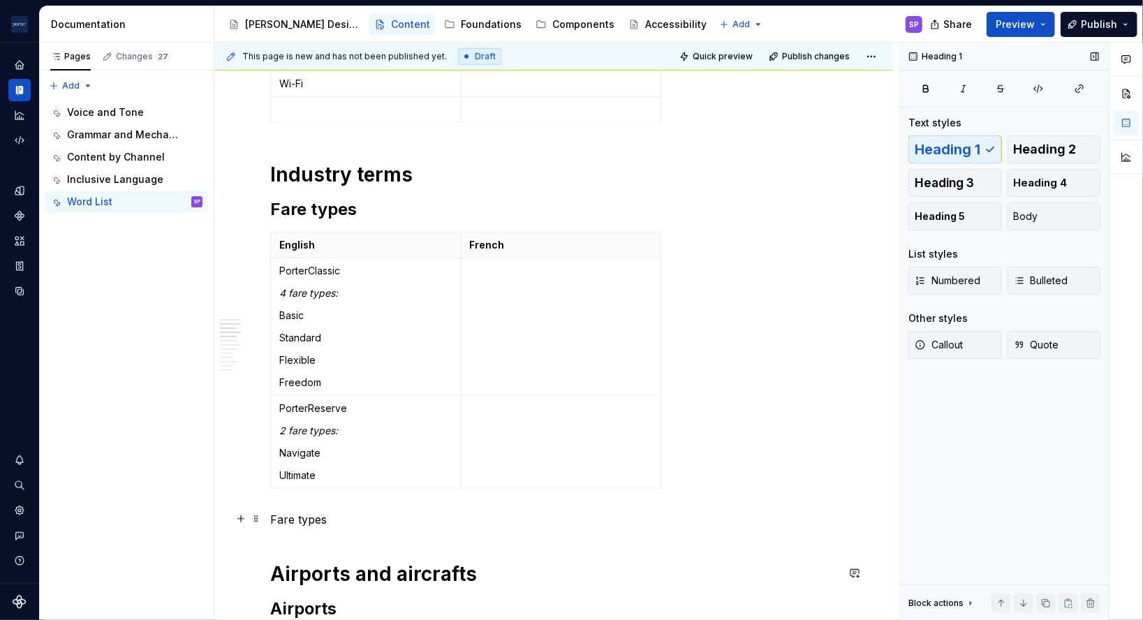
click at [434, 511] on p "Fare types" at bounding box center [553, 519] width 566 height 17
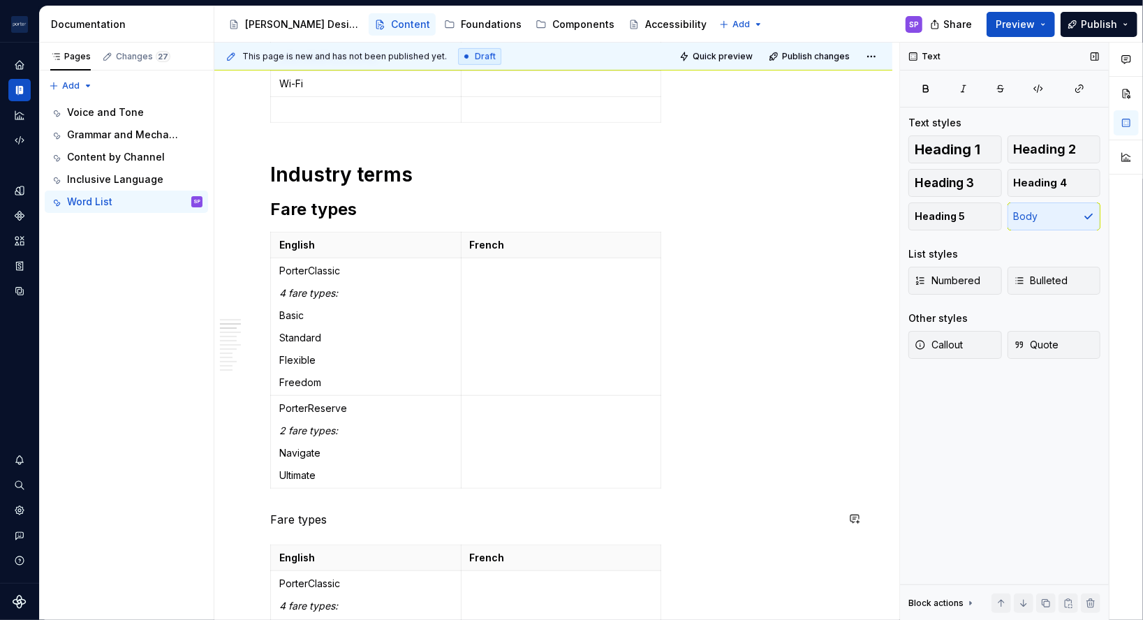
click at [434, 511] on p "Fare types" at bounding box center [553, 519] width 566 height 17
click at [281, 525] on p "Fare types" at bounding box center [553, 519] width 566 height 17
click at [359, 489] on button "button" at bounding box center [358, 492] width 20 height 20
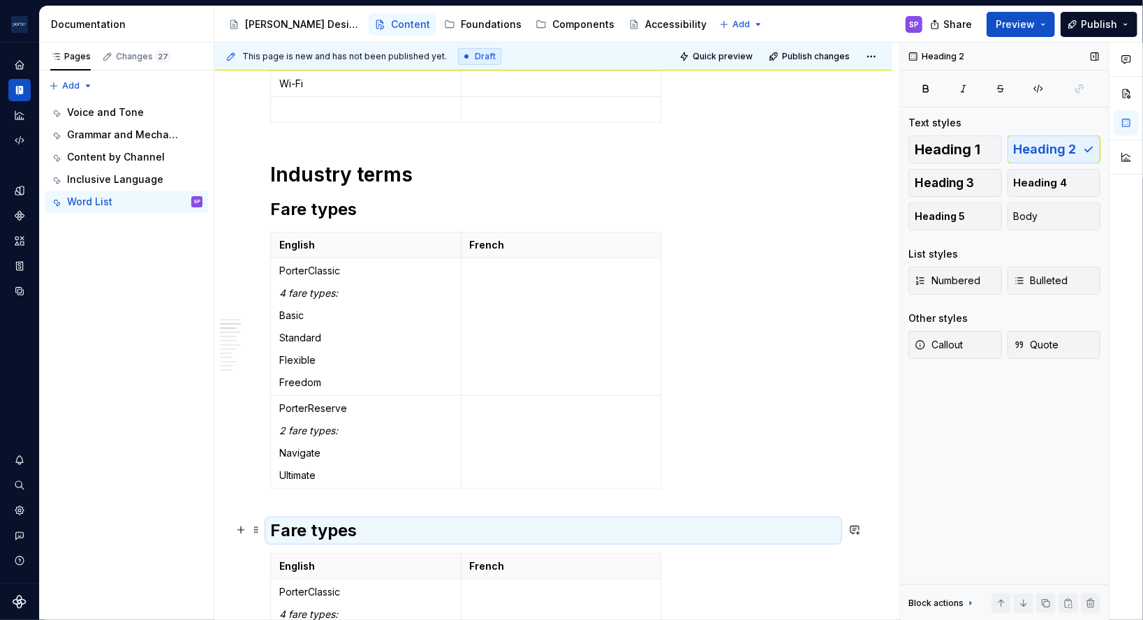
click at [302, 533] on h2 "Fare types" at bounding box center [553, 530] width 566 height 22
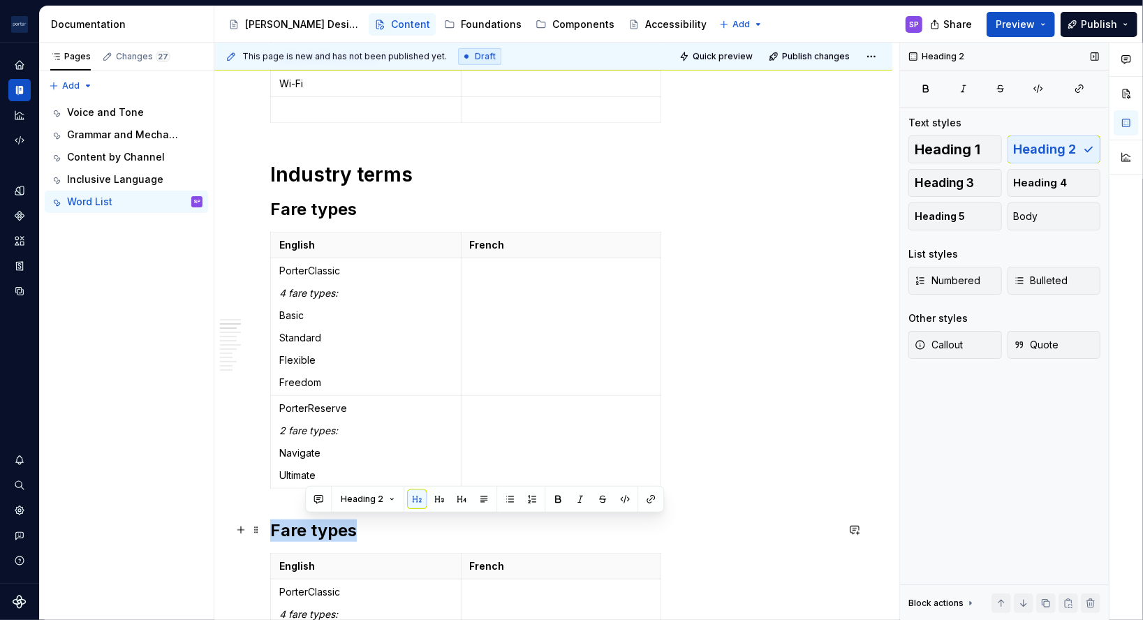
click at [302, 533] on h2 "Fare types" at bounding box center [553, 530] width 566 height 22
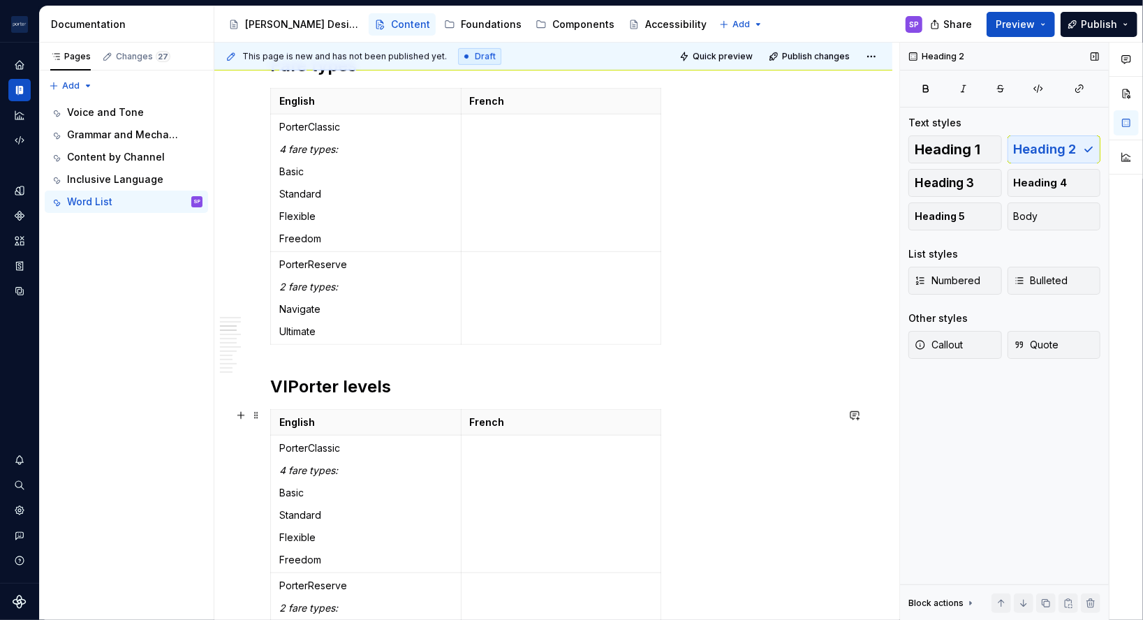
scroll to position [581, 0]
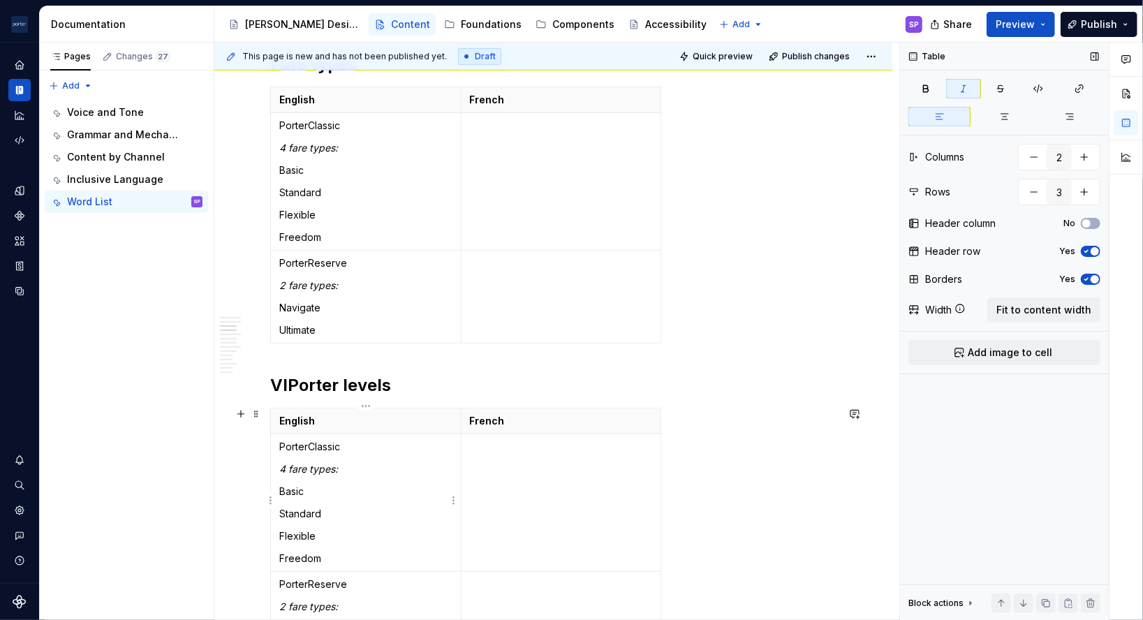
click at [315, 453] on td "PorterClassic 4 fare types: Basic Standard Flexible Freedom" at bounding box center [366, 503] width 191 height 138
click at [315, 453] on div at bounding box center [381, 442] width 145 height 27
drag, startPoint x: 314, startPoint y: 453, endPoint x: 326, endPoint y: 548, distance: 95.7
click at [326, 548] on td "PorterClassic 4 fare types: Basic Standard Flexible Freedom" at bounding box center [366, 503] width 191 height 138
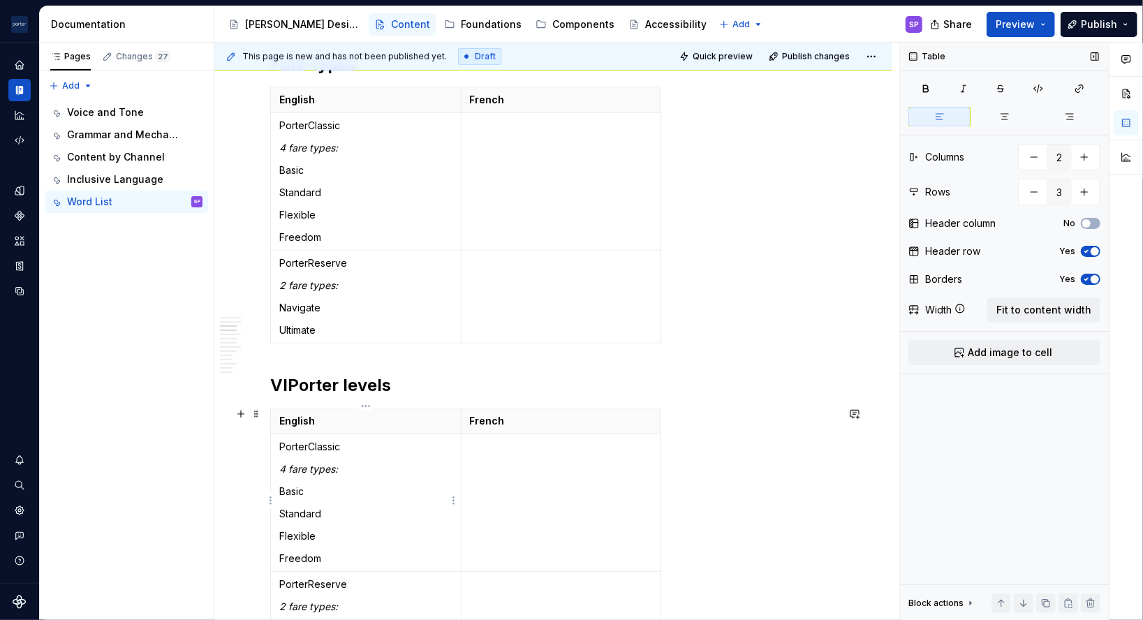
type textarea "*"
drag, startPoint x: 318, startPoint y: 555, endPoint x: 277, endPoint y: 443, distance: 119.1
click at [277, 443] on td "PorterClassic 4 fare types: Basic Standard Flexible Freedom" at bounding box center [366, 503] width 191 height 138
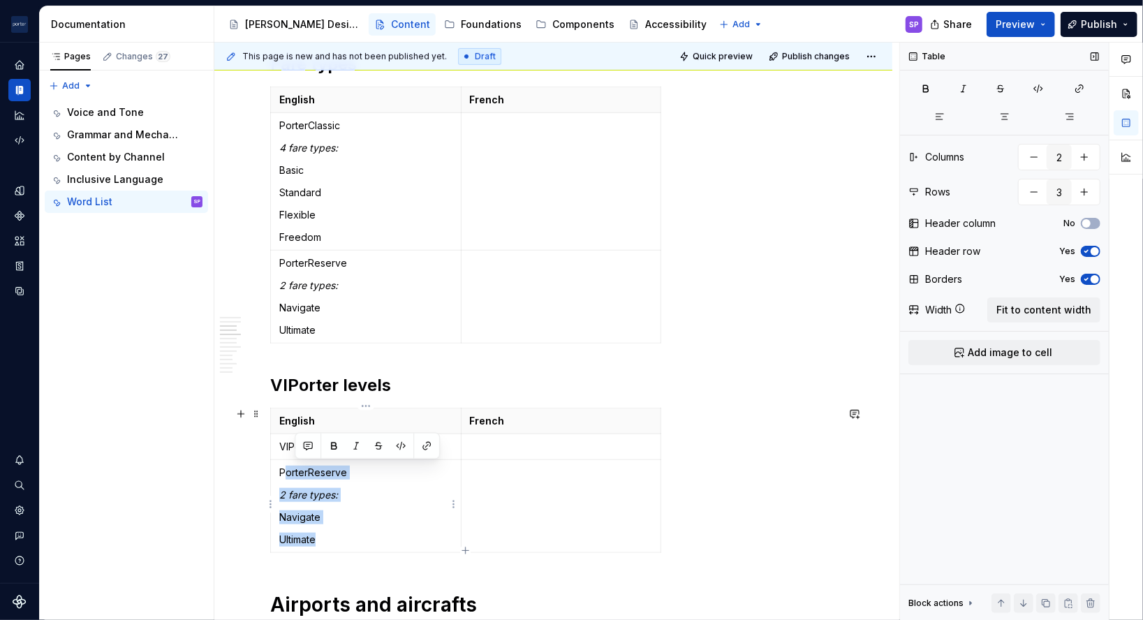
drag, startPoint x: 329, startPoint y: 534, endPoint x: 282, endPoint y: 461, distance: 86.4
click at [282, 461] on td "PorterReserve 2 fare types: Navigate Ultimate" at bounding box center [366, 506] width 191 height 93
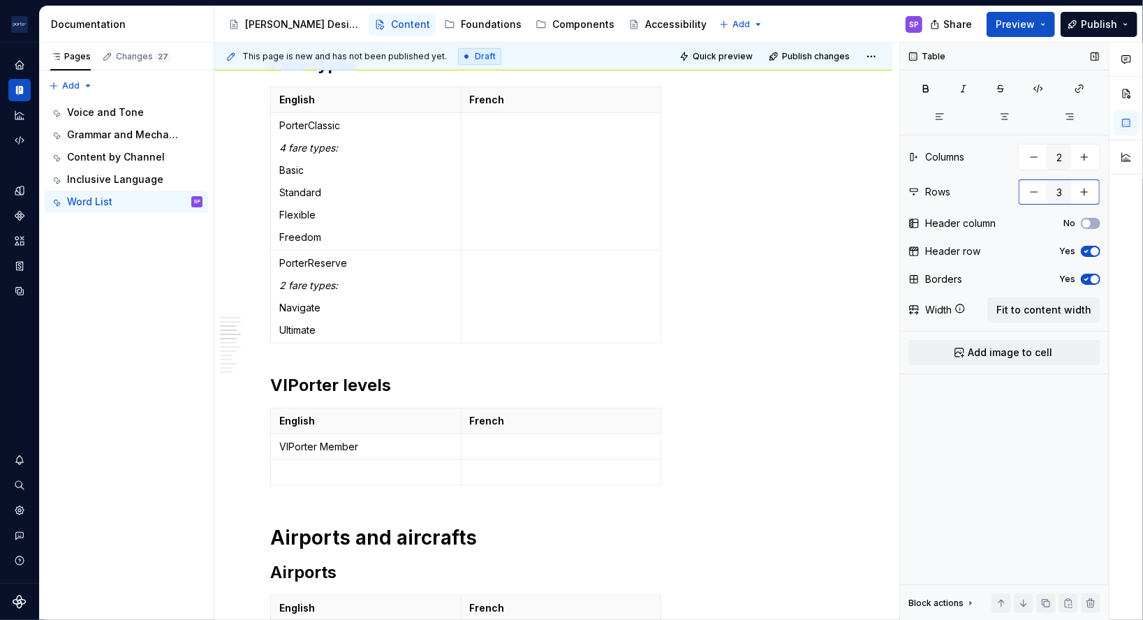
click at [1081, 193] on button "button" at bounding box center [1084, 191] width 25 height 25
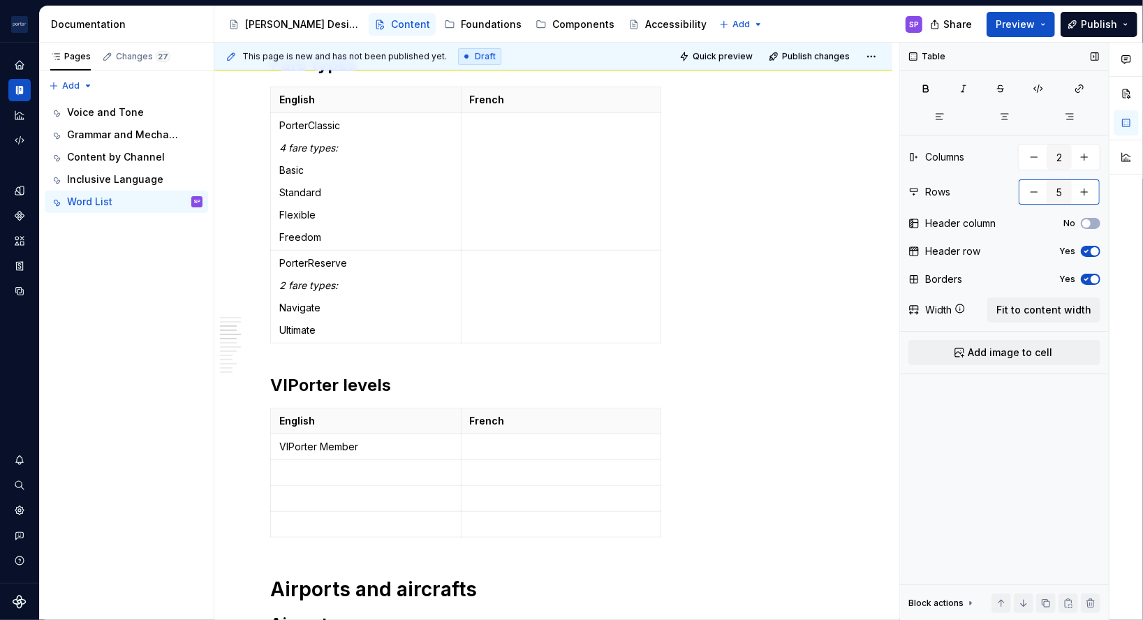
click at [1081, 193] on button "button" at bounding box center [1084, 191] width 25 height 25
type input "8"
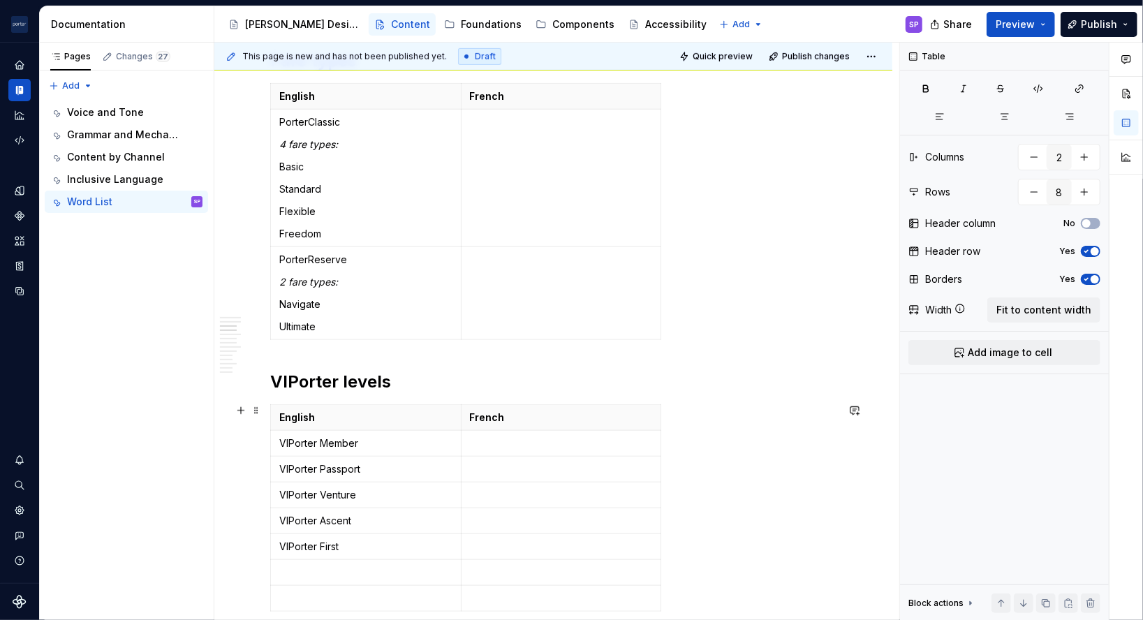
scroll to position [609, 0]
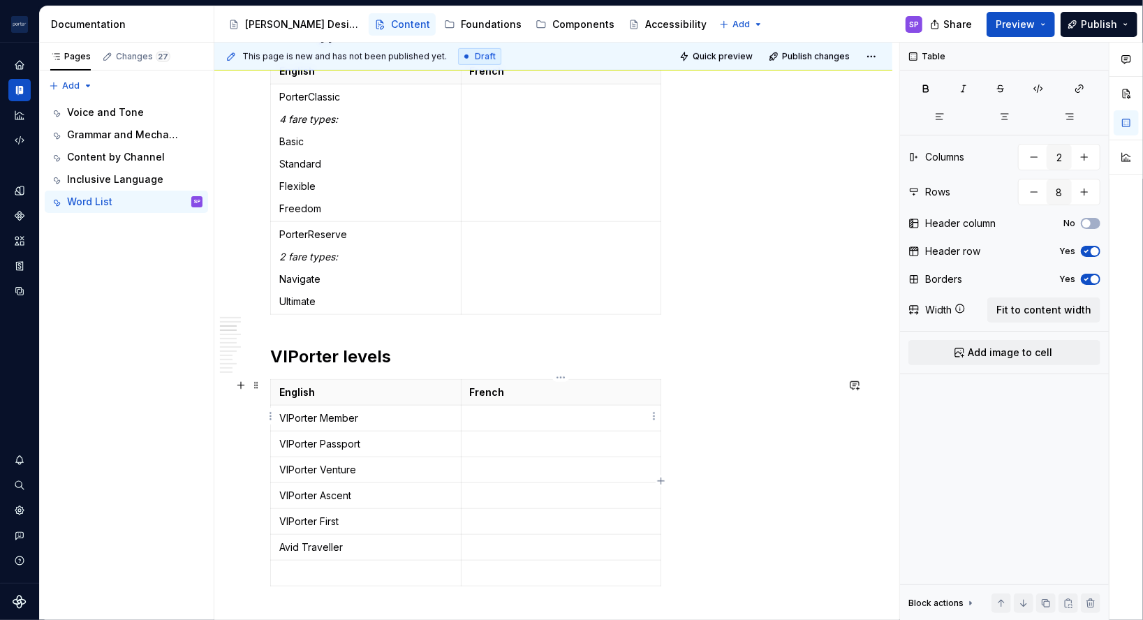
click at [519, 415] on p at bounding box center [561, 418] width 183 height 14
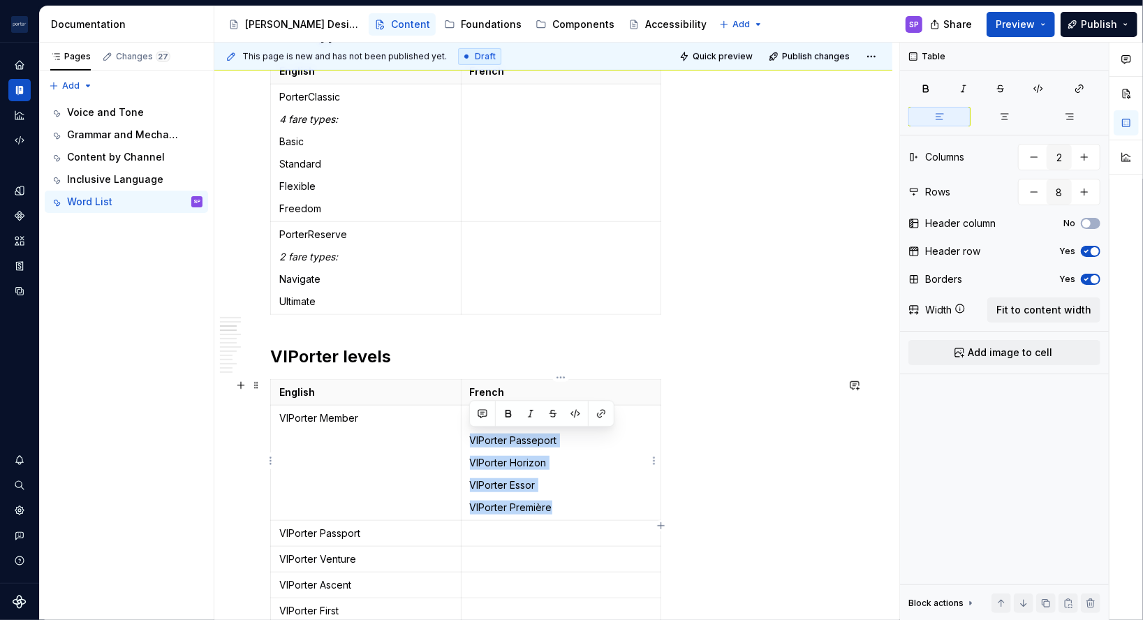
drag, startPoint x: 564, startPoint y: 502, endPoint x: 471, endPoint y: 433, distance: 115.8
click at [471, 433] on td "Membre VIPorter VIPorter Passeport VIPorter Horizon VIPorter Essor VIPorter Pre…" at bounding box center [561, 463] width 200 height 115
copy td "VIPorter Passeport VIPorter Horizon VIPorter Essor VIPorter Première"
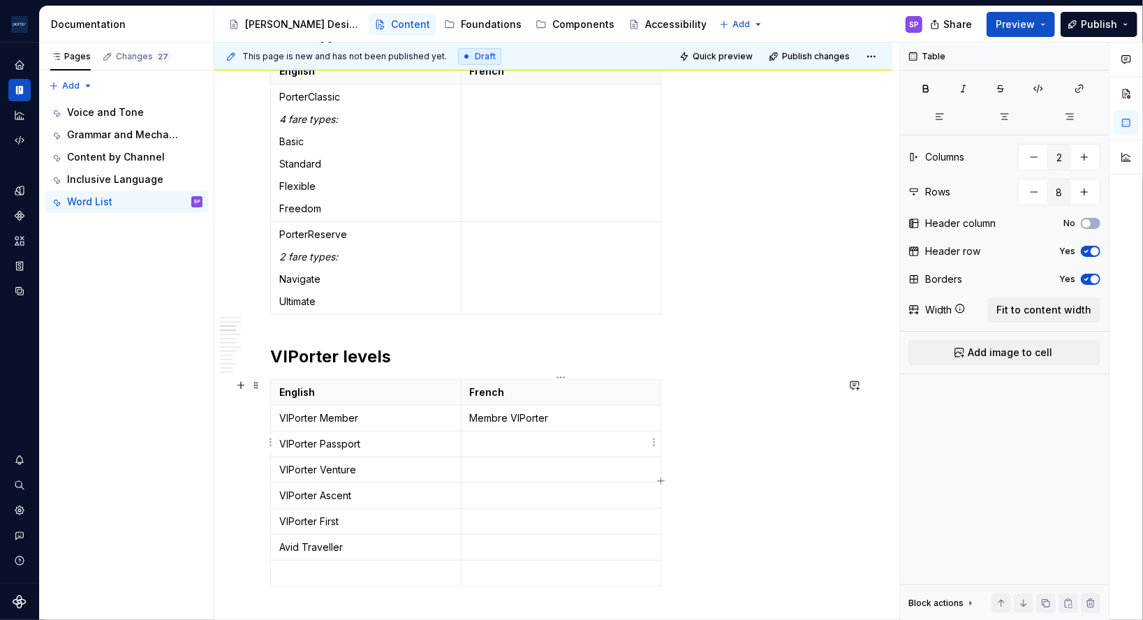
click at [475, 445] on p at bounding box center [561, 444] width 183 height 14
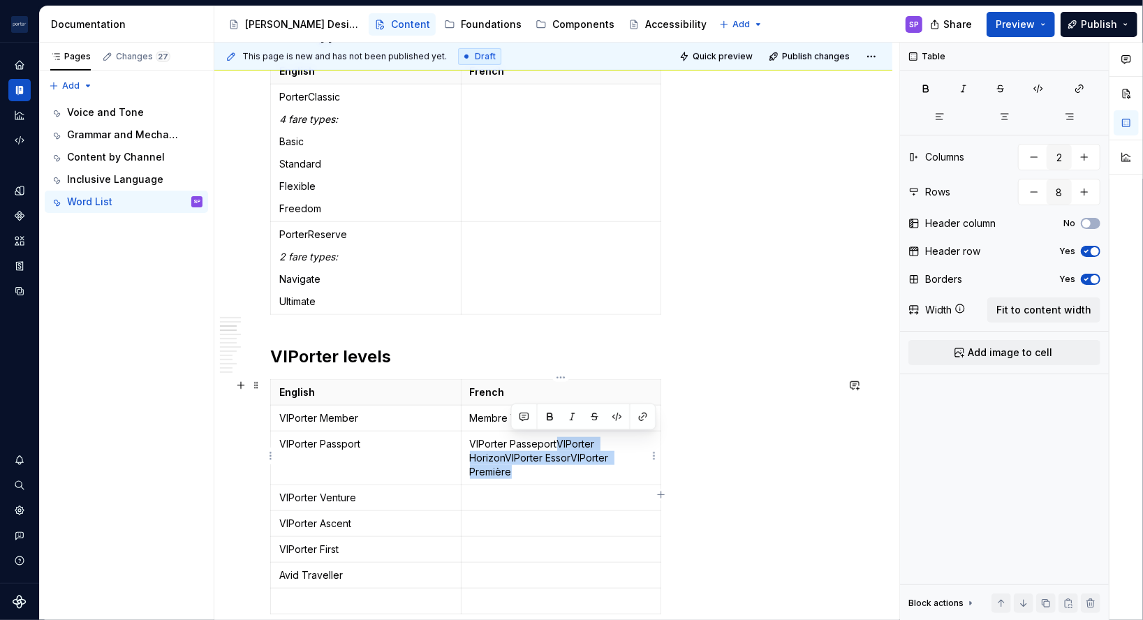
drag, startPoint x: 527, startPoint y: 464, endPoint x: 556, endPoint y: 443, distance: 36.4
click at [556, 443] on p "VIPorter PasseportVIPorter HorizonVIPorter EssorVIPorter Première" at bounding box center [561, 458] width 183 height 42
copy p "VIPorter HorizonVIPorter EssorVIPorter Première"
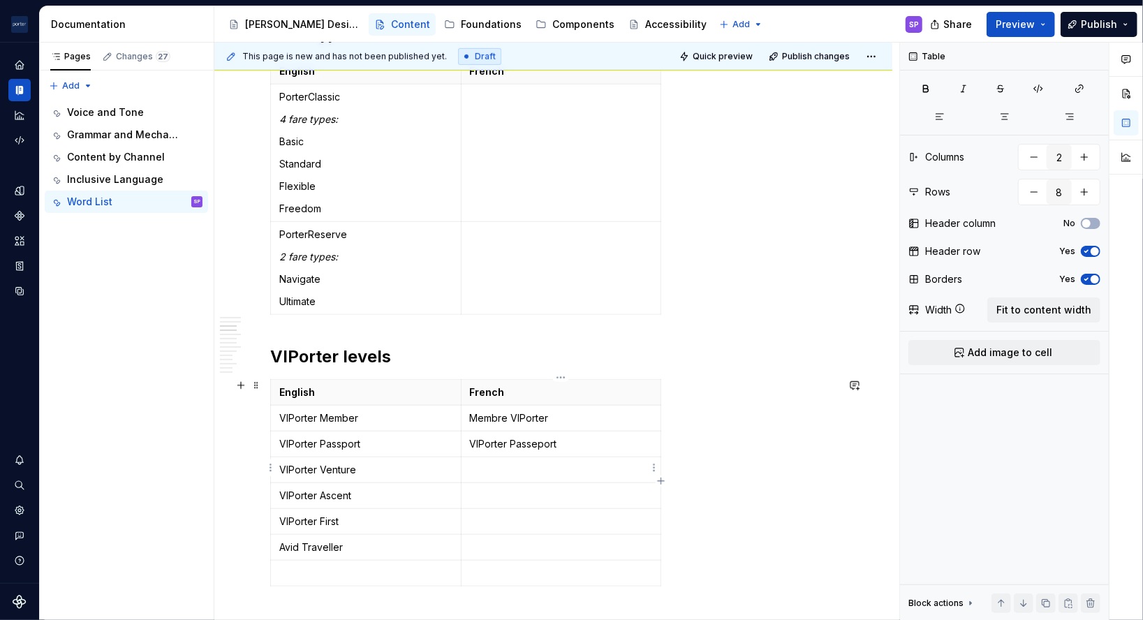
click at [550, 469] on p at bounding box center [561, 470] width 183 height 14
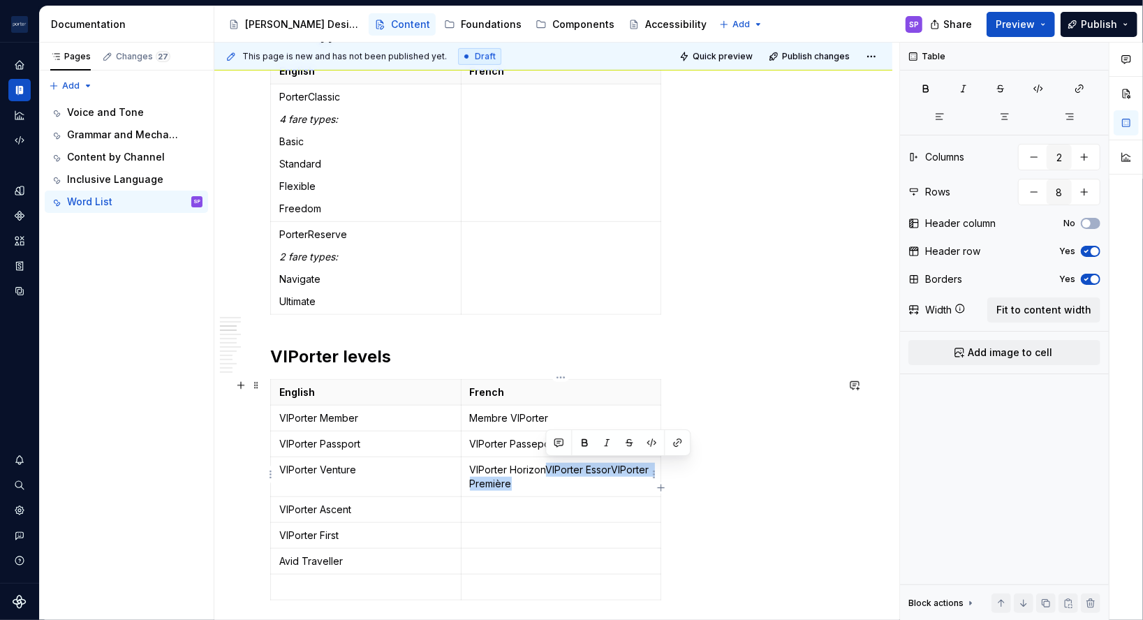
drag, startPoint x: 587, startPoint y: 482, endPoint x: 546, endPoint y: 468, distance: 43.7
click at [546, 468] on p "VIPorter HorizonVIPorter EssorVIPorter Première" at bounding box center [561, 477] width 183 height 28
copy p "VIPorter EssorVIPorter Première"
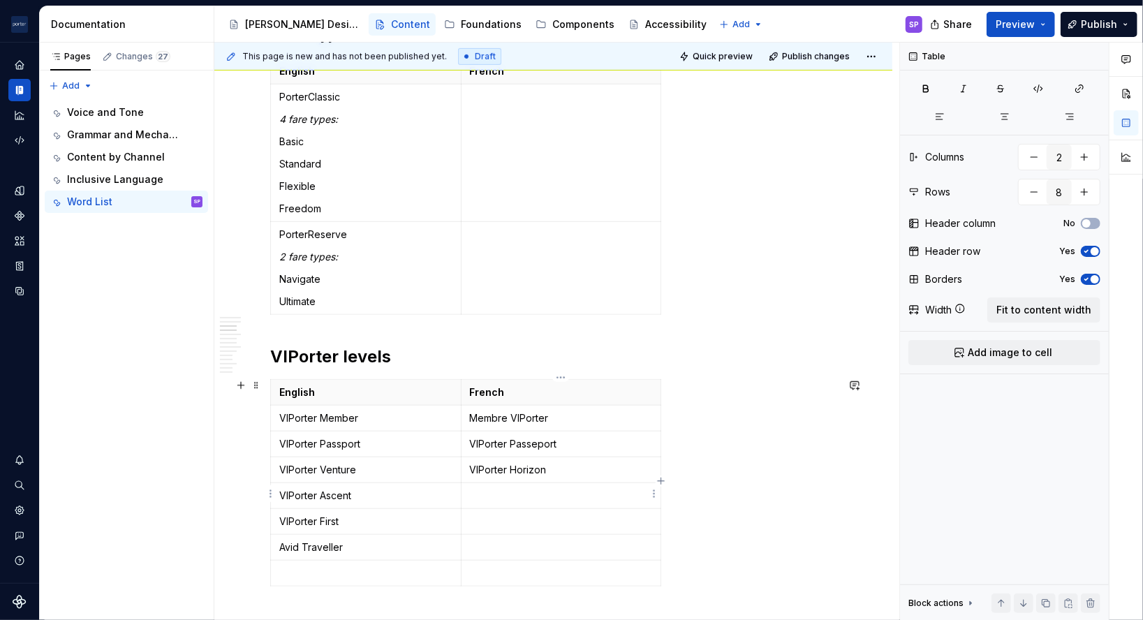
click at [519, 489] on p at bounding box center [561, 496] width 183 height 14
drag, startPoint x: 536, startPoint y: 494, endPoint x: 623, endPoint y: 497, distance: 87.3
click at [623, 497] on p "VIPorter EssorVIPorter Première" at bounding box center [561, 496] width 183 height 14
copy p "VIPorter Première"
click at [577, 517] on p at bounding box center [561, 522] width 183 height 14
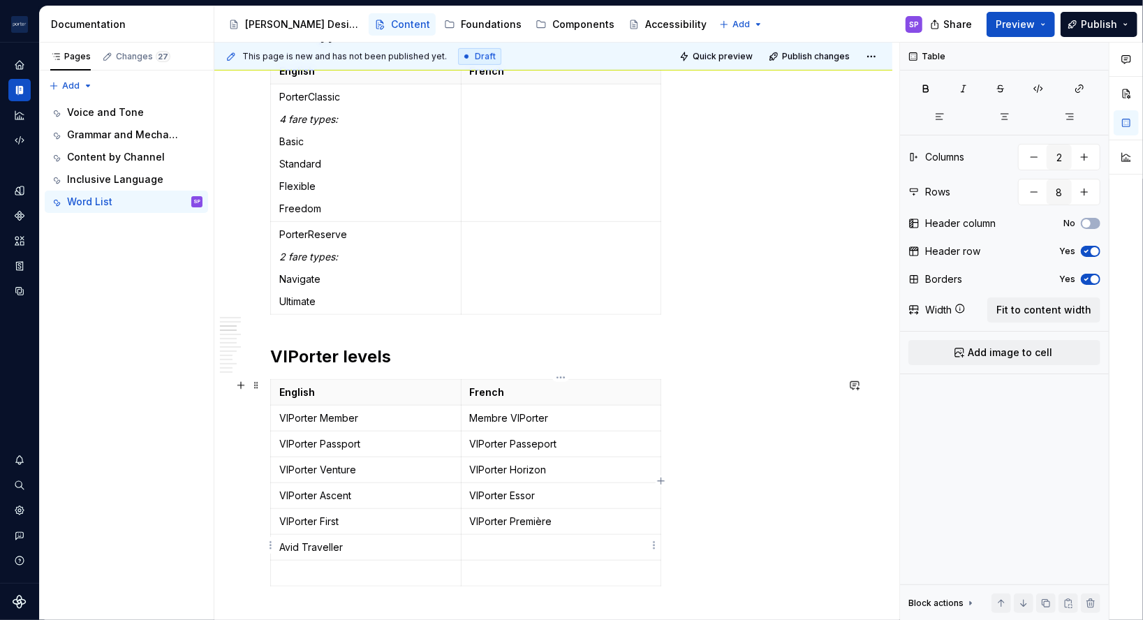
click at [521, 545] on p at bounding box center [561, 547] width 183 height 14
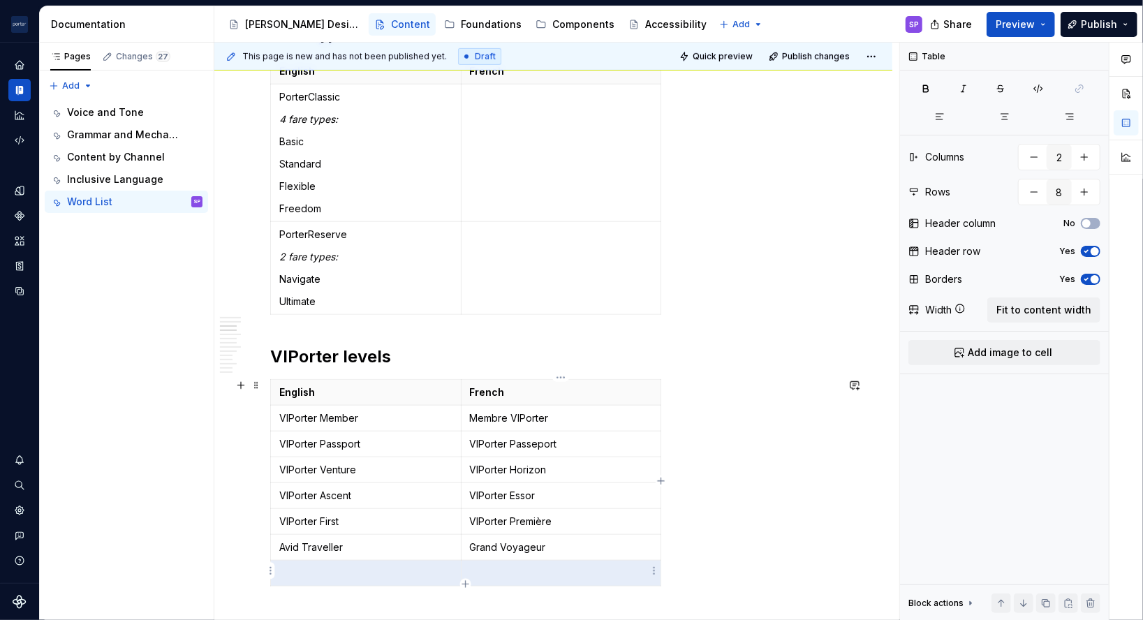
drag, startPoint x: 385, startPoint y: 570, endPoint x: 539, endPoint y: 573, distance: 153.6
click at [539, 573] on tr at bounding box center [466, 574] width 390 height 26
click at [1032, 188] on button "button" at bounding box center [1033, 191] width 25 height 25
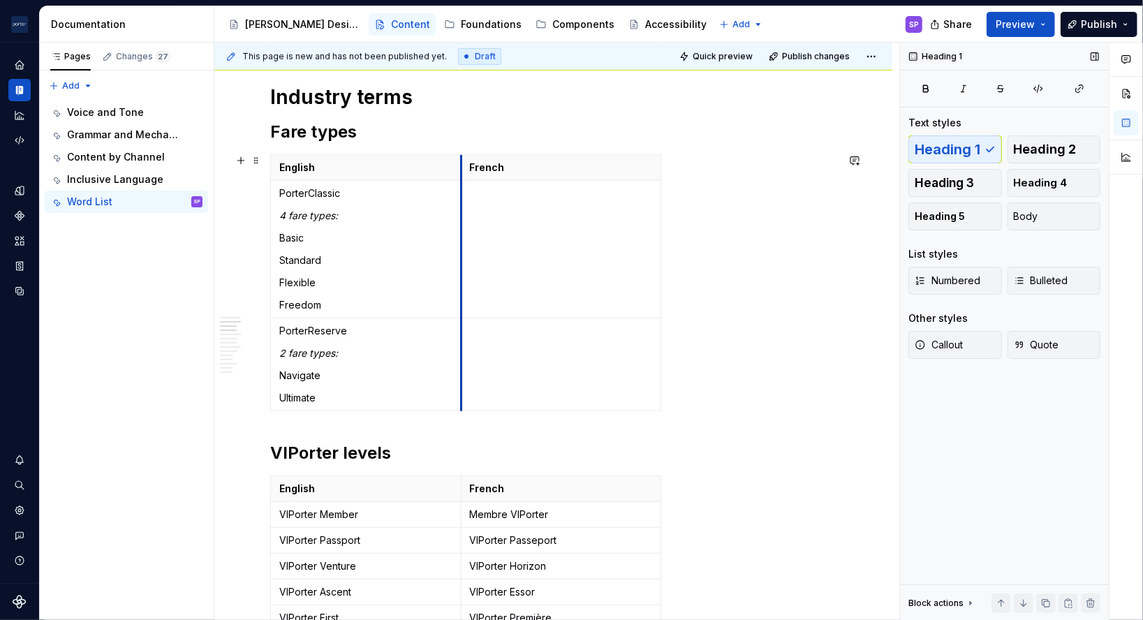
scroll to position [486, 0]
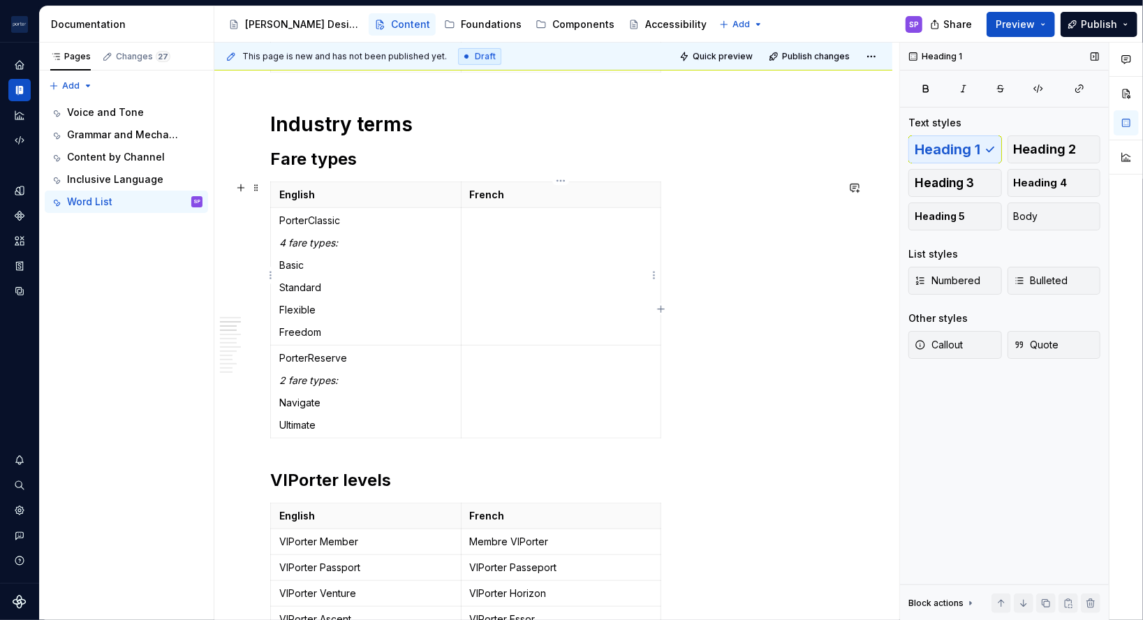
click at [501, 254] on td at bounding box center [561, 277] width 200 height 138
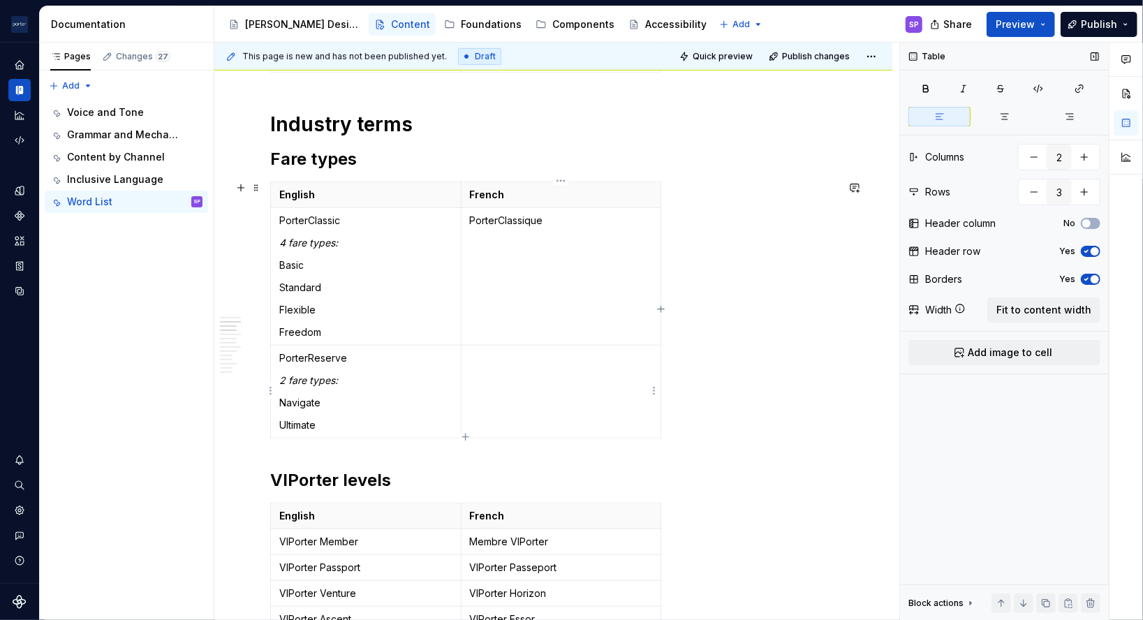
click at [604, 419] on td at bounding box center [561, 392] width 200 height 93
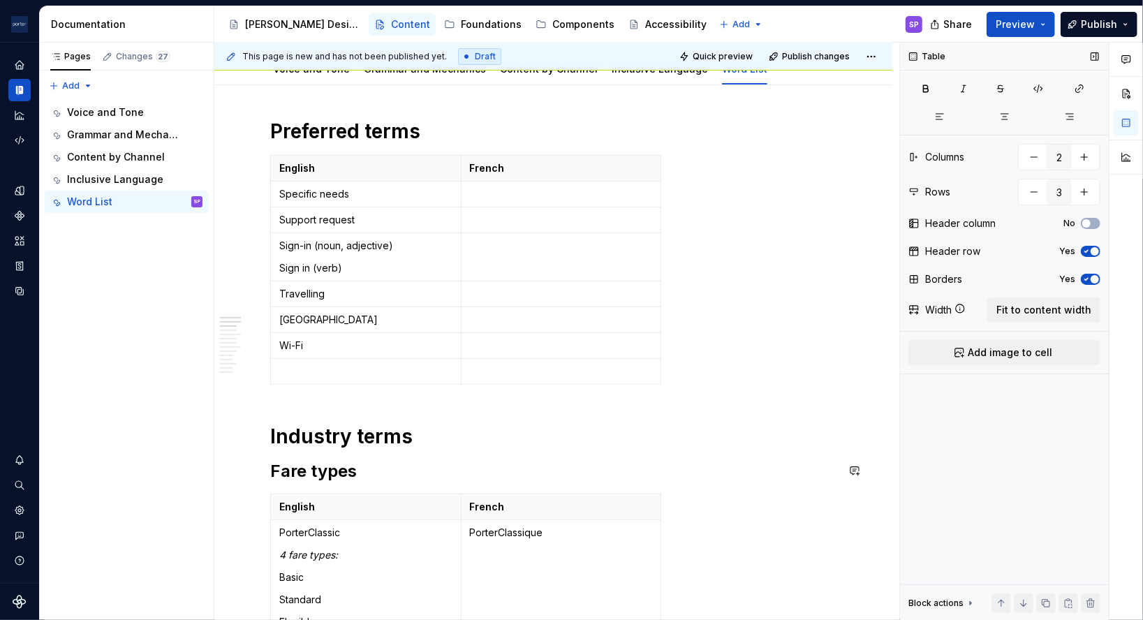
scroll to position [173, 0]
type input "8"
drag, startPoint x: 337, startPoint y: 385, endPoint x: 531, endPoint y: 367, distance: 195.6
click at [531, 367] on div "English French Specific needs Support request Sign-in (noun, adjective) Sign in…" at bounding box center [553, 273] width 566 height 235
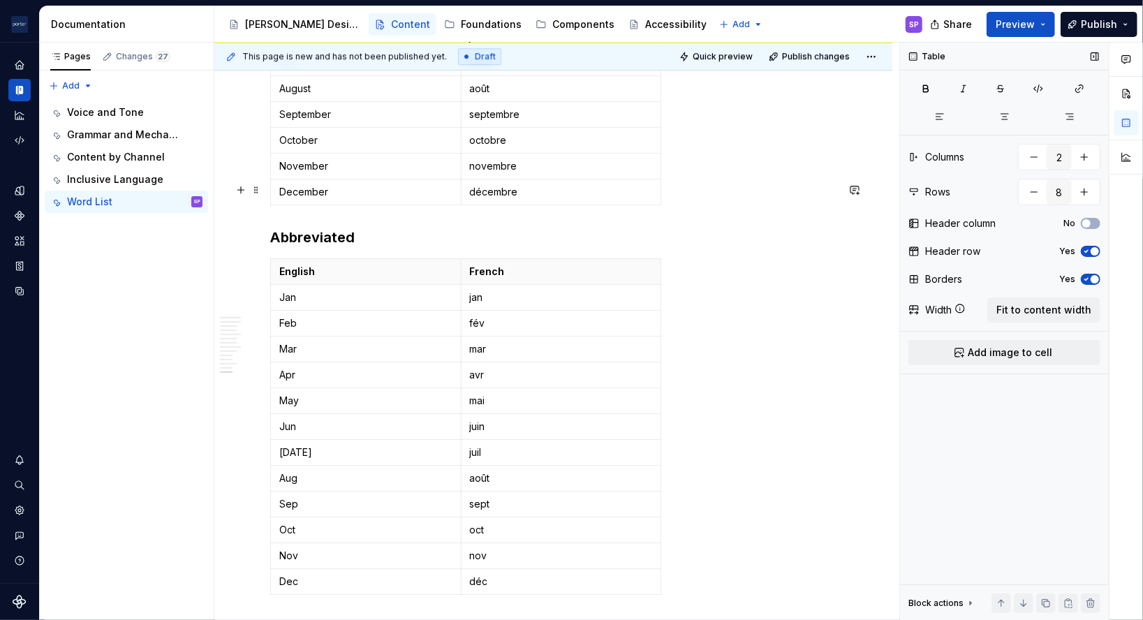
scroll to position [2977, 0]
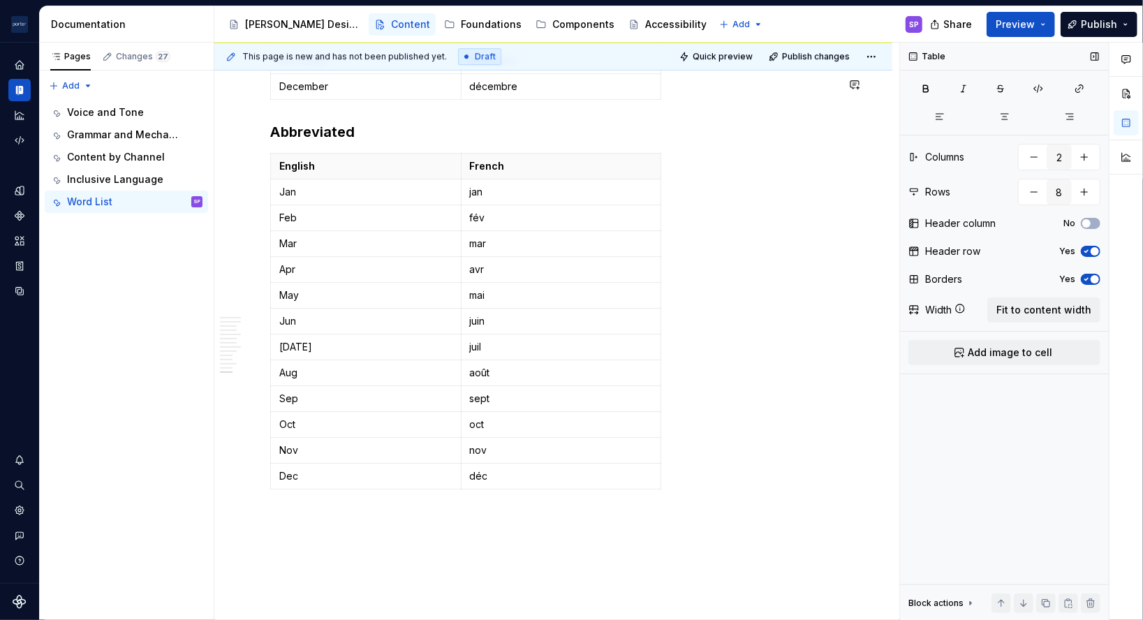
click at [715, 60] on span "Quick preview" at bounding box center [723, 56] width 60 height 11
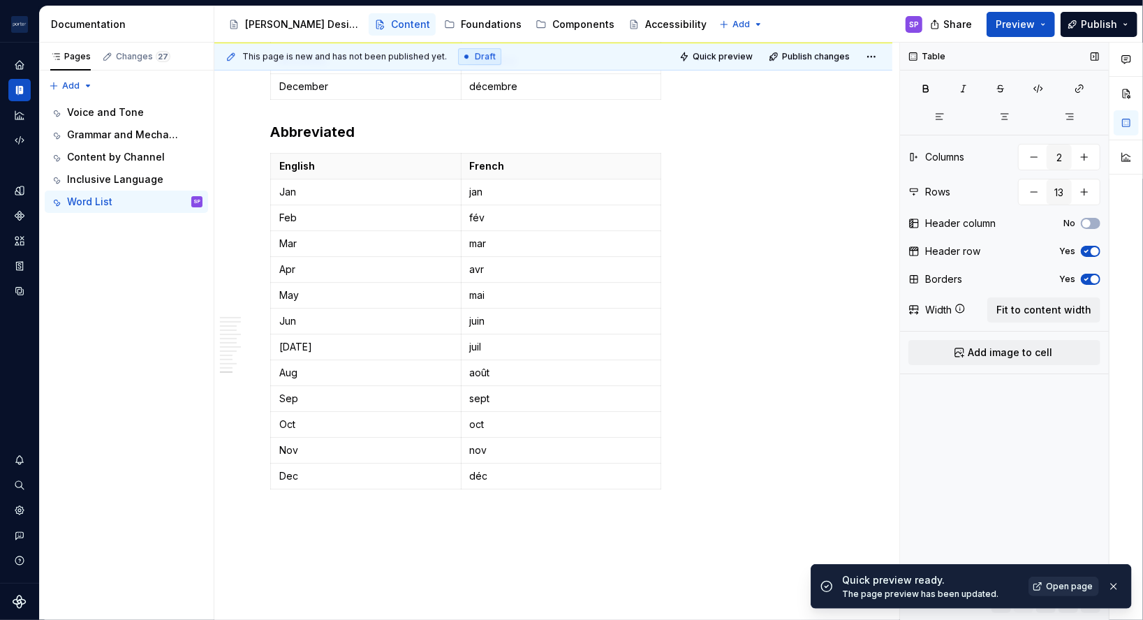
click at [1067, 583] on span "Open page" at bounding box center [1069, 586] width 47 height 11
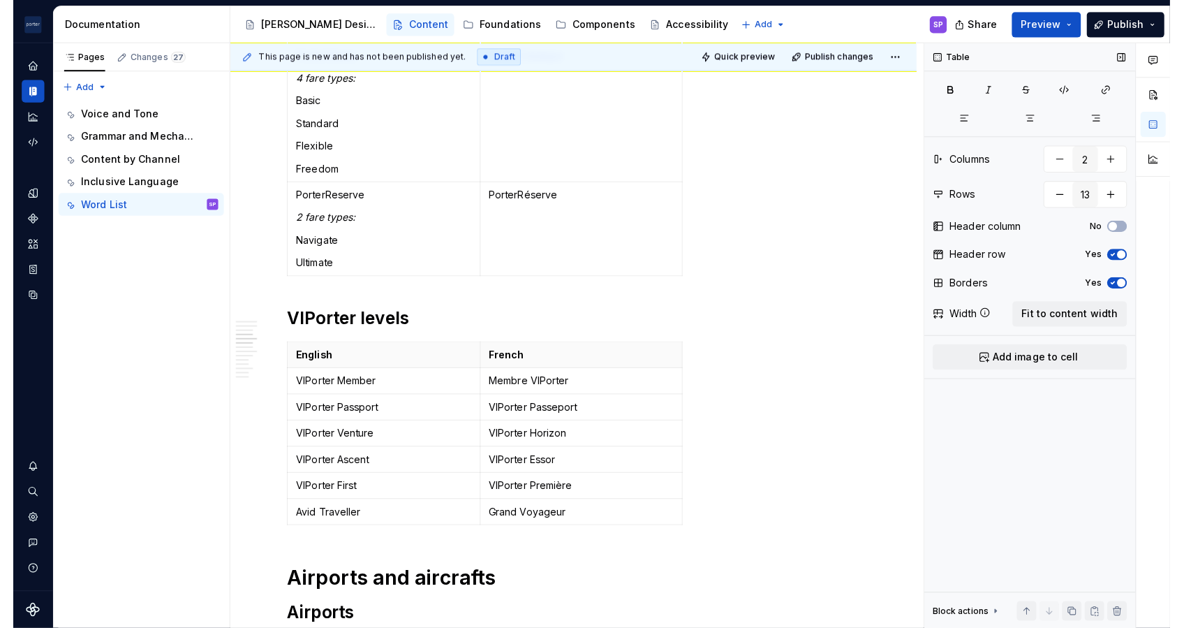
scroll to position [0, 0]
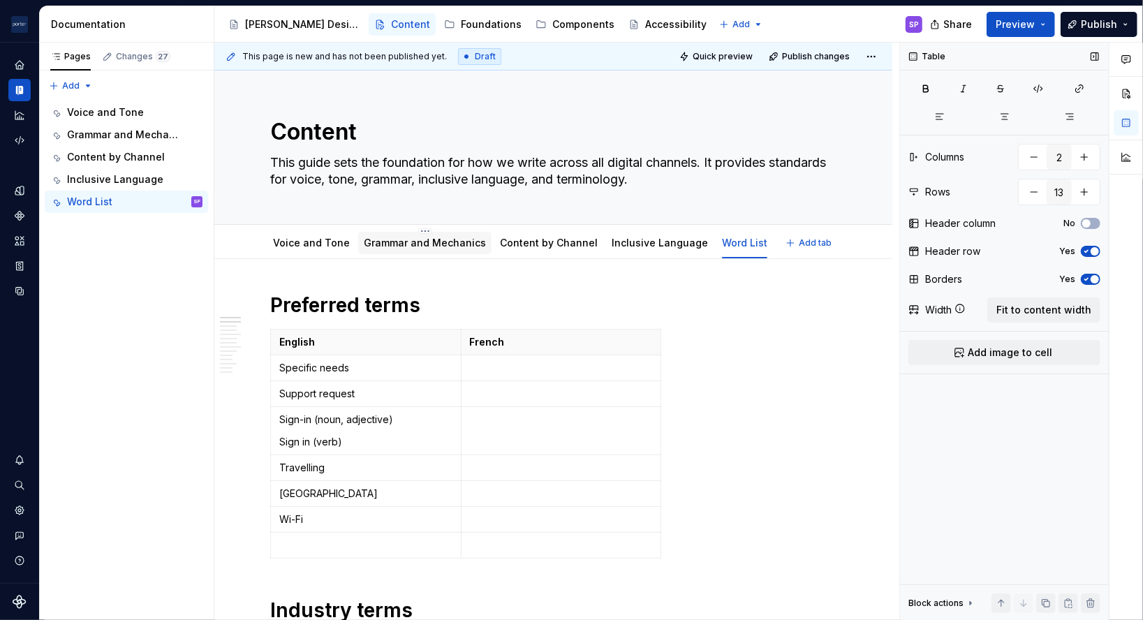
click at [448, 251] on div "Grammar and Mechanics" at bounding box center [425, 243] width 122 height 17
click at [450, 248] on link "Grammar and Mechanics" at bounding box center [425, 243] width 122 height 12
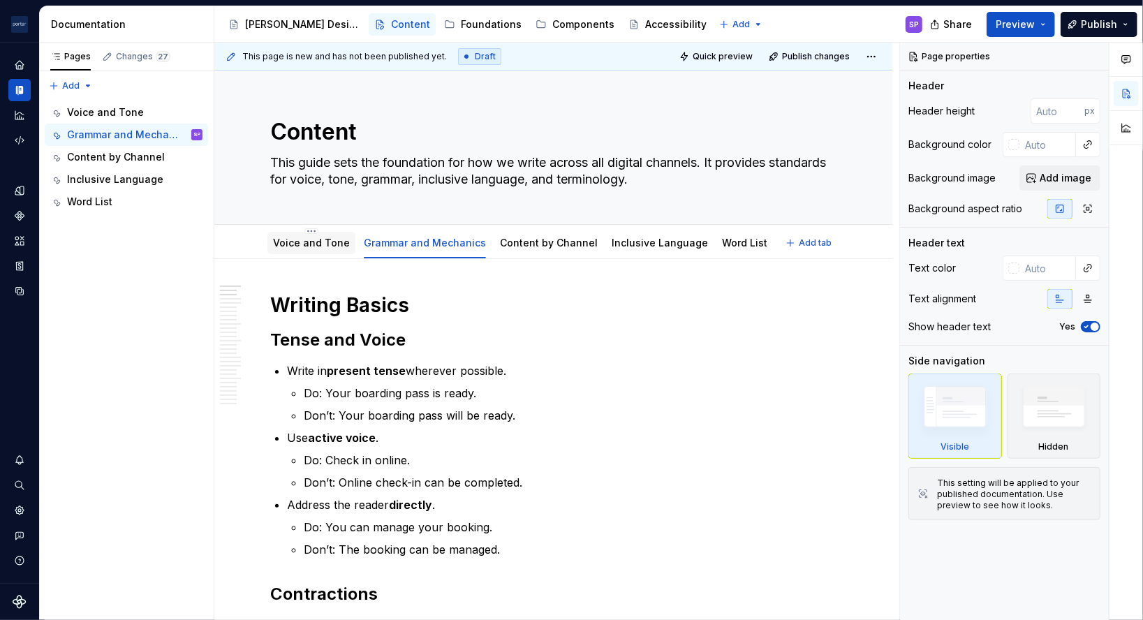
click at [327, 237] on link "Voice and Tone" at bounding box center [311, 243] width 77 height 12
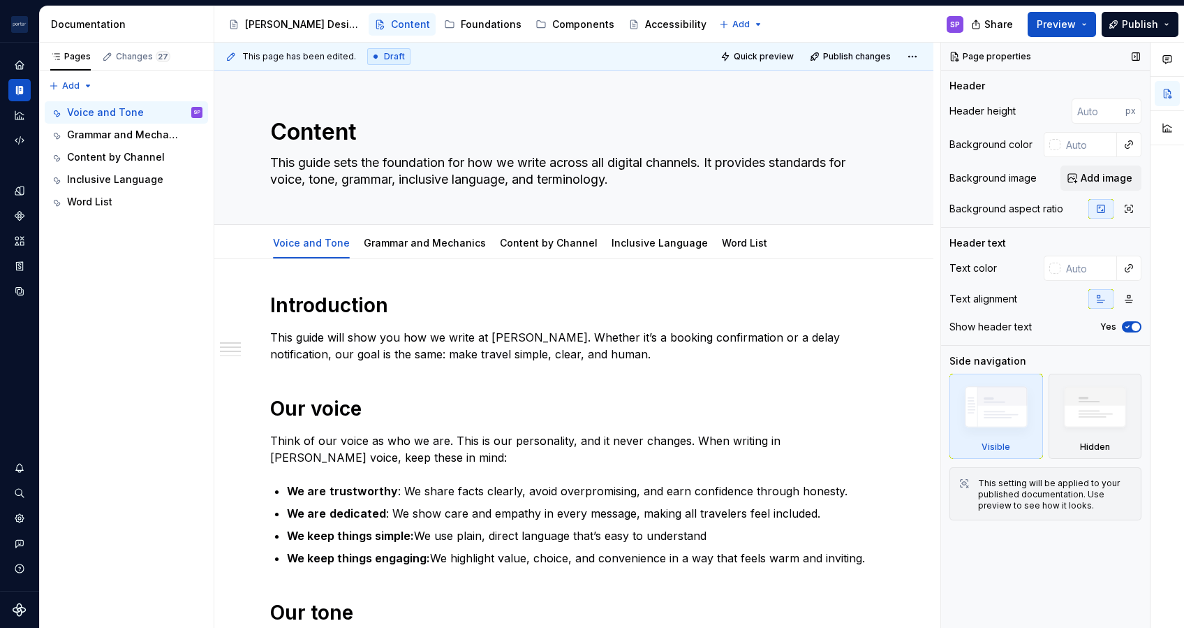
type textarea "*"
